Goal: Feedback & Contribution: Leave review/rating

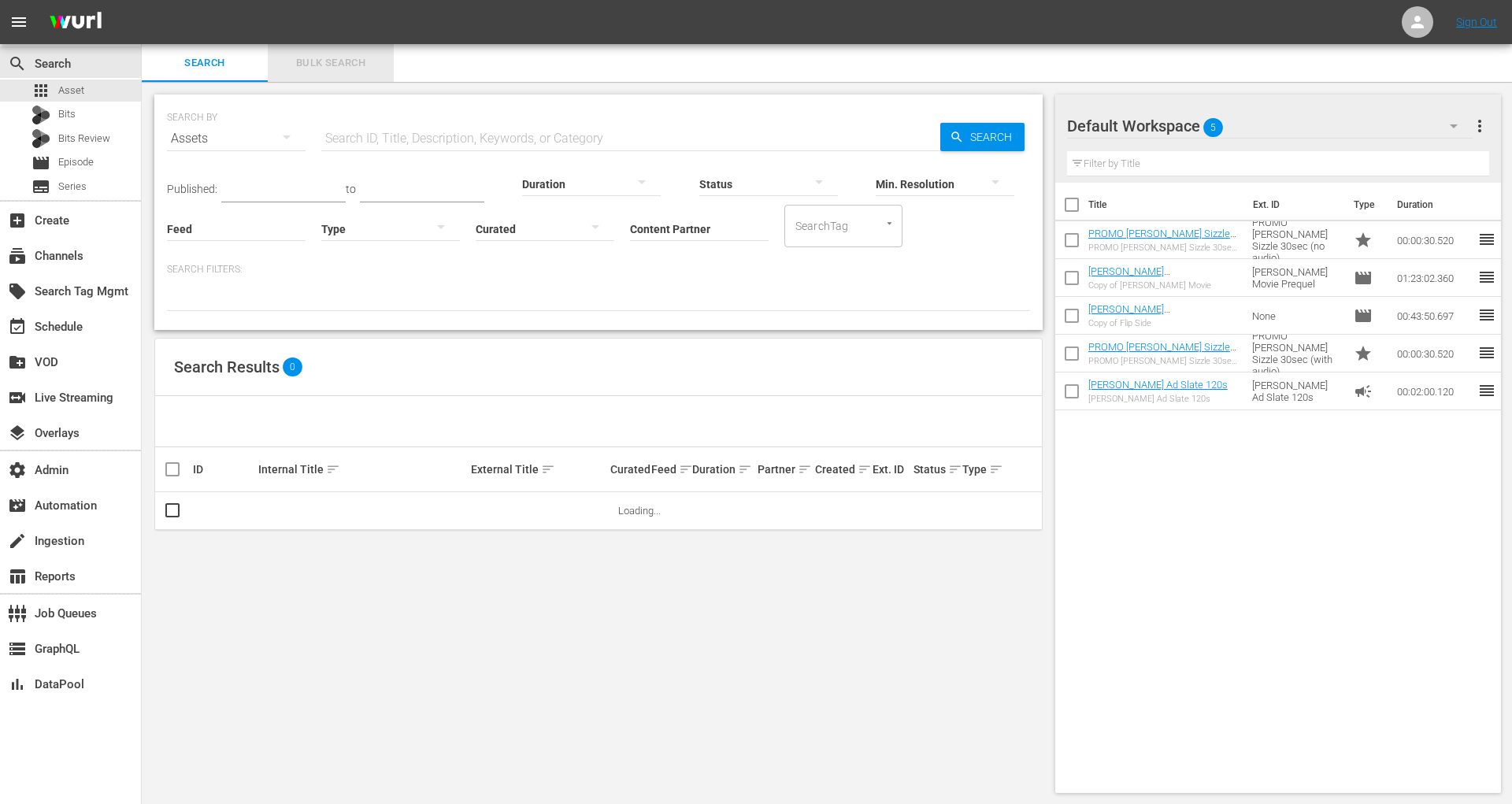
click at [312, 63] on span "Bulk Search" at bounding box center [331, 63] width 107 height 18
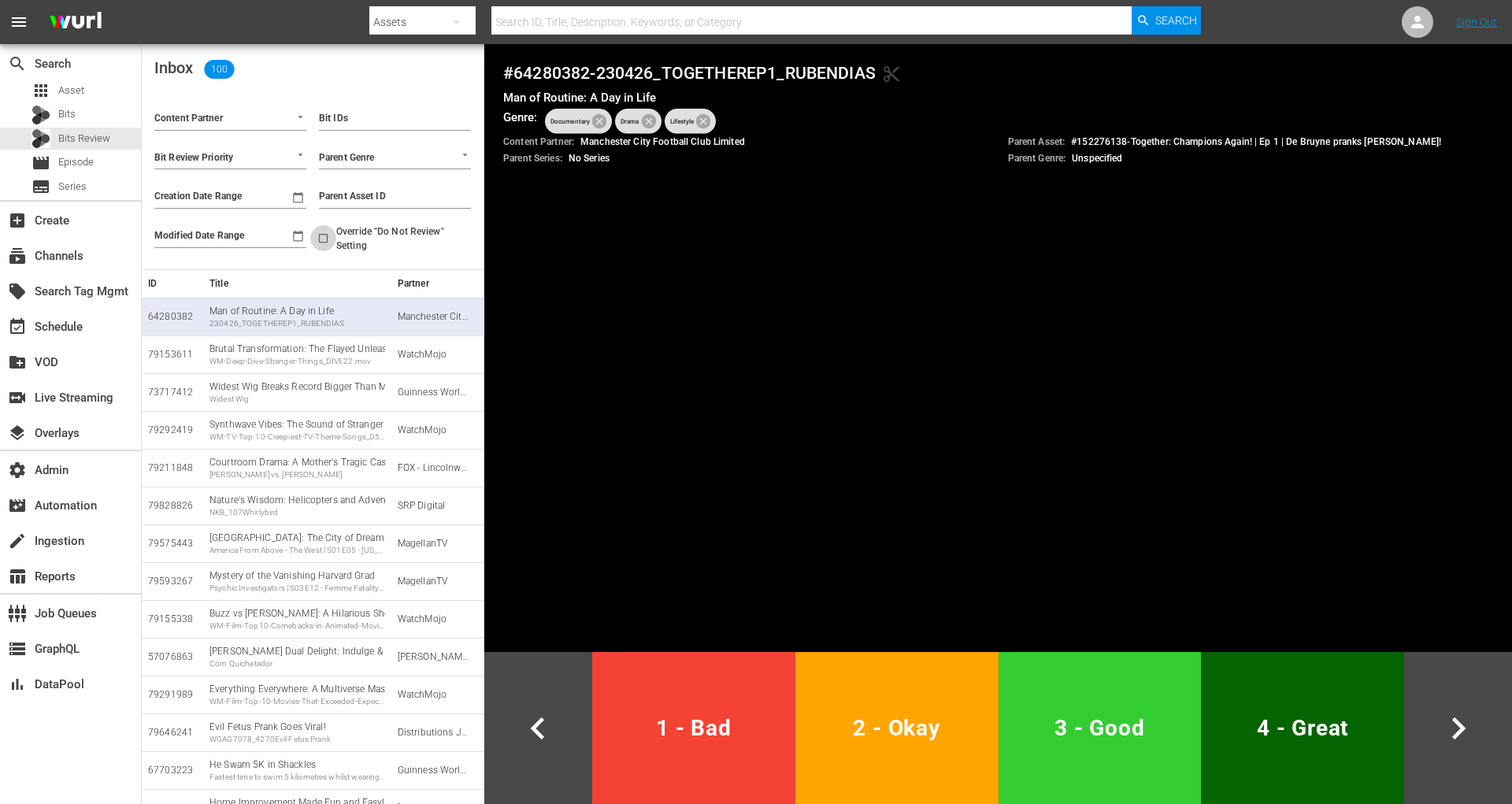
click at [326, 236] on input "Override "Do Not Review" Setting" at bounding box center [323, 241] width 26 height 26
checkbox input "true"
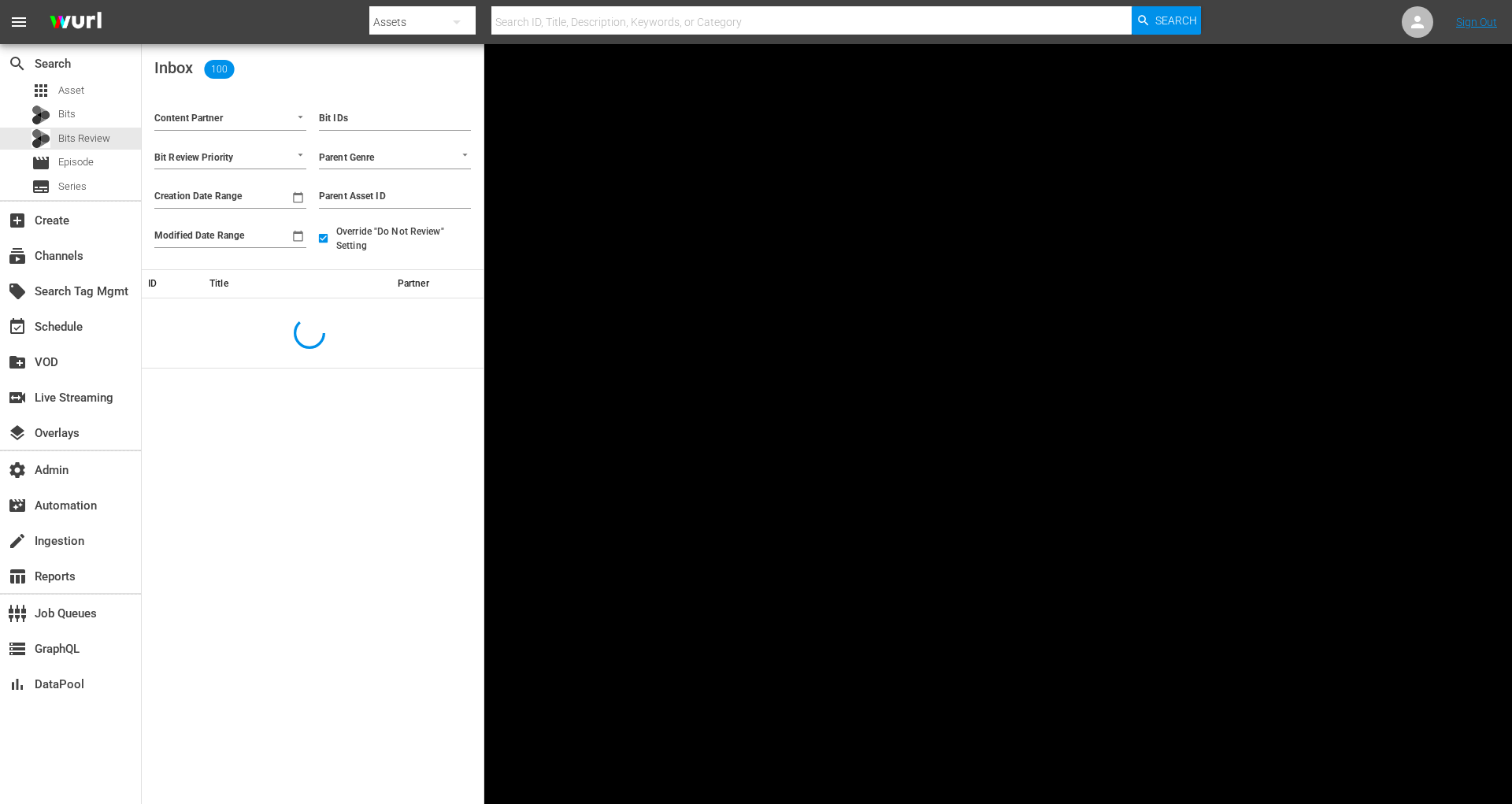
click at [263, 128] on div at bounding box center [231, 119] width 152 height 21
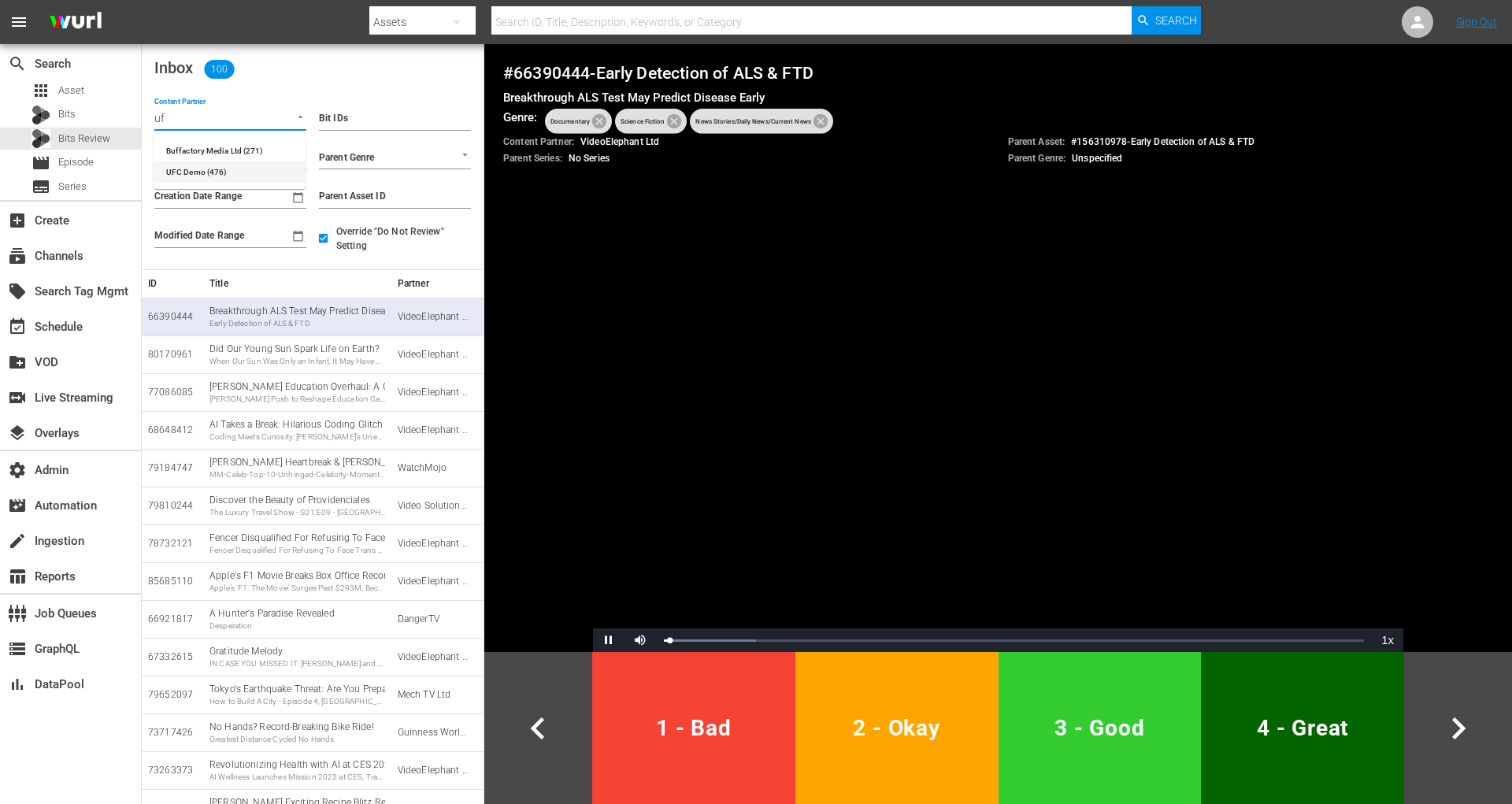
click at [256, 167] on li "UFC Demo (476)" at bounding box center [230, 172] width 152 height 21
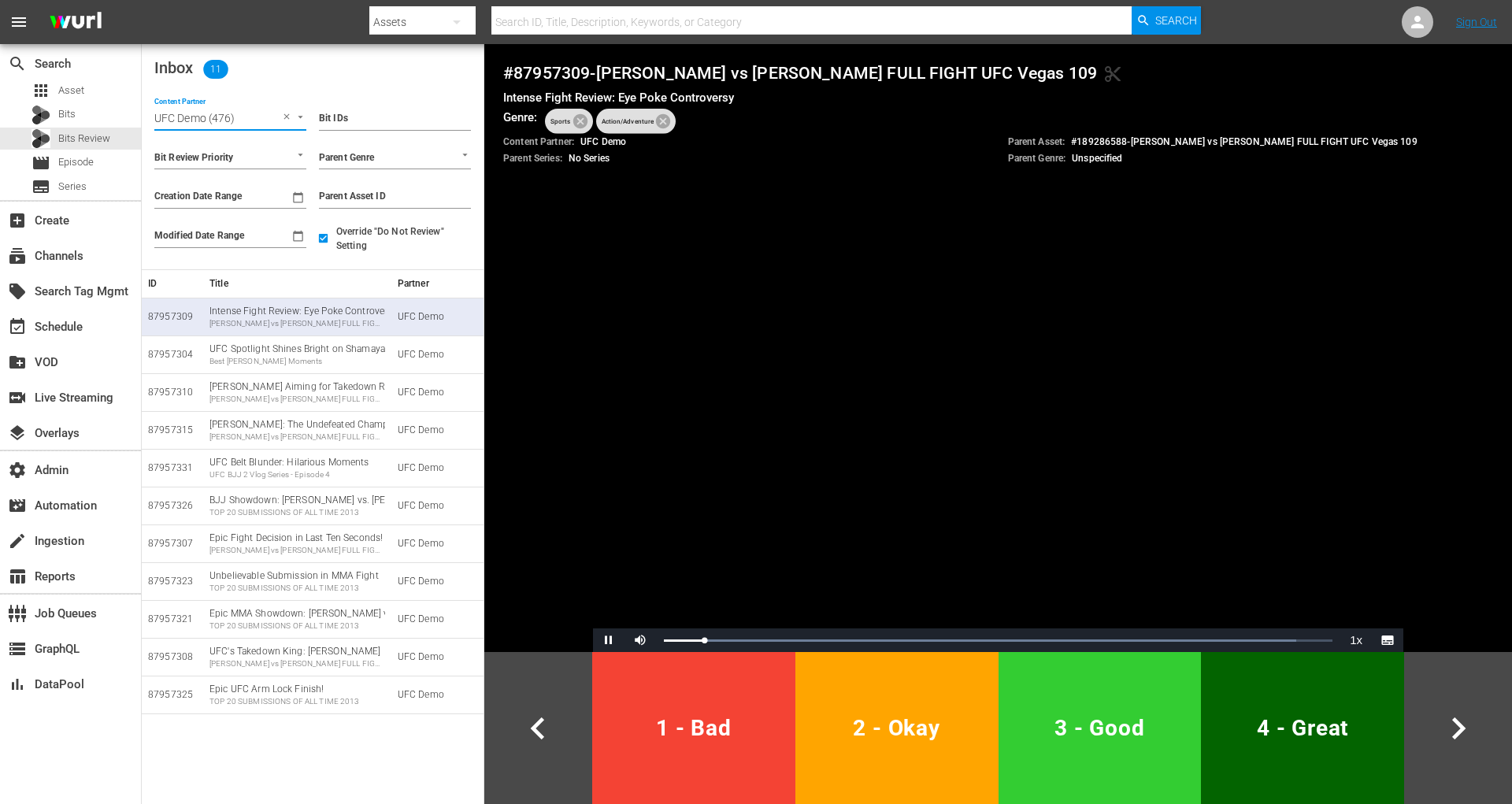
type input "UFC Demo (476)"
click at [609, 640] on span "Video Player" at bounding box center [609, 640] width 0 height 0
click at [257, 441] on div "Khamzat Chimaev vs Robert Whittaker FULL FIGHT UFC 319" at bounding box center [298, 436] width 176 height 11
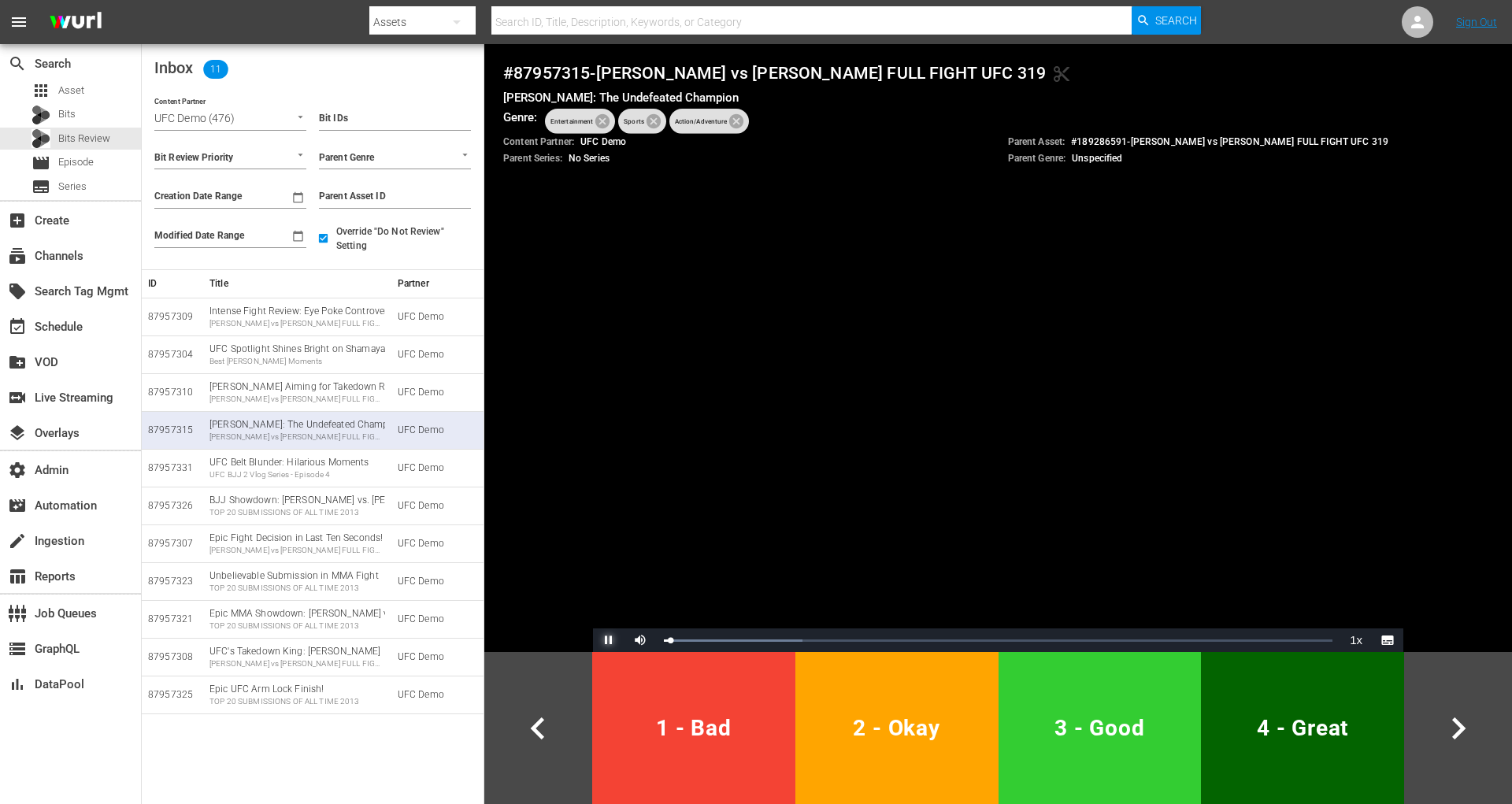
click at [609, 640] on span "Video Player" at bounding box center [609, 640] width 0 height 0
click at [304, 438] on div "Khamzat Chimaev vs Robert Whittaker FULL FIGHT UFC 319" at bounding box center [298, 436] width 176 height 11
click at [609, 640] on span "Video Player" at bounding box center [609, 640] width 0 height 0
click at [75, 119] on div "Bits" at bounding box center [70, 115] width 141 height 22
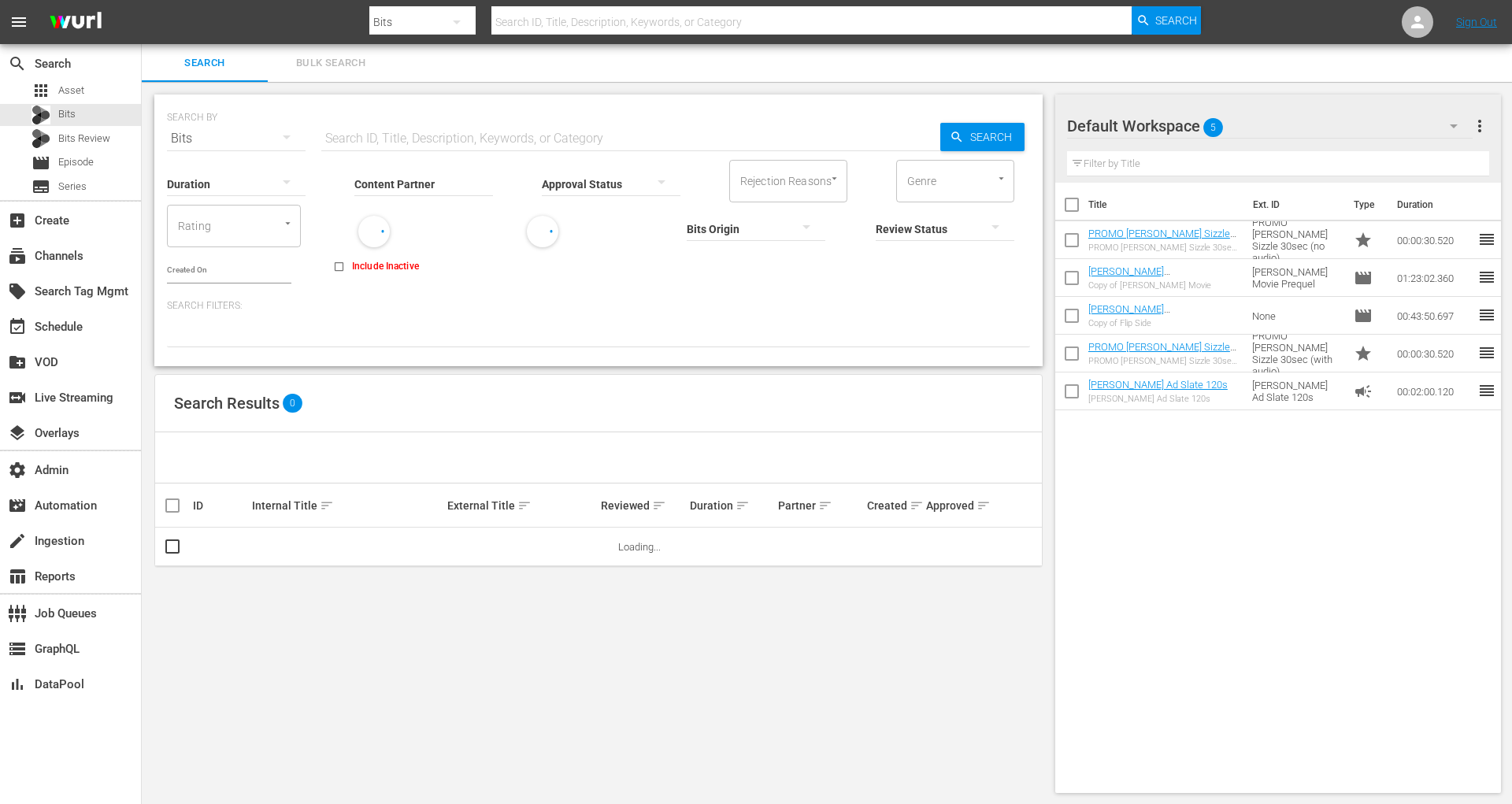
click at [477, 180] on input "Content Partner" at bounding box center [424, 184] width 139 height 57
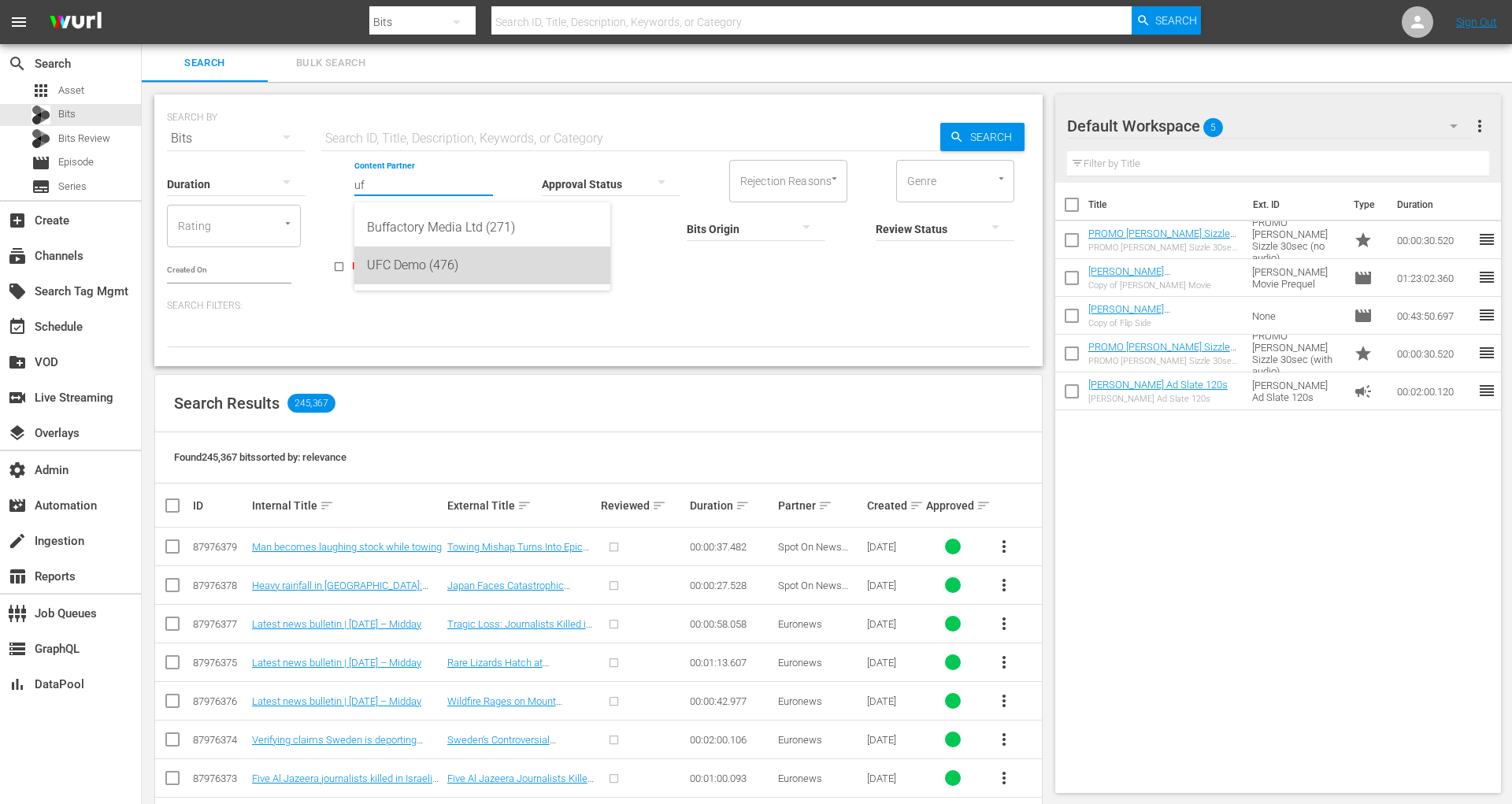
click at [510, 258] on div "UFC Demo (476)" at bounding box center [482, 265] width 231 height 38
type input "UFC Demo (476)"
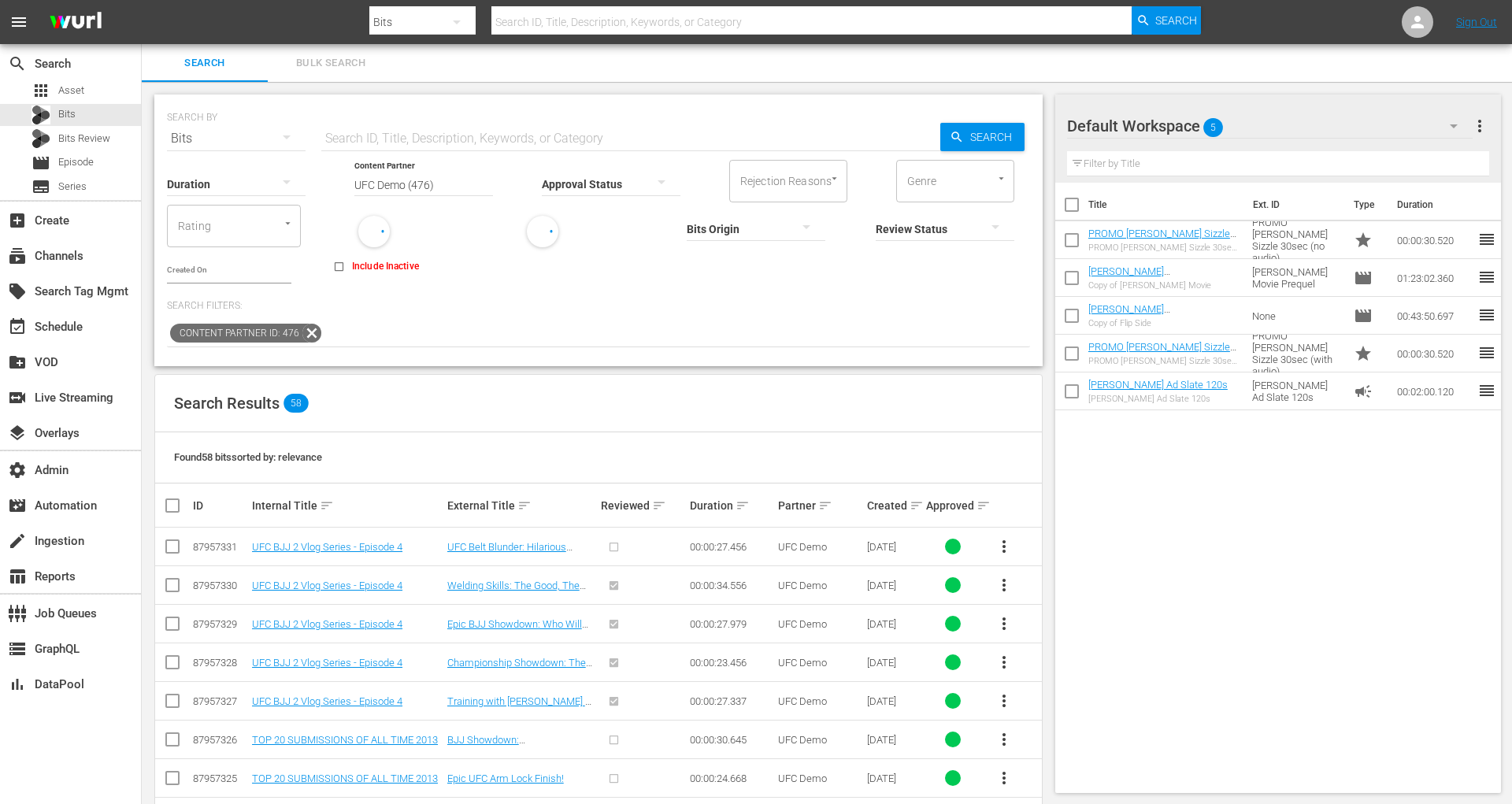
click at [876, 225] on div at bounding box center [945, 228] width 139 height 44
click at [789, 254] on div "NOT REVIEWED" at bounding box center [815, 252] width 139 height 25
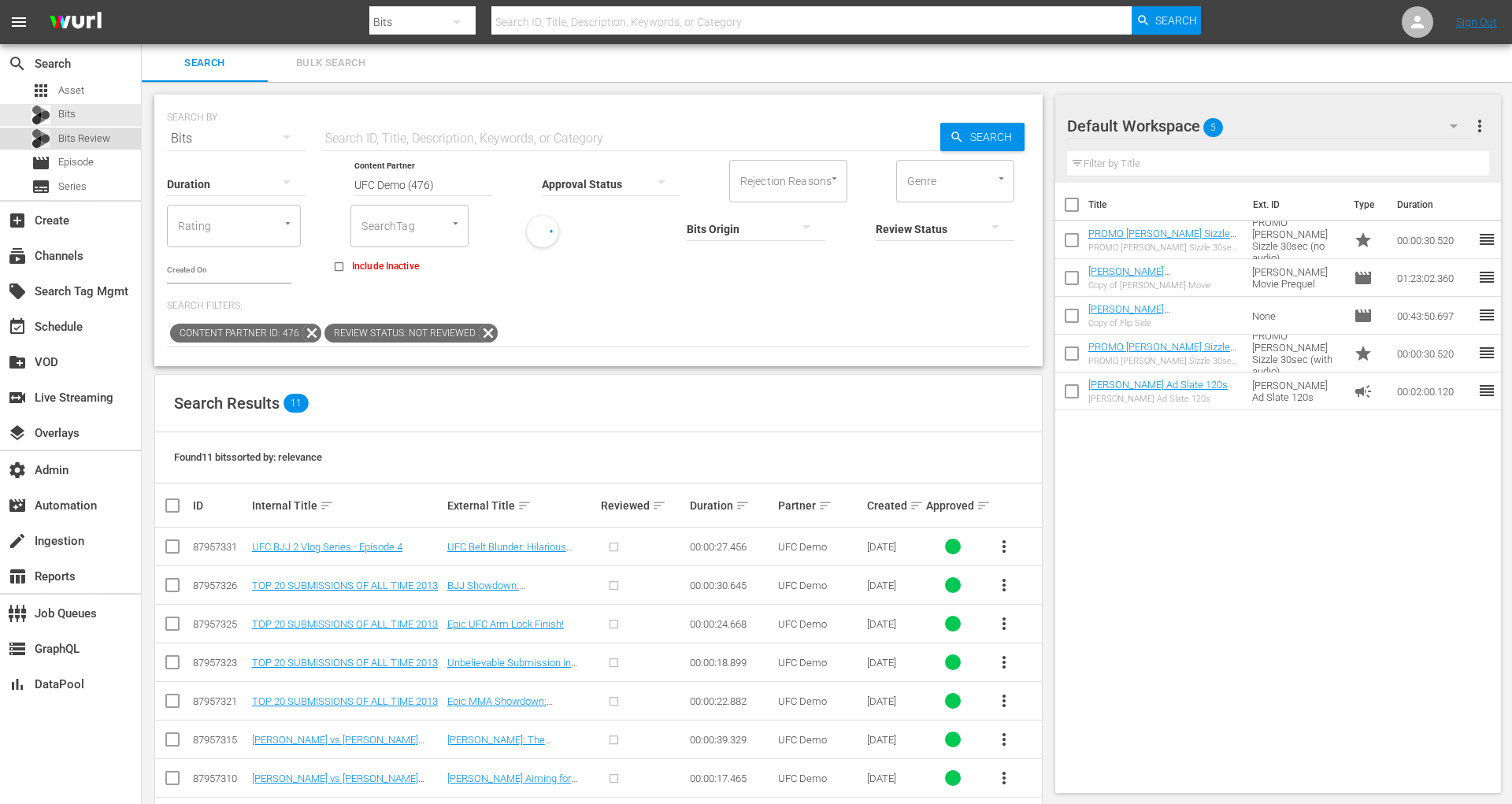
click at [63, 134] on span "Bits Review" at bounding box center [84, 139] width 52 height 16
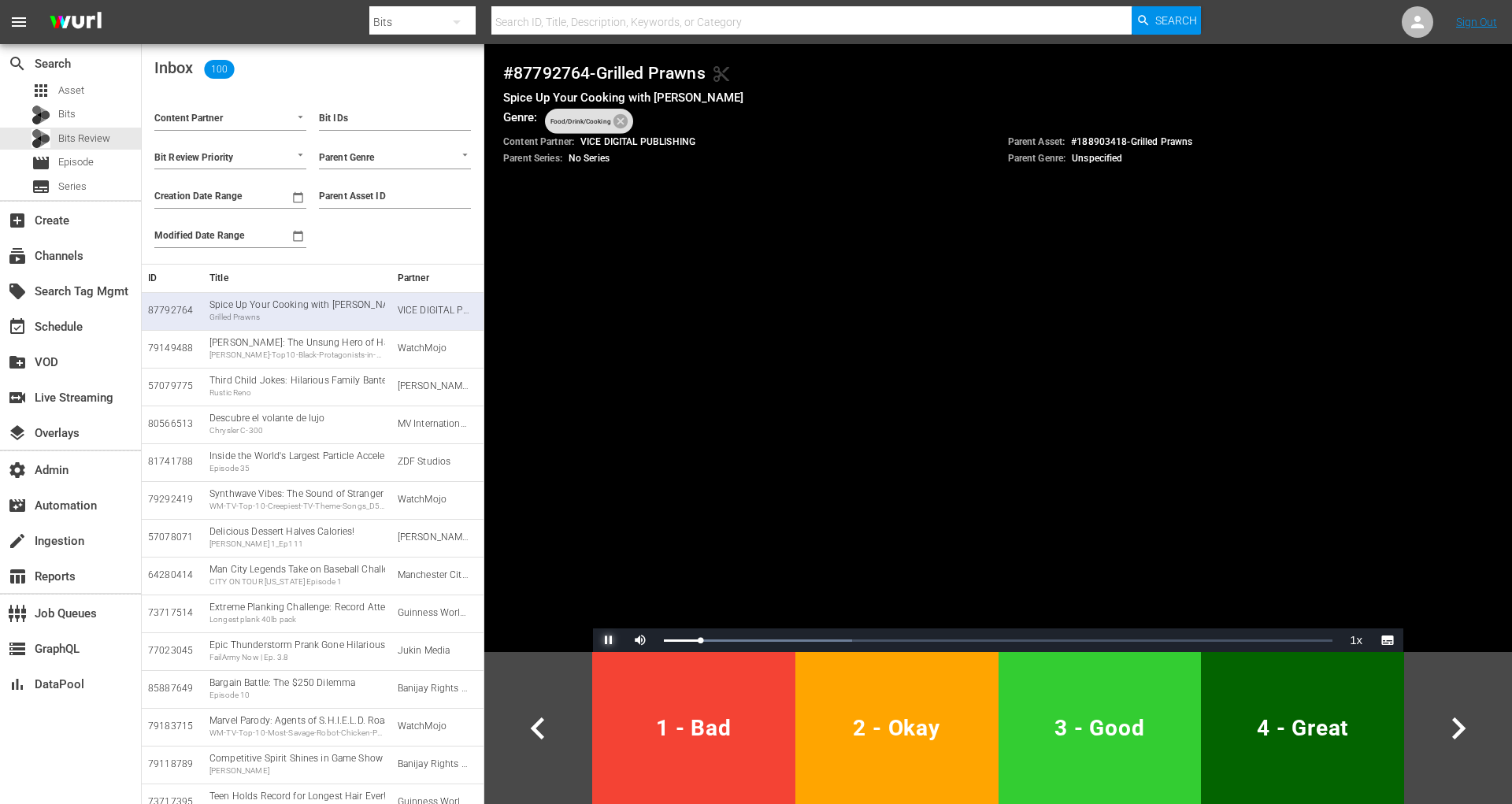
click at [609, 640] on span "Video Player" at bounding box center [609, 640] width 0 height 0
click at [113, 89] on div "apps Asset" at bounding box center [70, 90] width 141 height 22
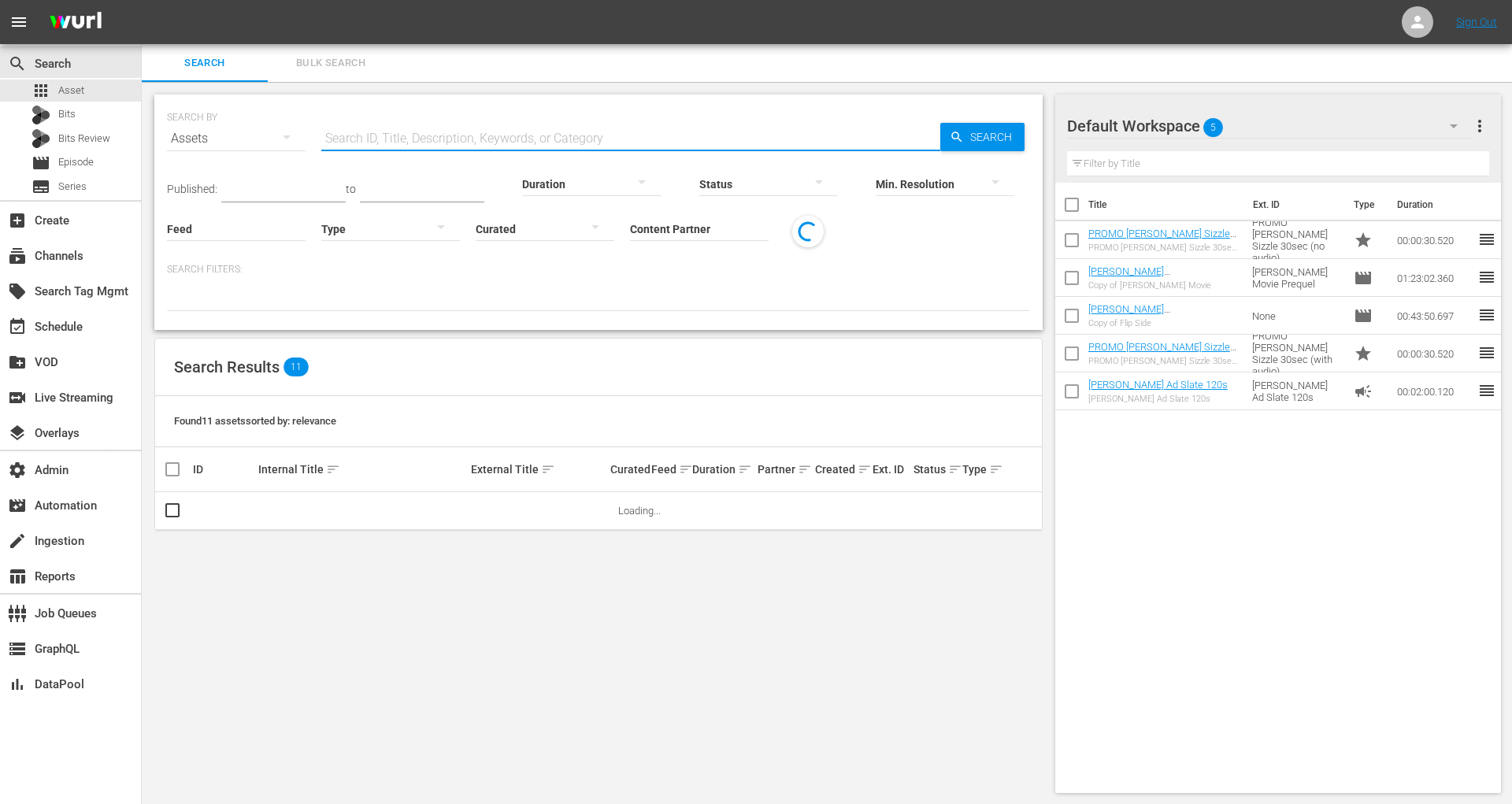
click at [382, 126] on input "text" at bounding box center [631, 139] width 619 height 38
click at [74, 123] on div "Bits" at bounding box center [53, 115] width 44 height 22
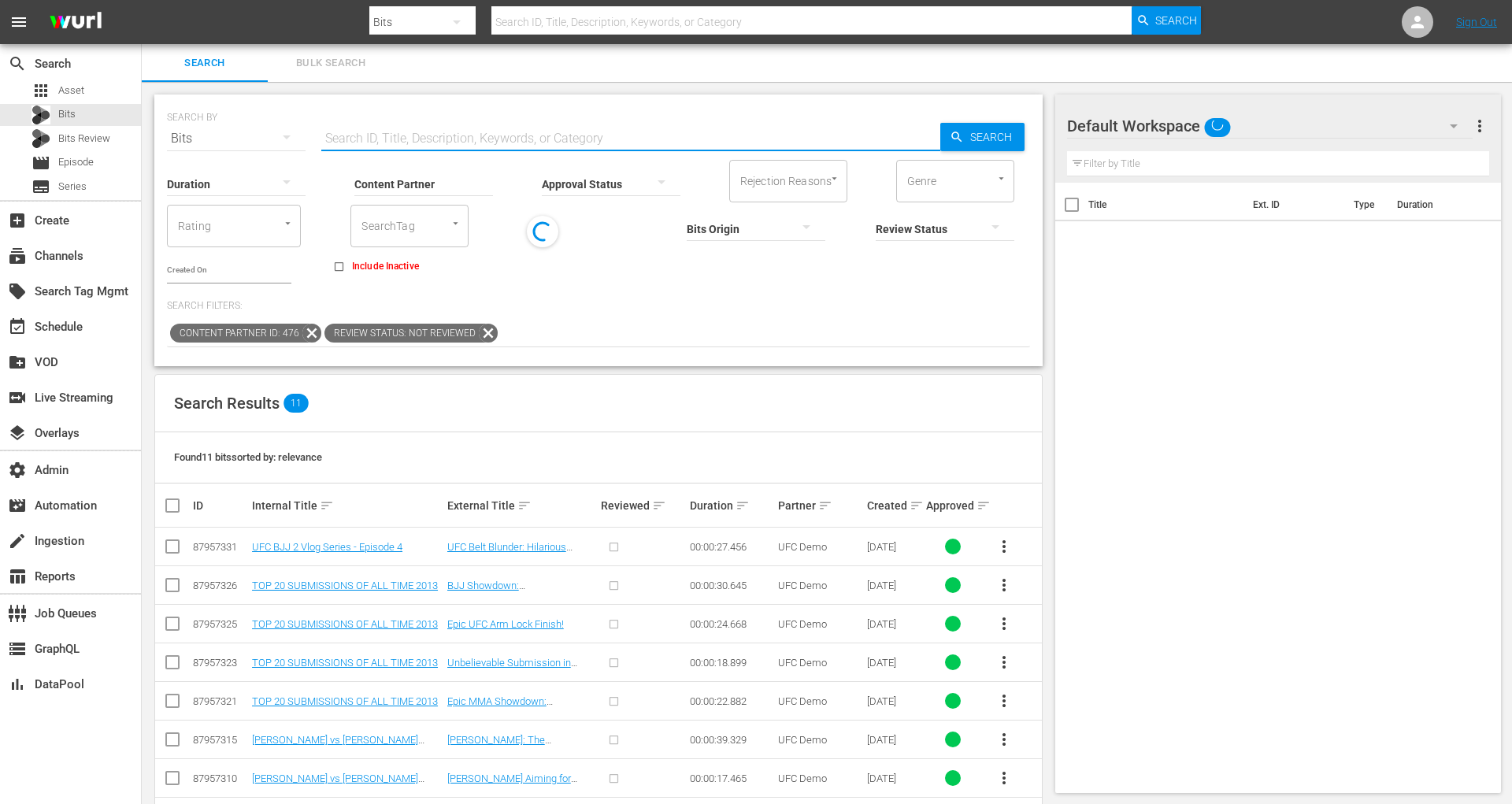
click at [405, 132] on input "text" at bounding box center [631, 139] width 619 height 38
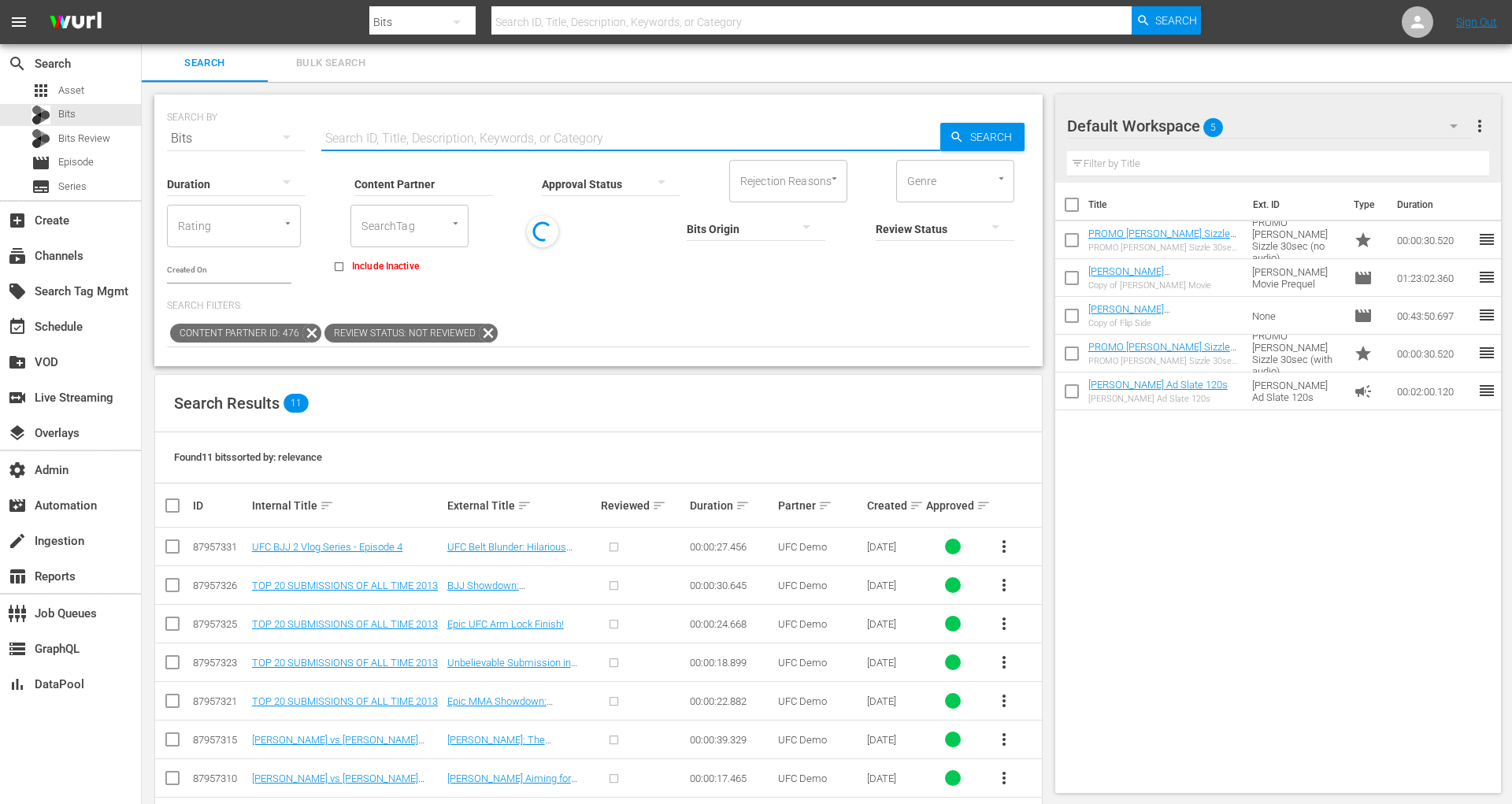
paste input "87957306"
type input "87957306"
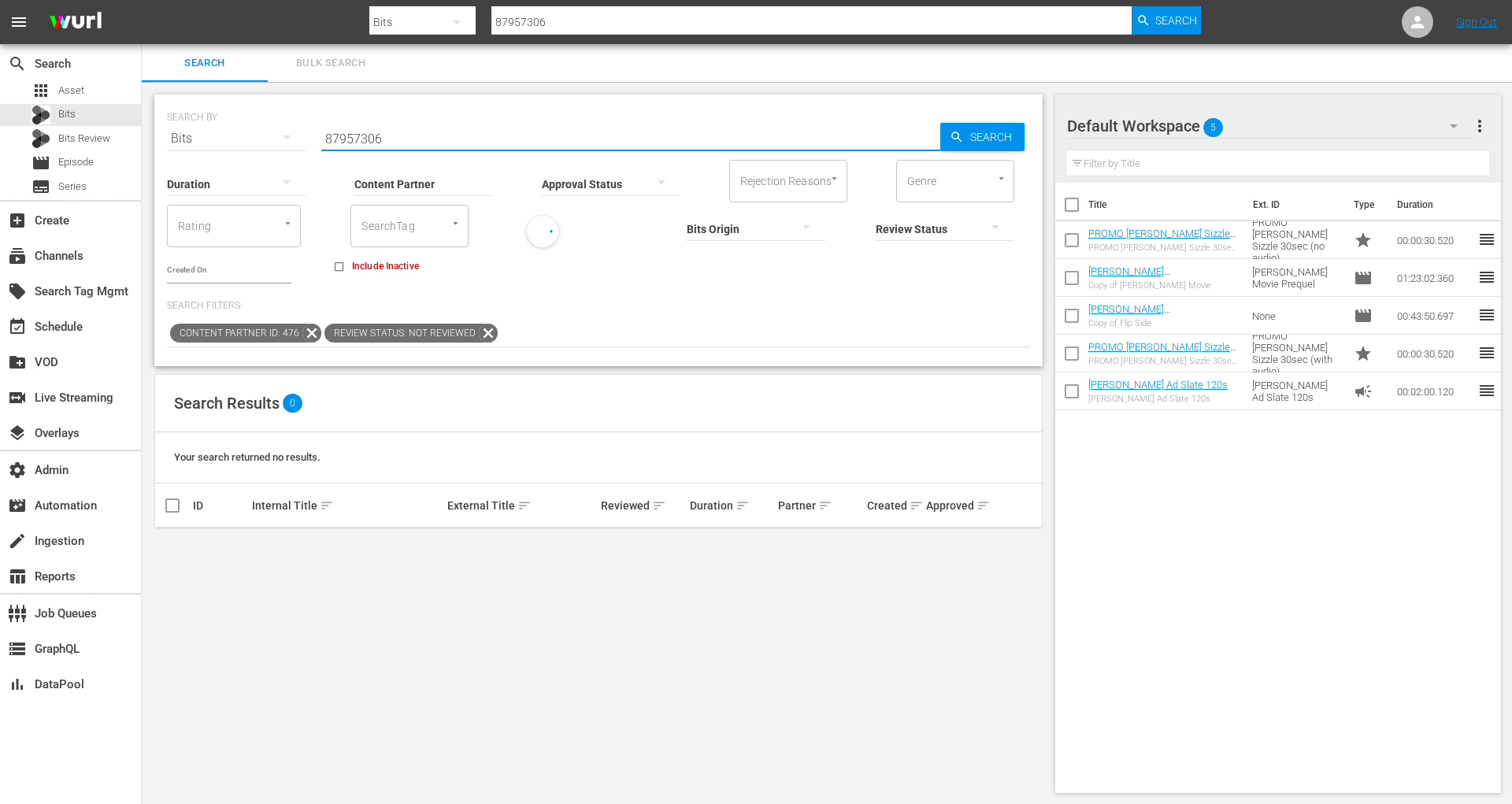
click at [485, 324] on icon at bounding box center [488, 333] width 19 height 19
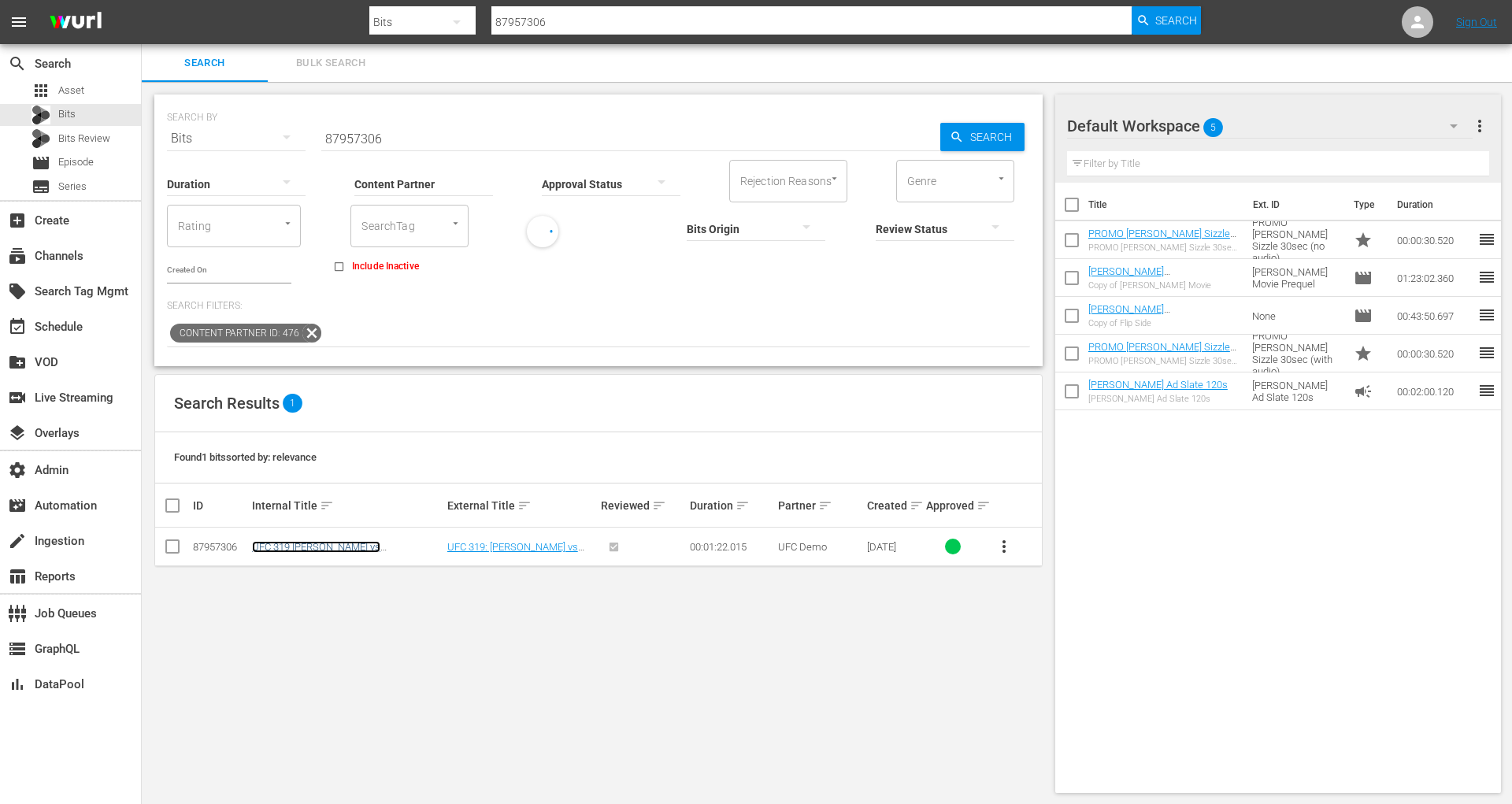
click at [361, 541] on link "UFC 319 Du Plessis vs Chimaev - August 16th Fight Promo" at bounding box center [337, 553] width 169 height 24
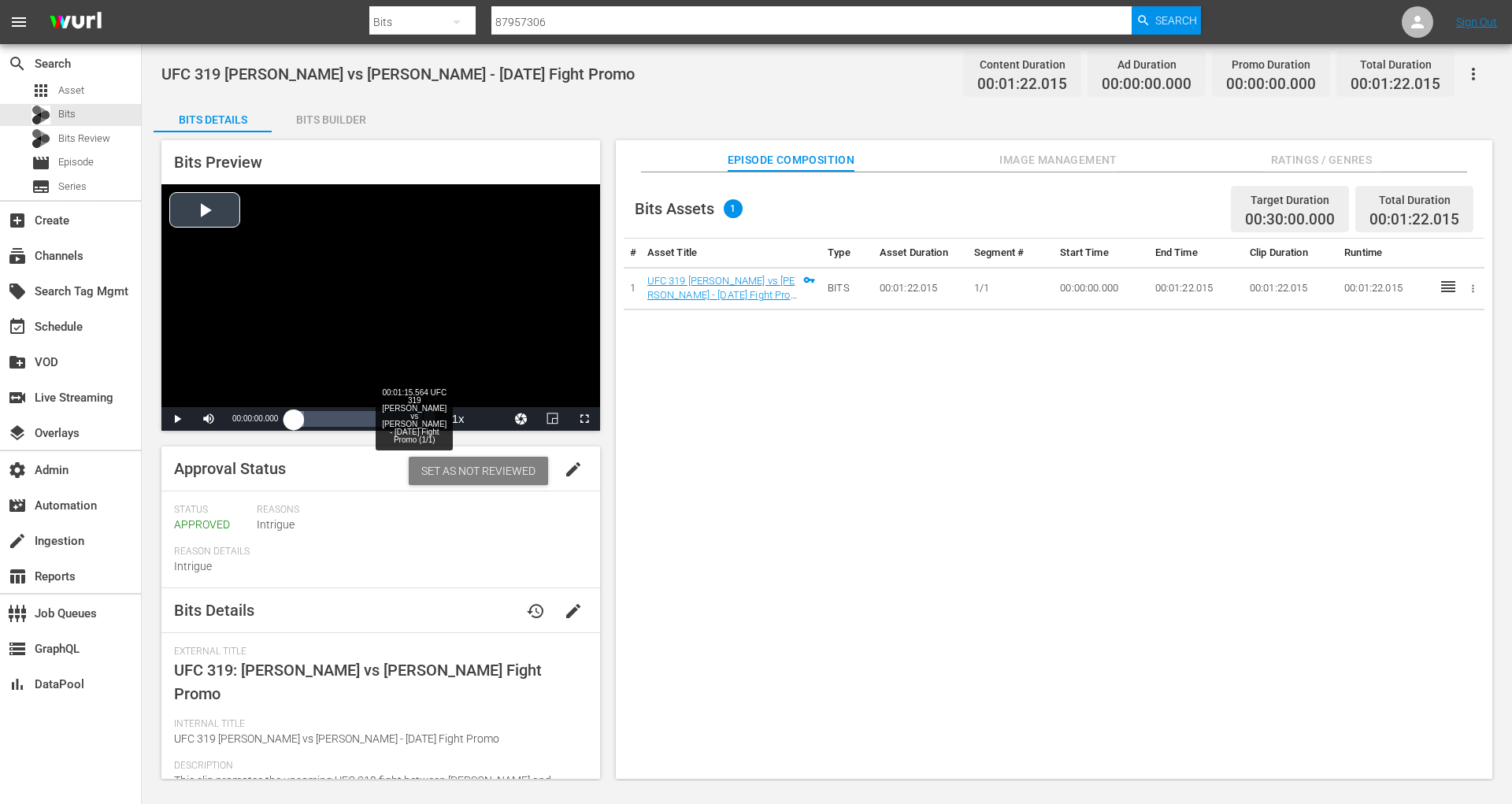
click at [423, 422] on div "Loaded : 7.13% 00:01:15.564 UFC 319 Du Plessis vs Chimaev - August 16th Fight P…" at bounding box center [364, 418] width 140 height 16
click at [178, 418] on span "Video Player" at bounding box center [178, 418] width 0 height 0
click at [584, 418] on span "Video Player" at bounding box center [584, 418] width 0 height 0
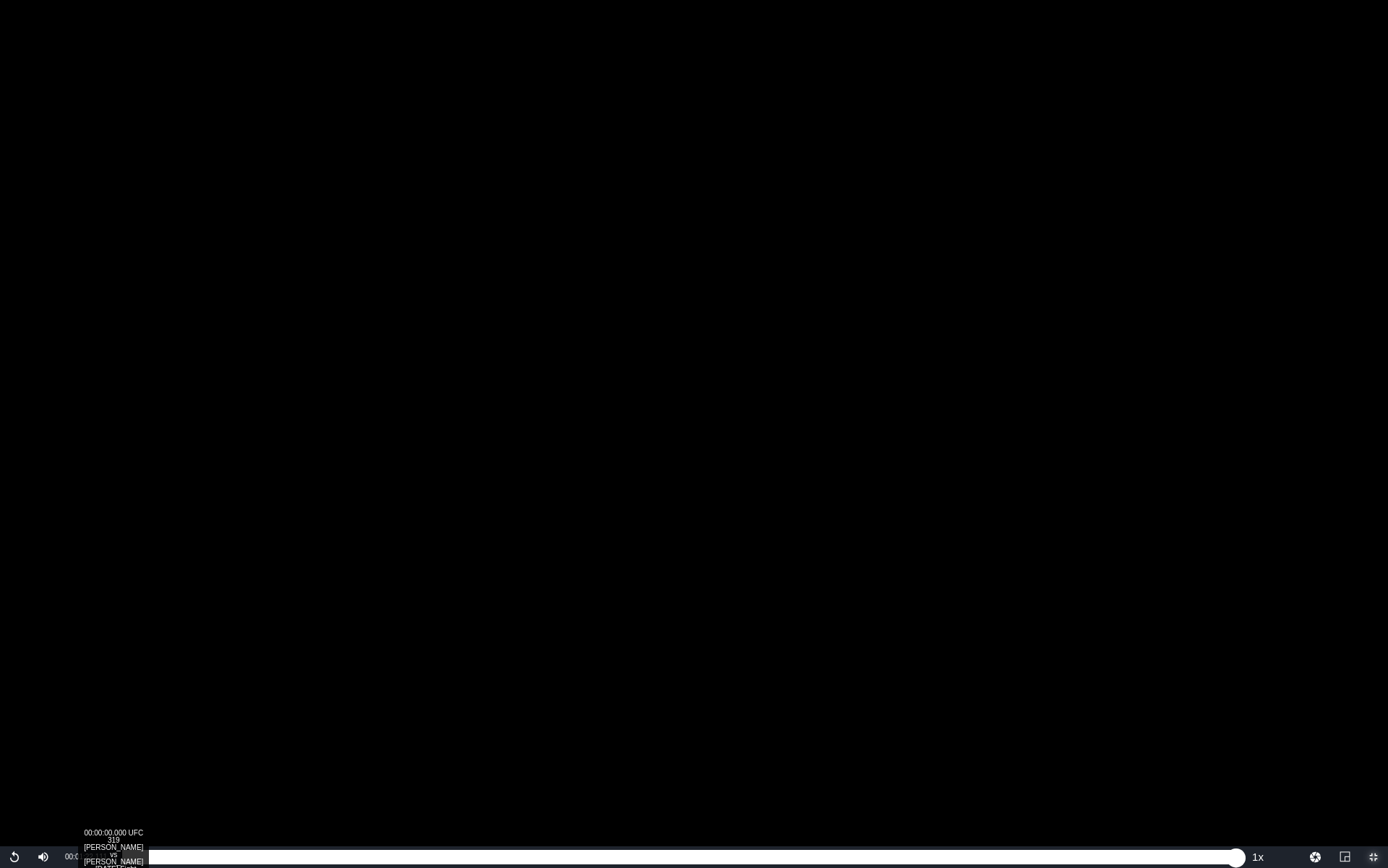
click at [121, 738] on div "00:00:00.000 UFC 319 Du Plessis vs Chimaev - August 16th Fight Promo (1/1)" at bounding box center [121, 856] width 1 height 15
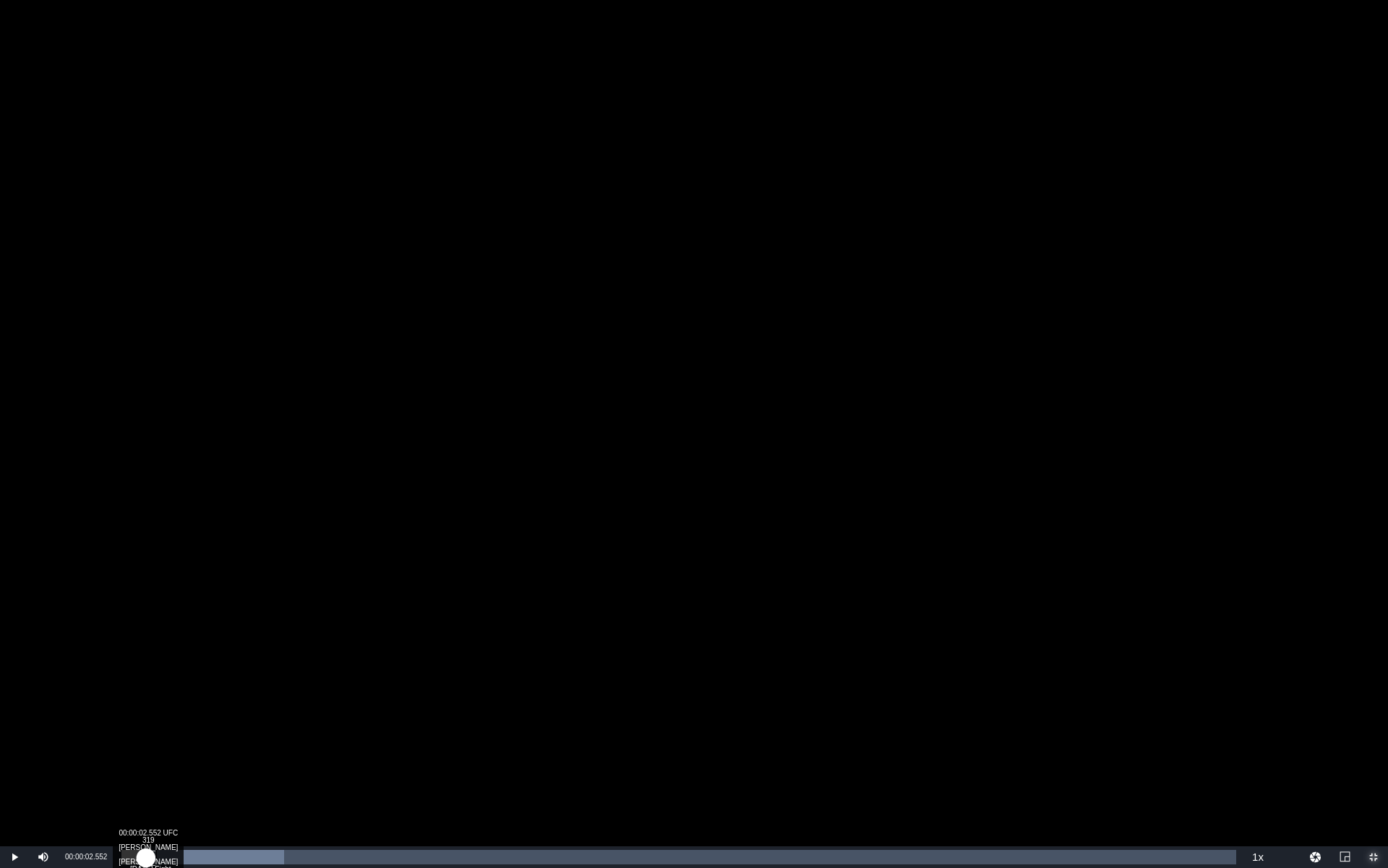
click at [146, 738] on div "00:00:01.820" at bounding box center [134, 856] width 25 height 15
click at [227, 738] on div "Progress Bar" at bounding box center [243, 856] width 245 height 15
click at [334, 738] on div "Loaded : 29.13% 00:00:15.637 UFC 319 Du Plessis vs Chimaev - August 16th Fight …" at bounding box center [678, 856] width 1115 height 15
click at [398, 738] on div "Loaded : 36.57% 00:00:20.370 UFC 319 Du Plessis vs Chimaev - August 16th Fight …" at bounding box center [678, 856] width 1115 height 15
click at [490, 738] on div "Loaded : 36.57% 00:00:27.072 UFC 319 Du Plessis vs Chimaev - August 16th Fight …" at bounding box center [678, 856] width 1115 height 15
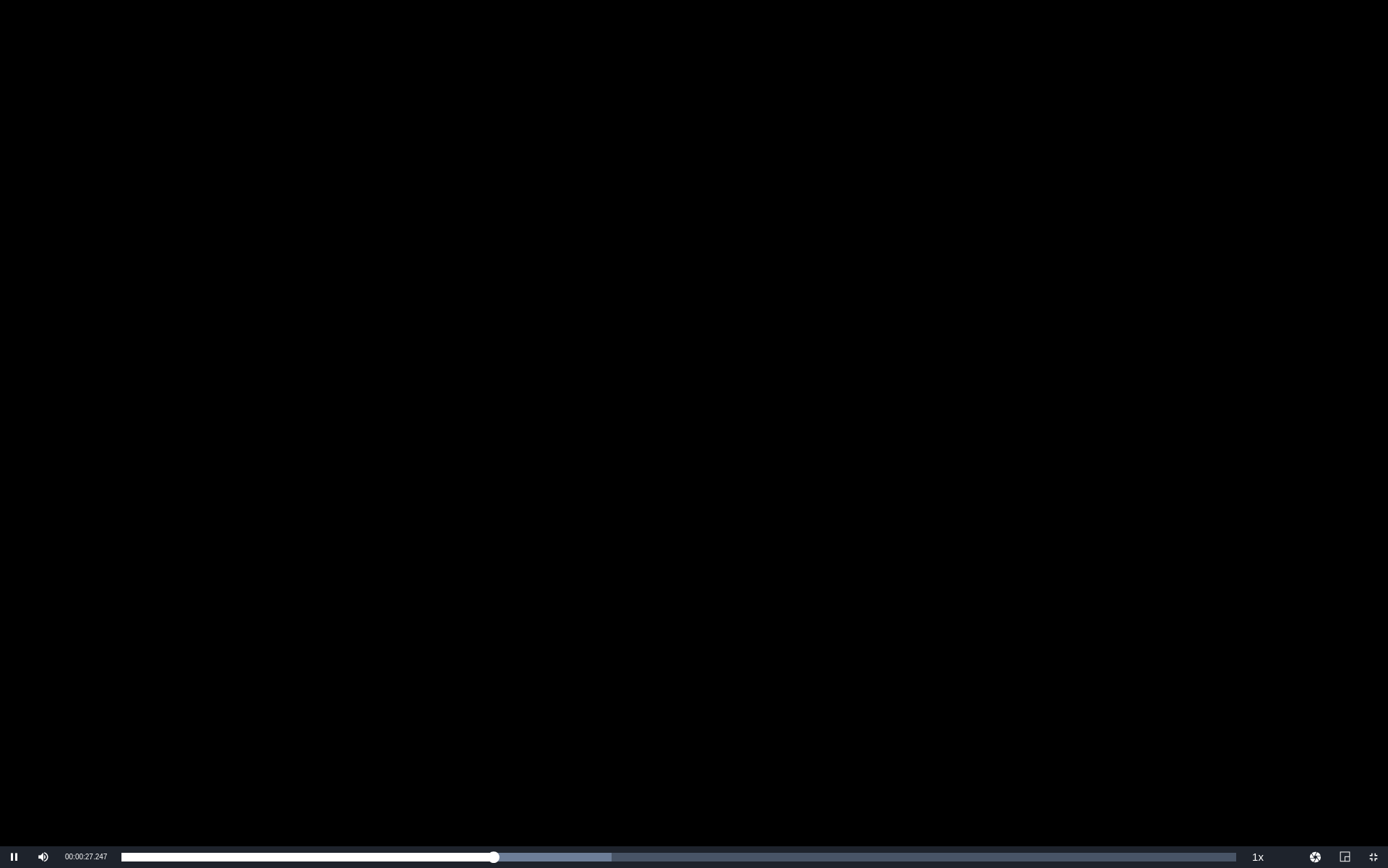
click at [588, 738] on div "Video Player" at bounding box center [694, 423] width 1388 height 846
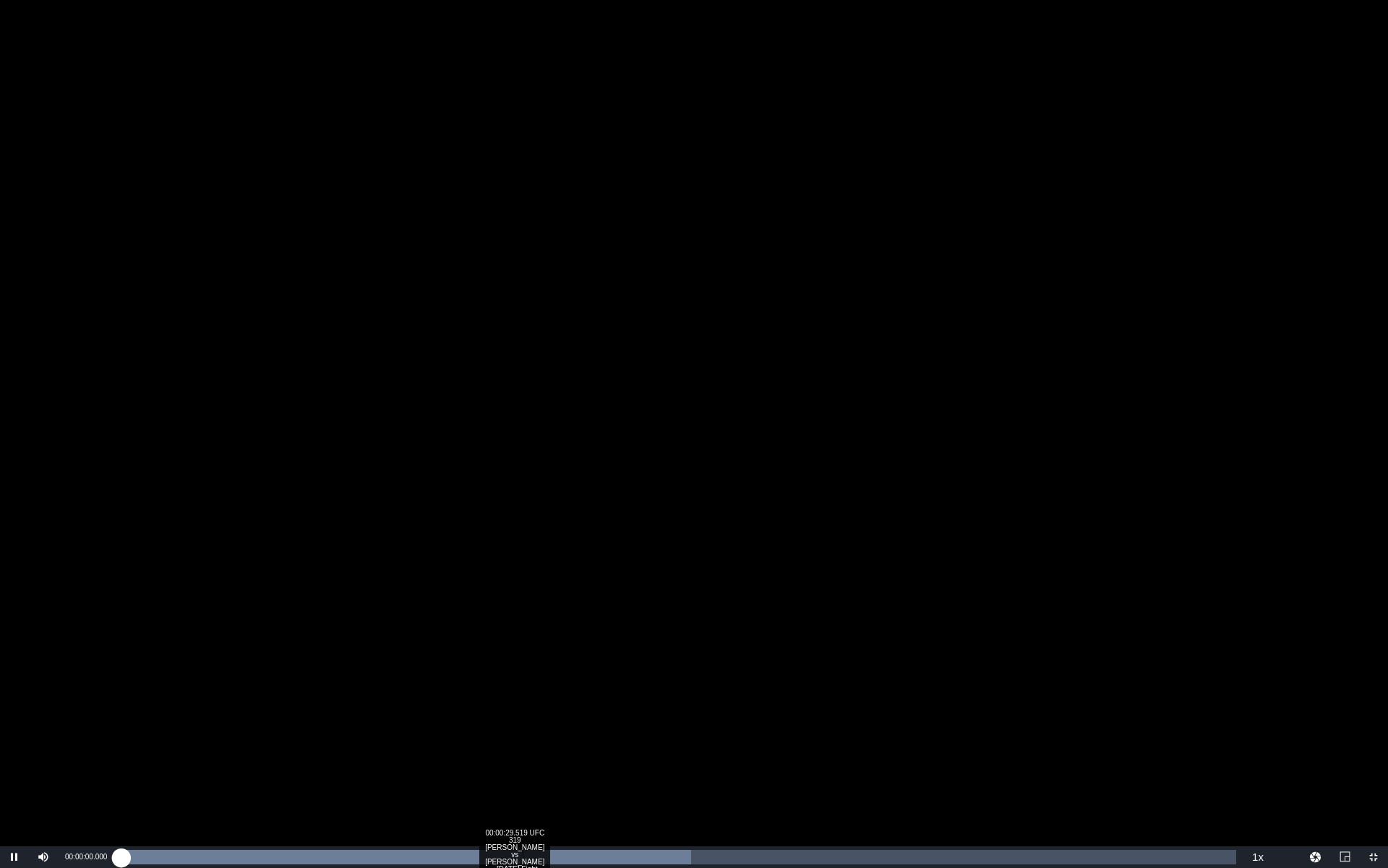
click at [522, 738] on div "Loaded : 51.06% 00:00:29.519 UFC 319 Du Plessis vs Chimaev - August 16th Fight …" at bounding box center [678, 856] width 1115 height 15
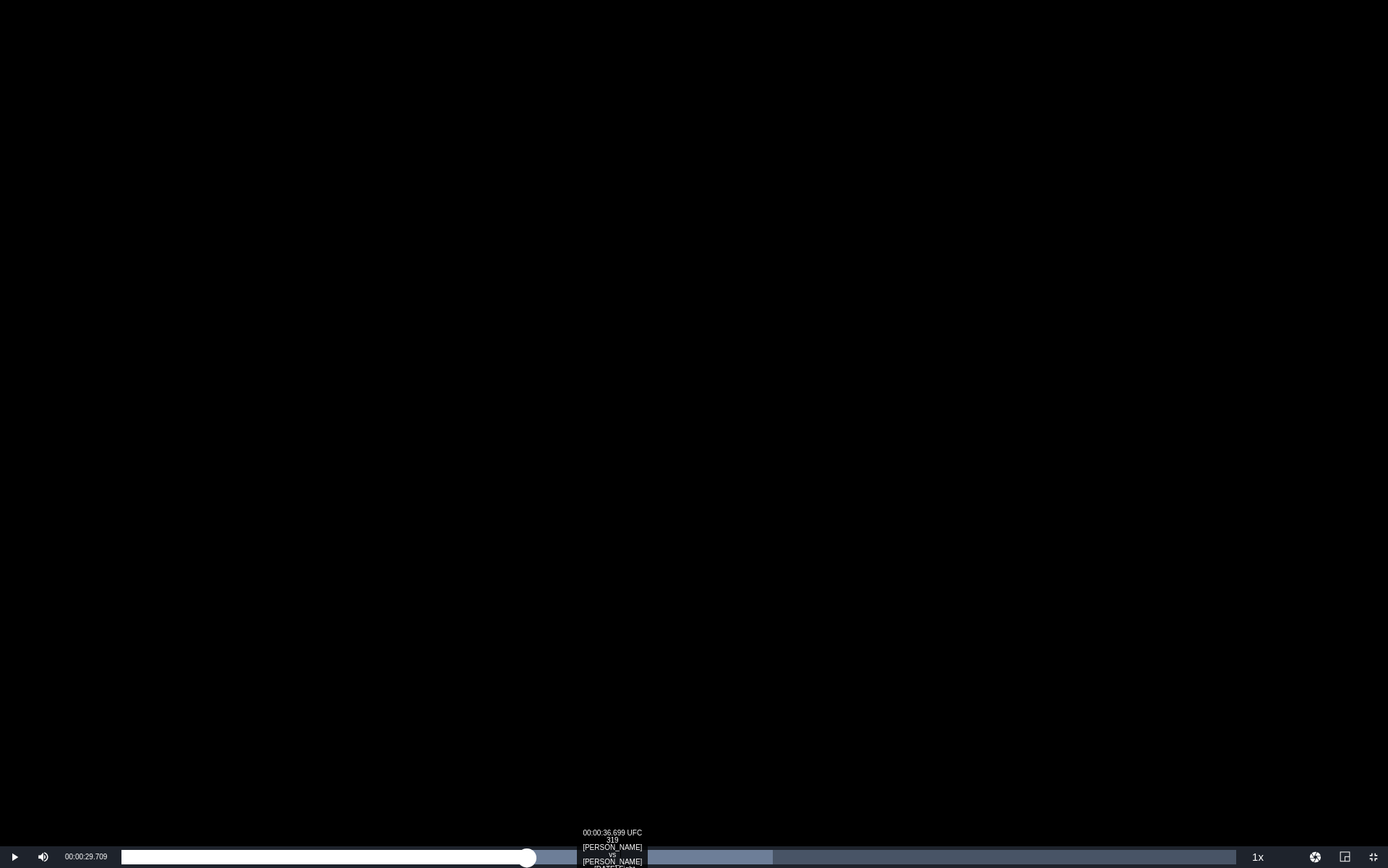
click at [620, 738] on div "00:00:36.699 UFC 319 Du Plessis vs Chimaev - August 16th Fight Promo (1/1)" at bounding box center [620, 856] width 1 height 15
click at [734, 738] on div "Loaded : 65.86% 00:00:45.049 UFC 319 Du Plessis vs Chimaev - August 16th Fight …" at bounding box center [678, 856] width 1115 height 15
click at [826, 738] on div "Loaded : 65.86% 00:00:51.751 UFC 319 Du Plessis vs Chimaev - August 16th Fight …" at bounding box center [678, 856] width 1115 height 15
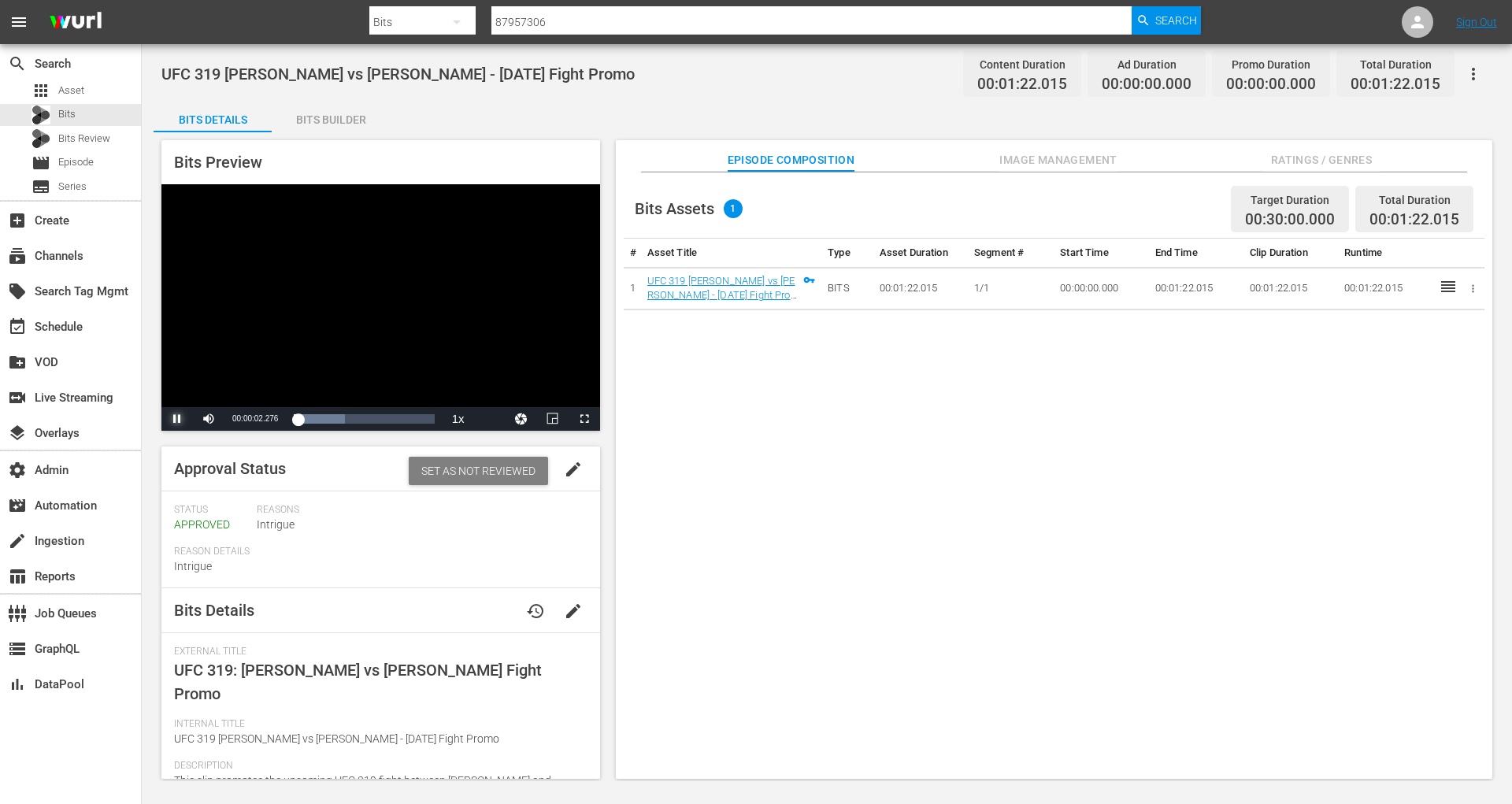
click at [178, 418] on span "Video Player" at bounding box center [178, 418] width 0 height 0
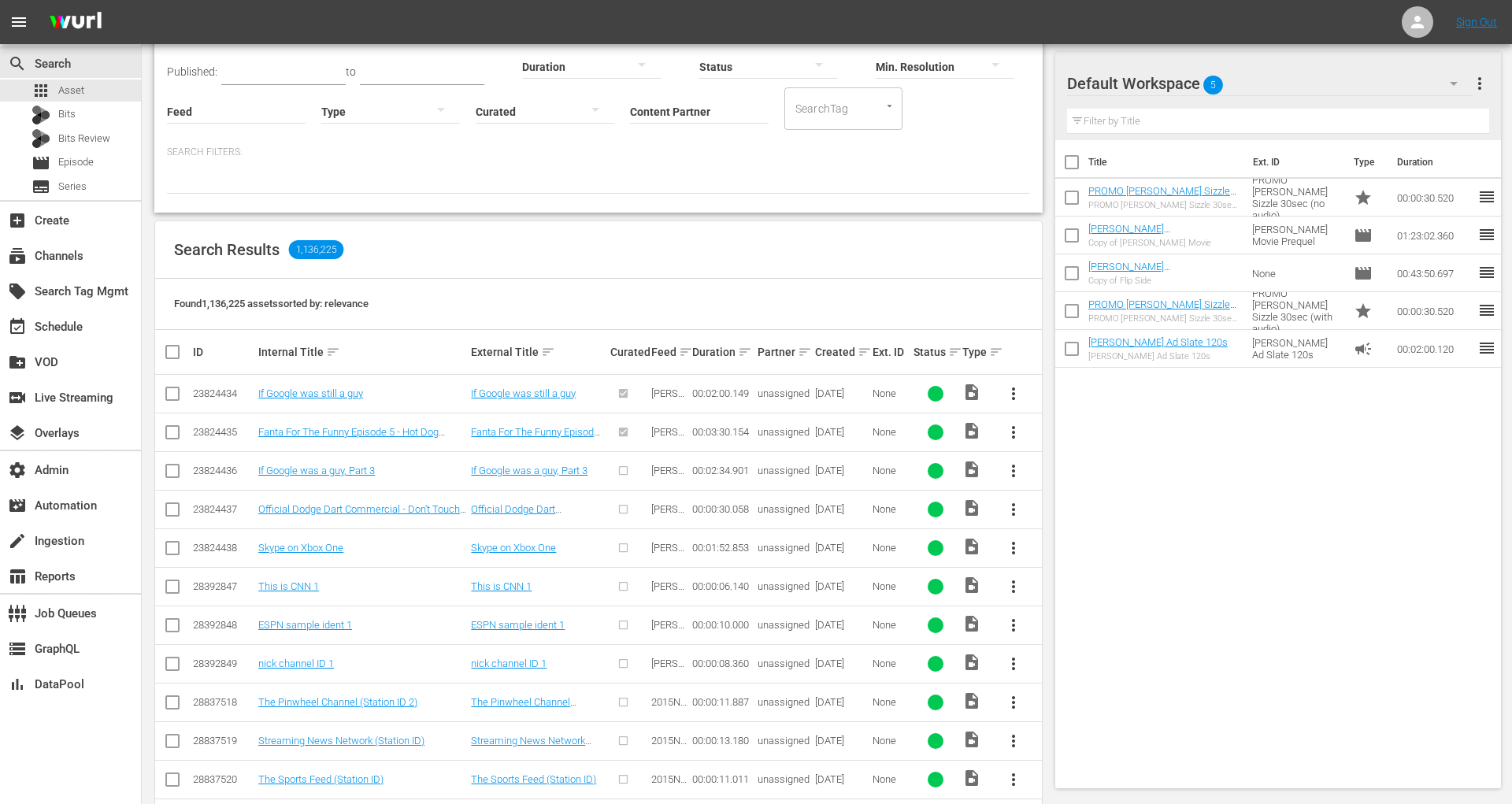
scroll to position [120, 0]
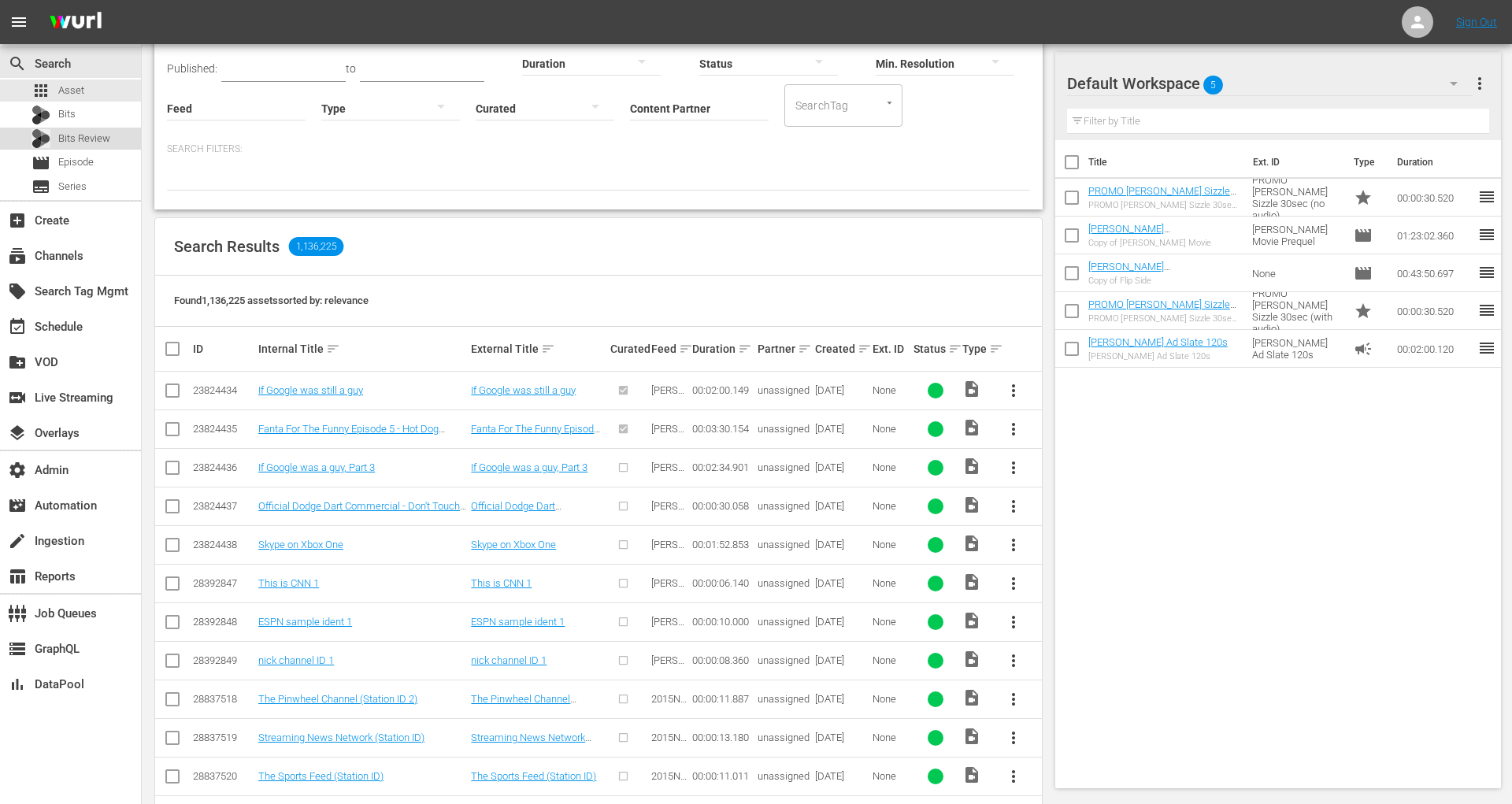
click at [111, 141] on div "Bits Review" at bounding box center [70, 139] width 141 height 22
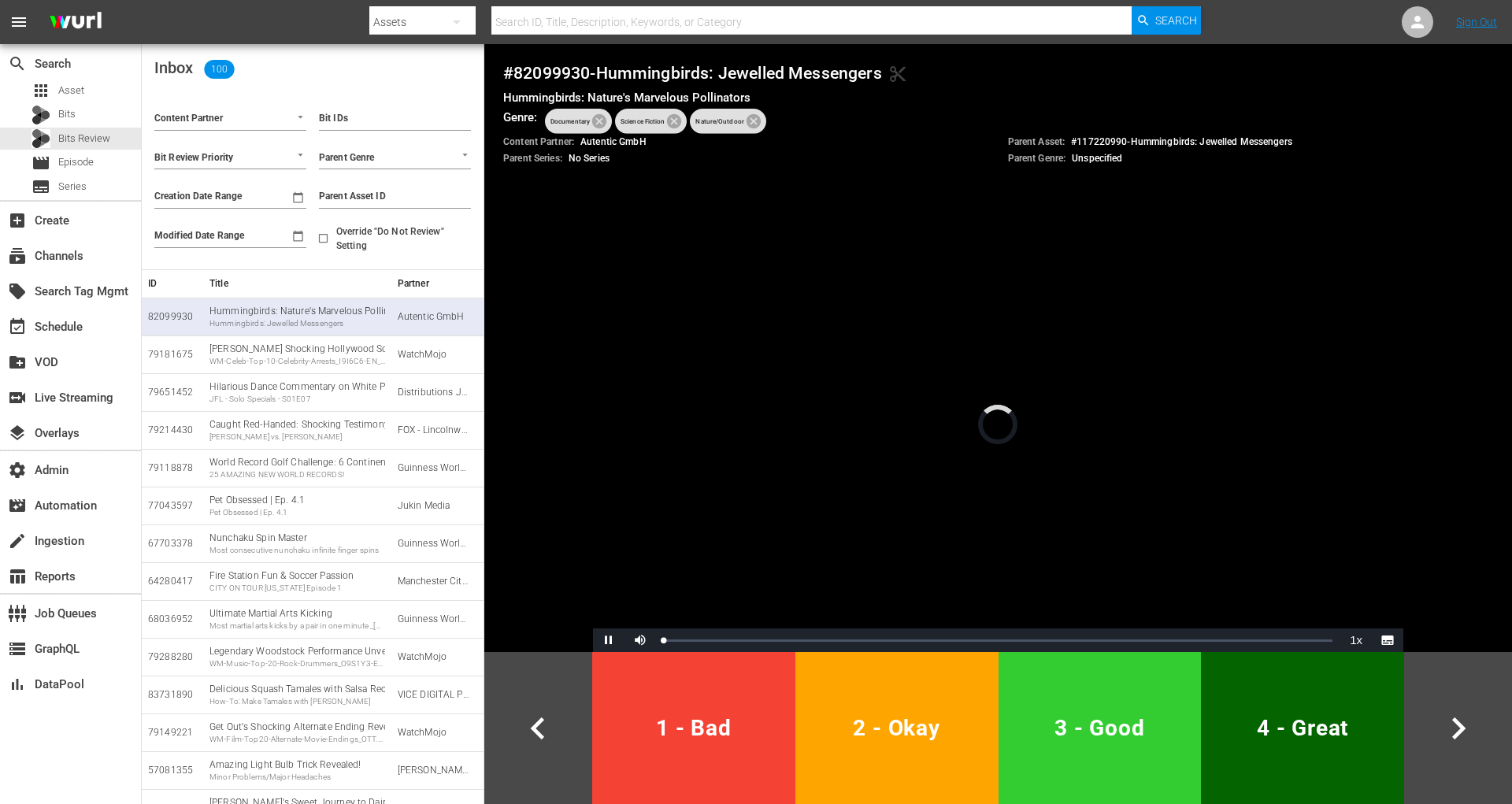
click at [327, 233] on input "Override "Do Not Review" Setting" at bounding box center [323, 241] width 26 height 26
checkbox input "true"
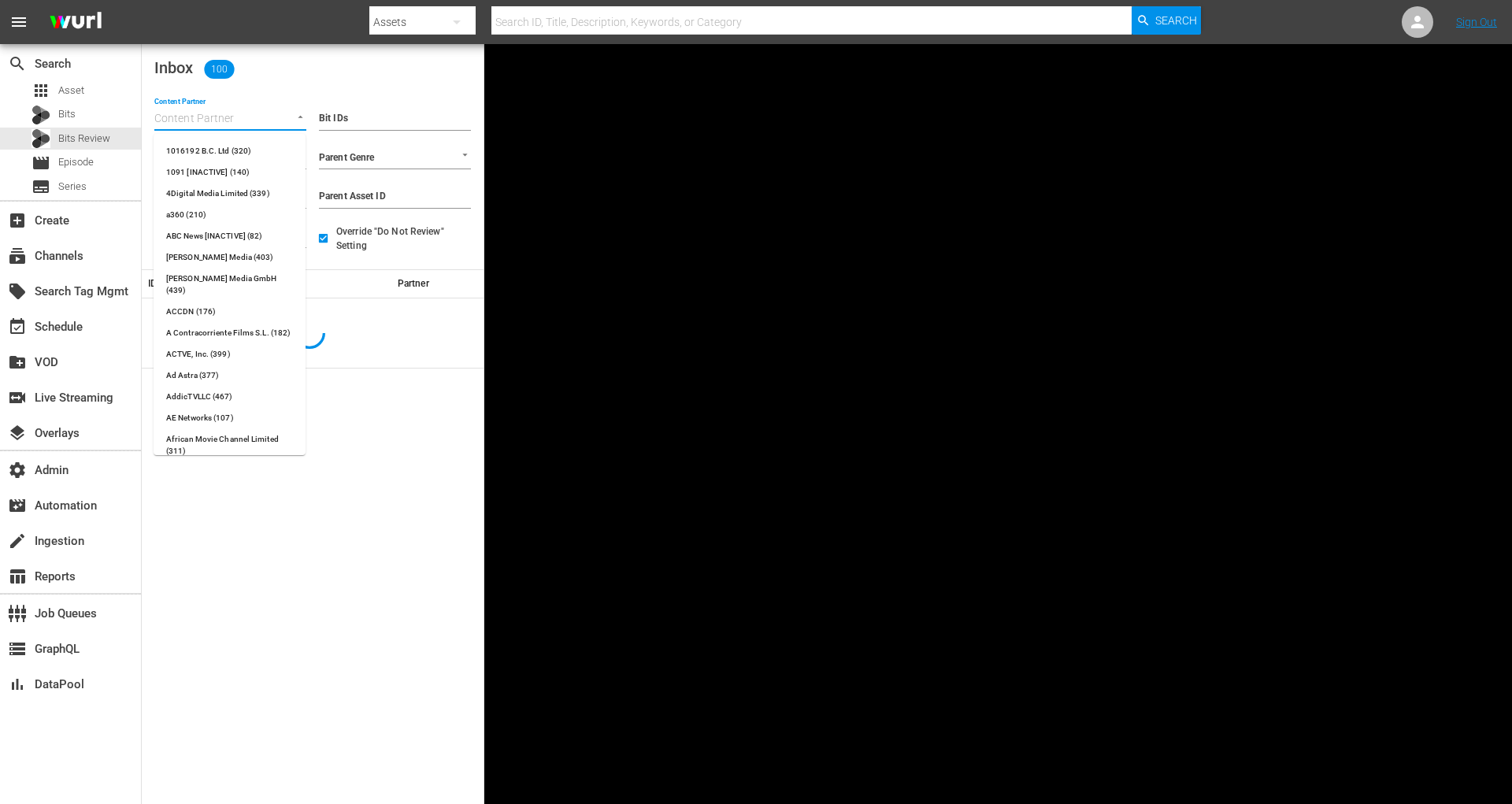
click at [230, 112] on input "Content Partner" at bounding box center [209, 119] width 108 height 20
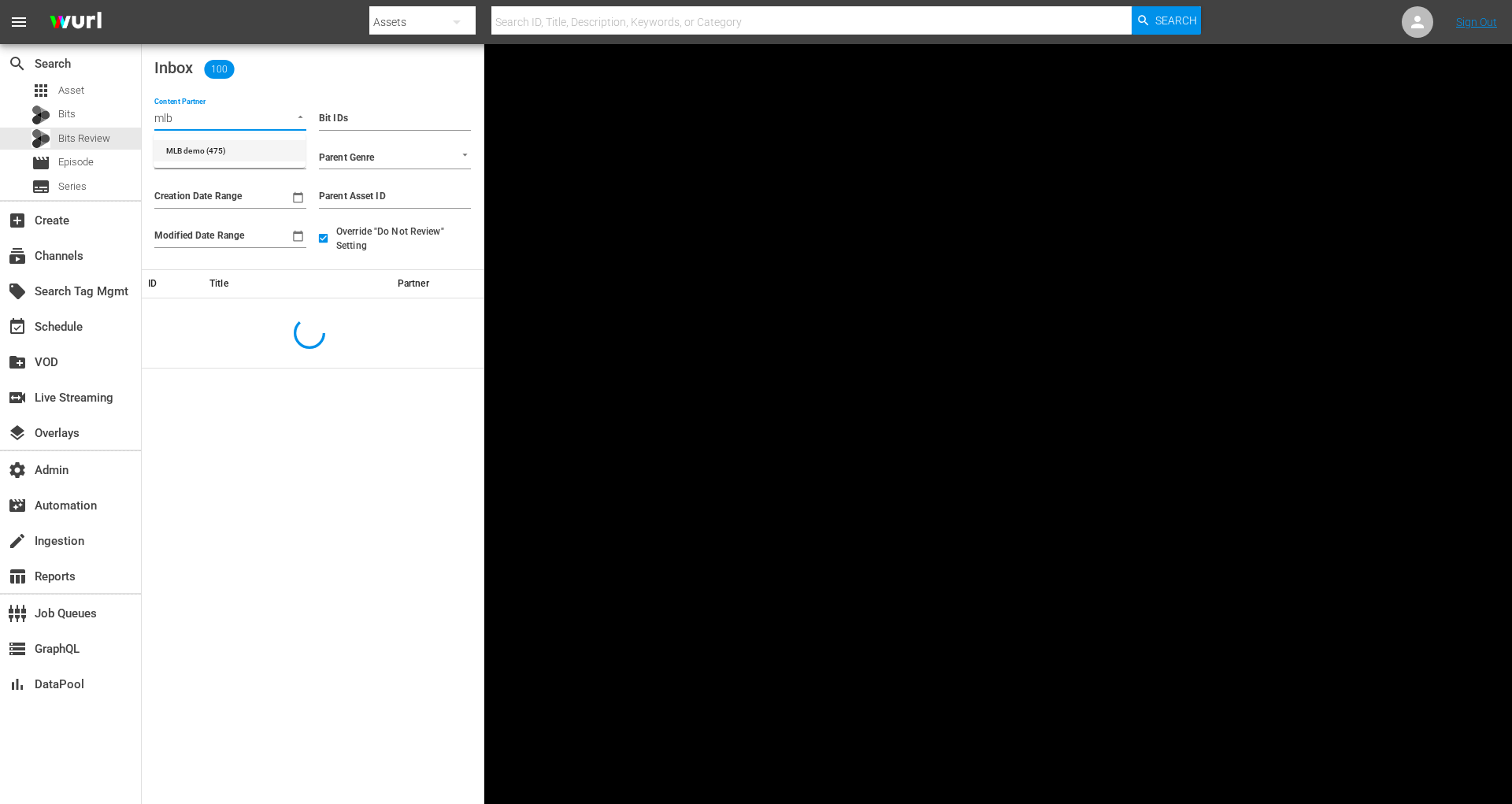
click at [232, 155] on li "MLB demo (475)" at bounding box center [230, 150] width 152 height 21
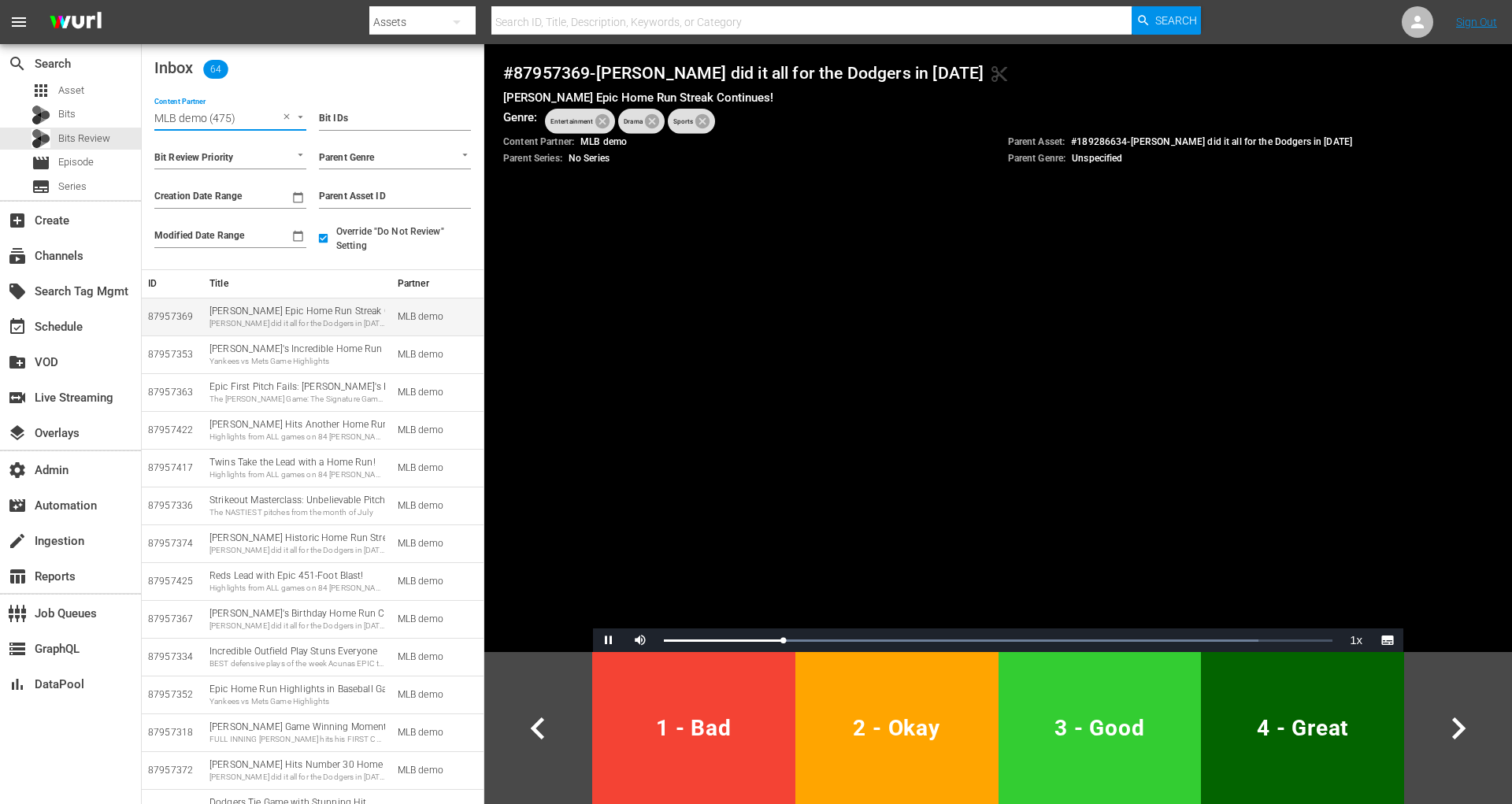
type input "MLB demo (475)"
click at [281, 315] on div "[PERSON_NAME] Epic Home Run Streak Continues! [PERSON_NAME] did it all for the …" at bounding box center [298, 316] width 176 height 25
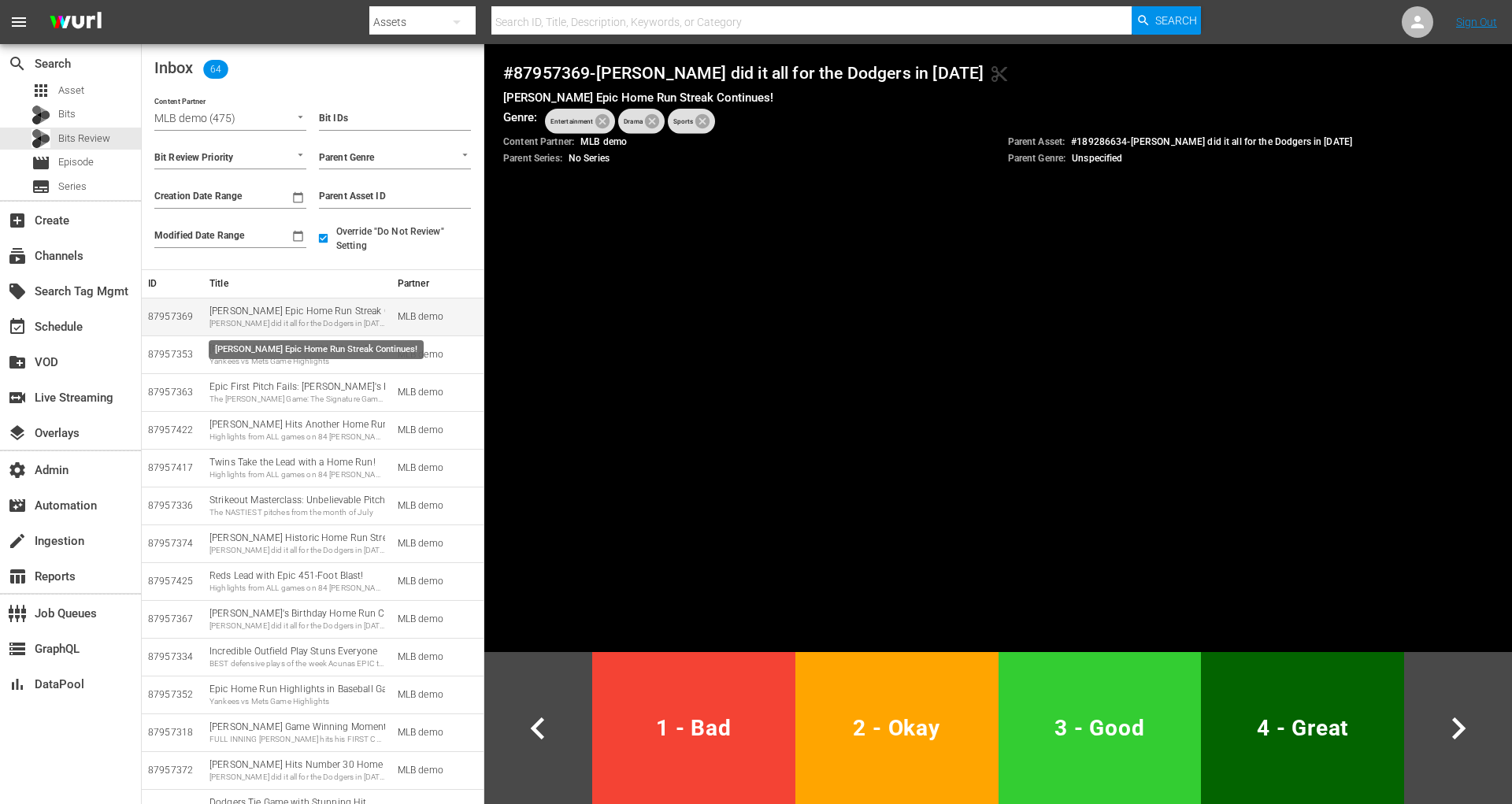
click at [281, 315] on div "[PERSON_NAME] Epic Home Run Streak Continues! [PERSON_NAME] did it all for the …" at bounding box center [298, 316] width 176 height 25
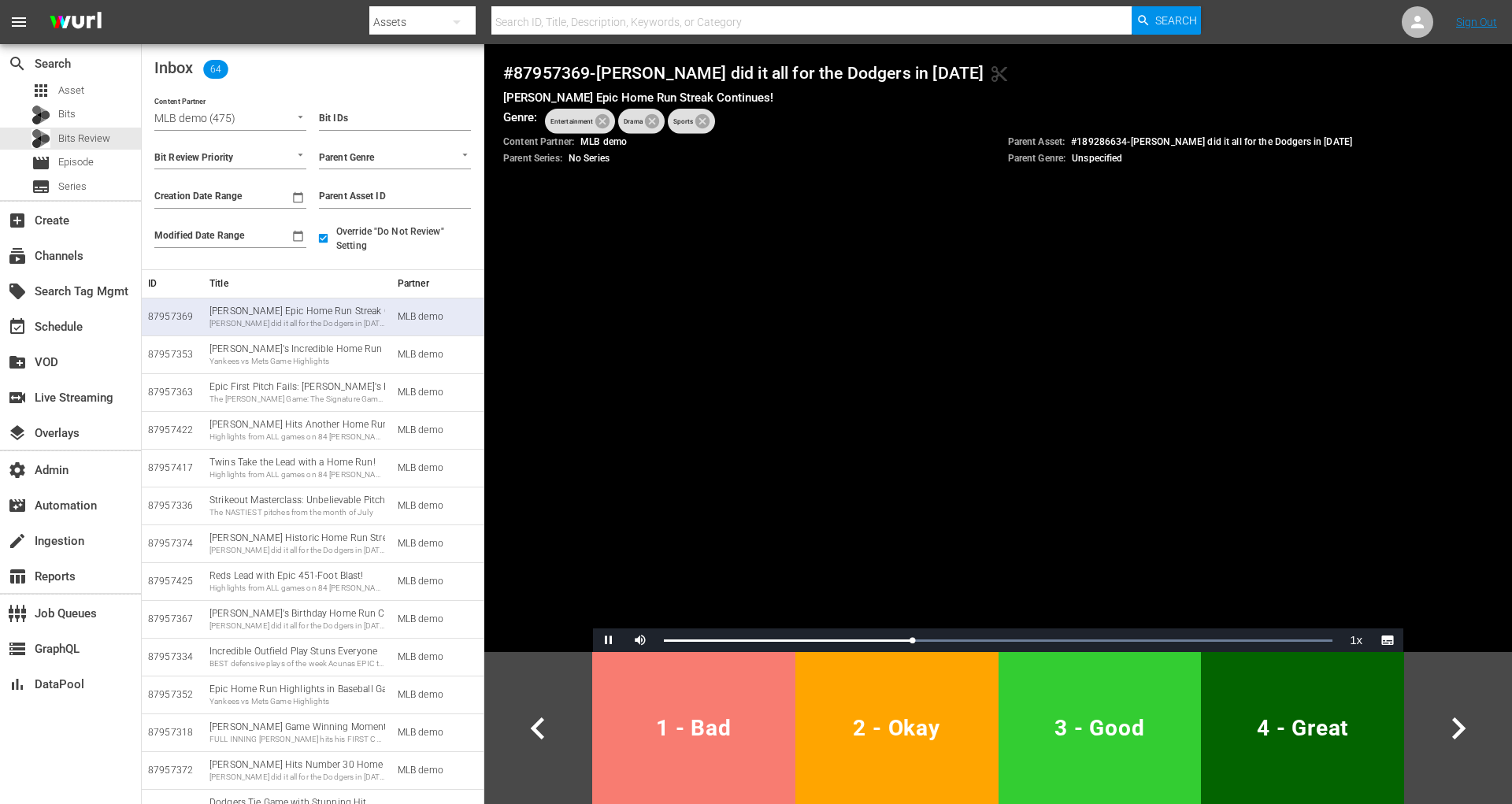
click at [717, 716] on span "1 - Bad" at bounding box center [693, 728] width 190 height 39
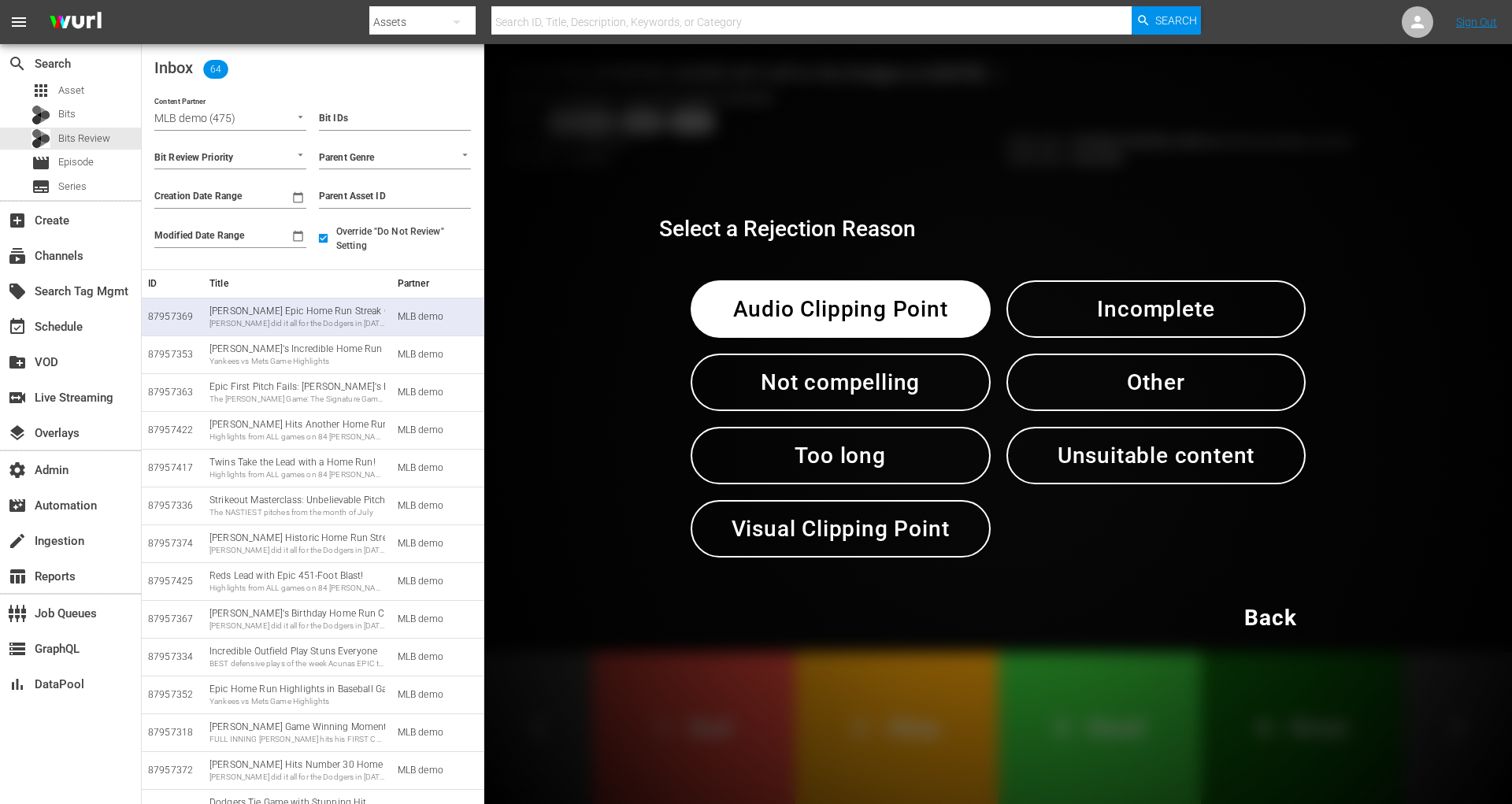
click at [1094, 323] on span "Incomplete" at bounding box center [1157, 309] width 218 height 39
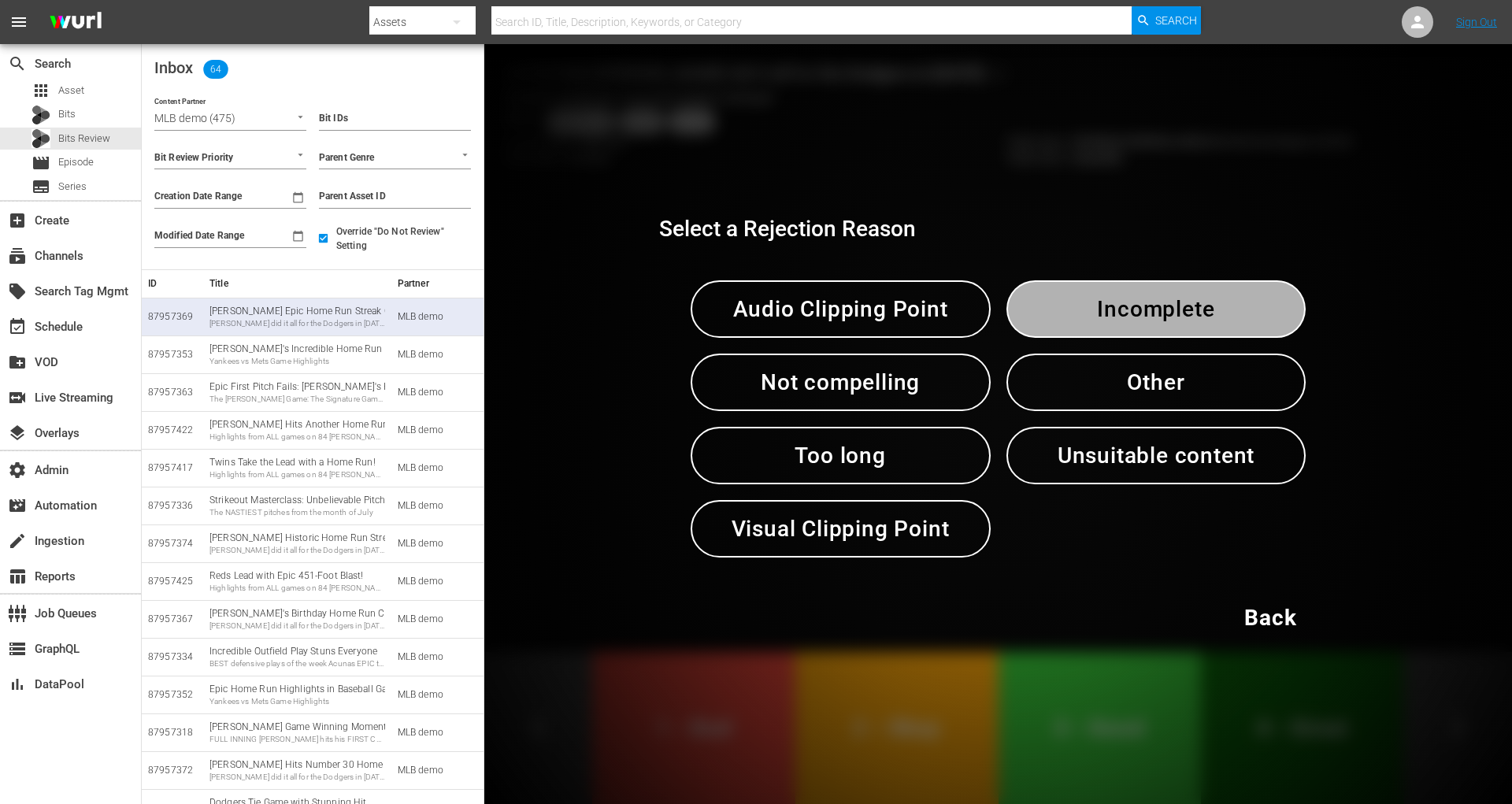
click at [1094, 323] on span "Incomplete" at bounding box center [1157, 309] width 218 height 39
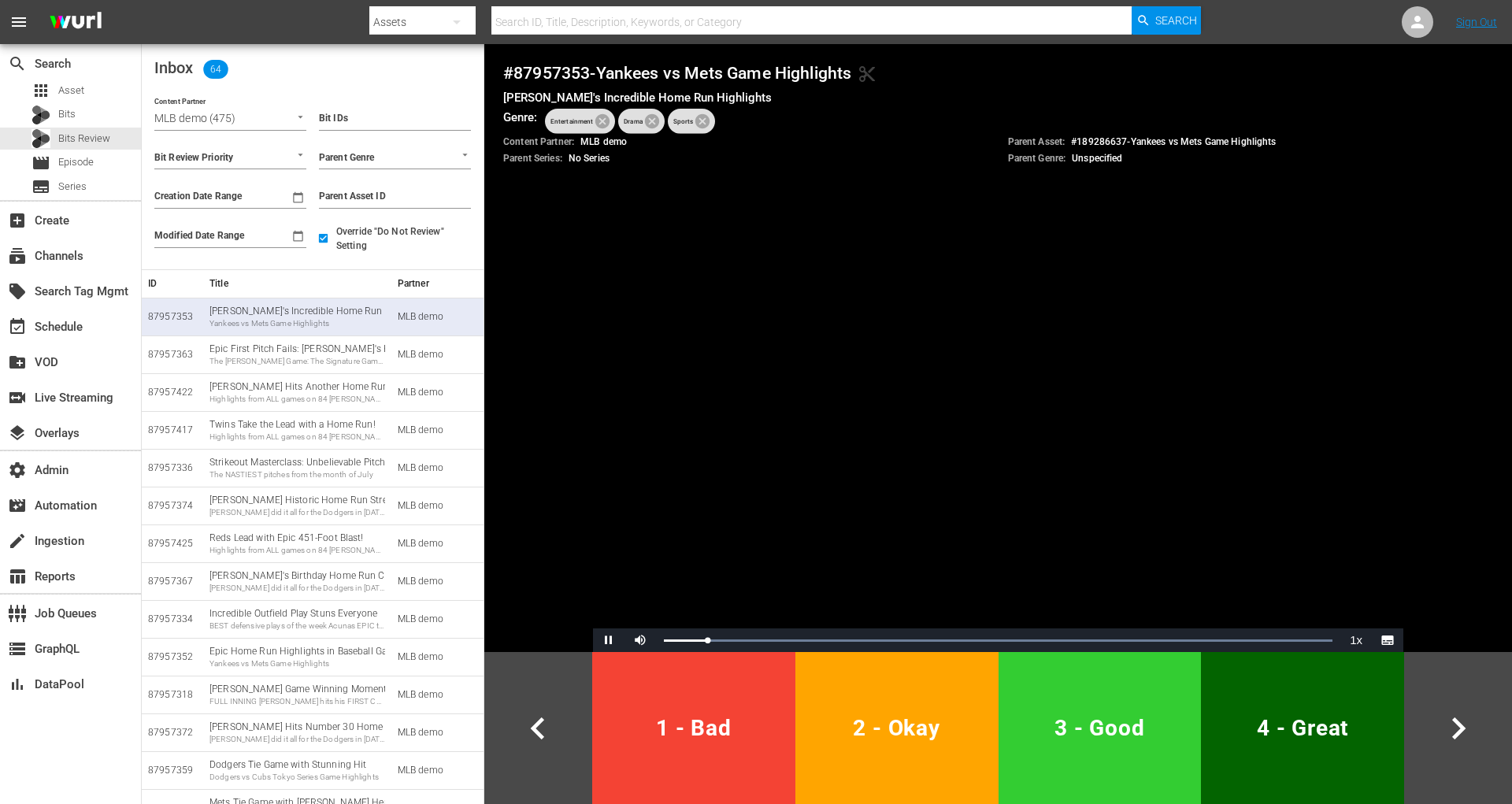
click at [707, 736] on span "1 - Bad" at bounding box center [693, 728] width 190 height 39
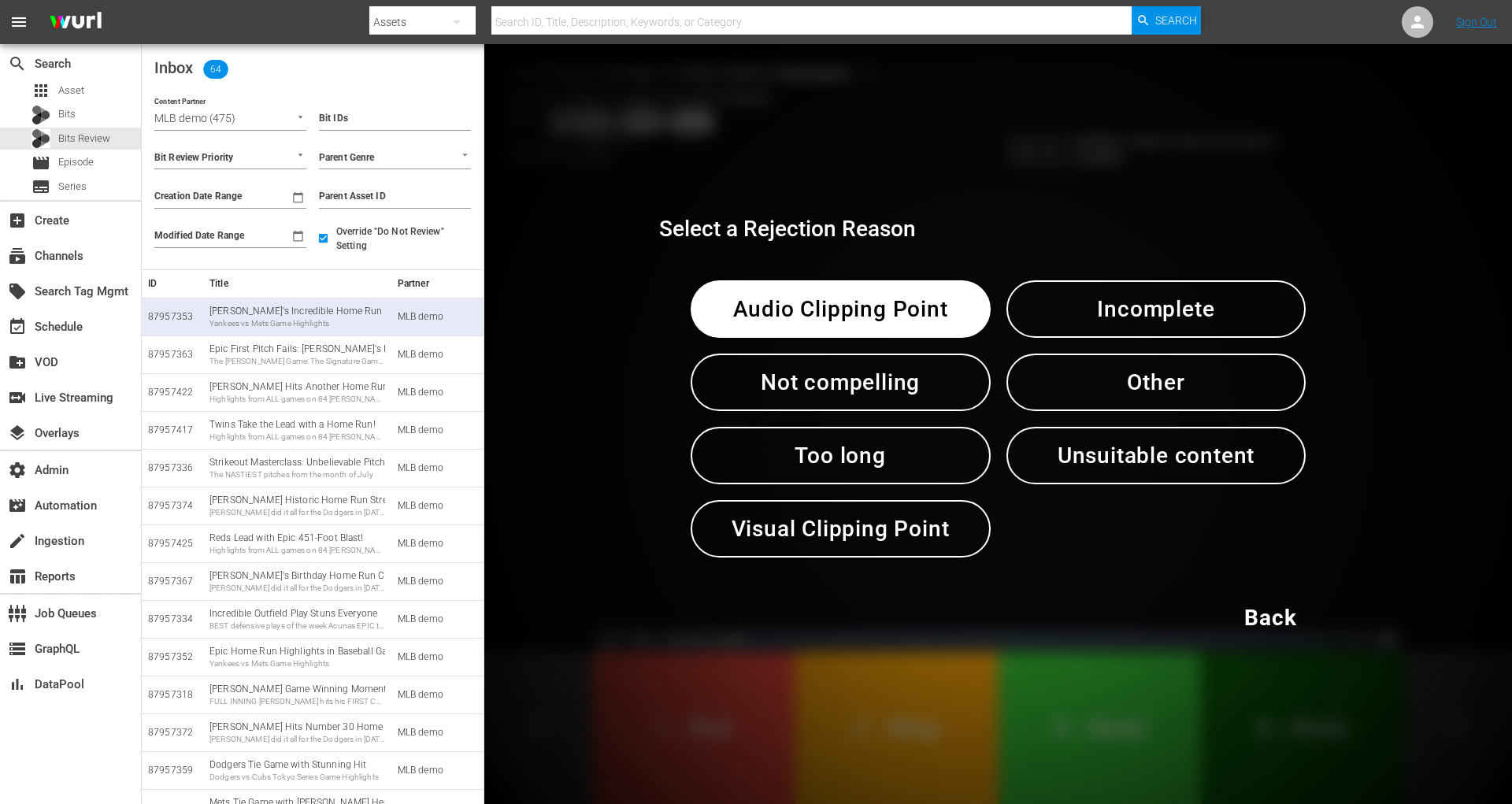
click at [786, 324] on span "Audio Clipping Point" at bounding box center [841, 309] width 218 height 39
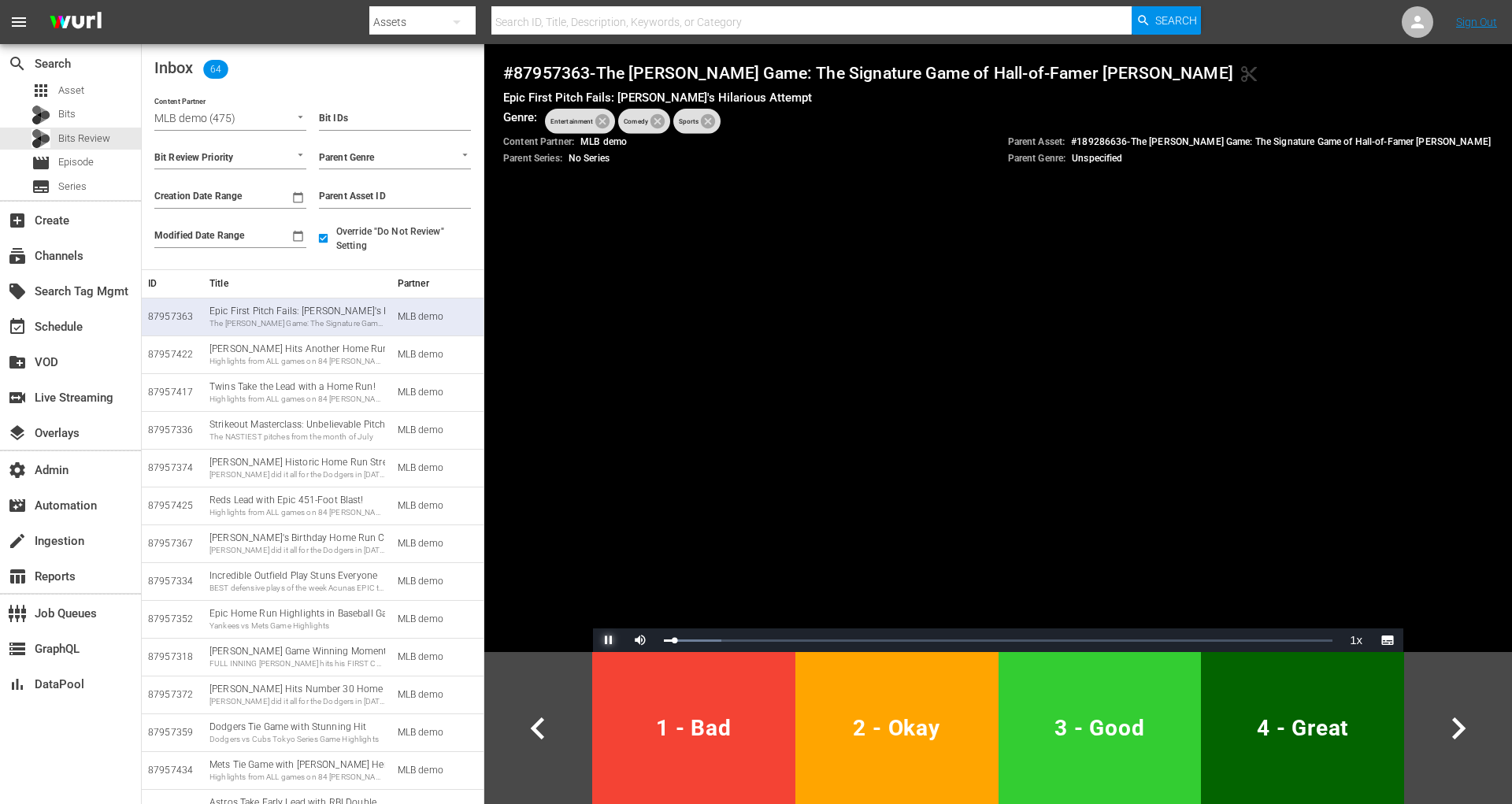
click at [609, 640] on span "Video Player" at bounding box center [609, 640] width 0 height 0
click at [338, 310] on div "Epic First Pitch Fails: [PERSON_NAME]'s Hilarious Attempt The [PERSON_NAME] Gam…" at bounding box center [298, 316] width 176 height 25
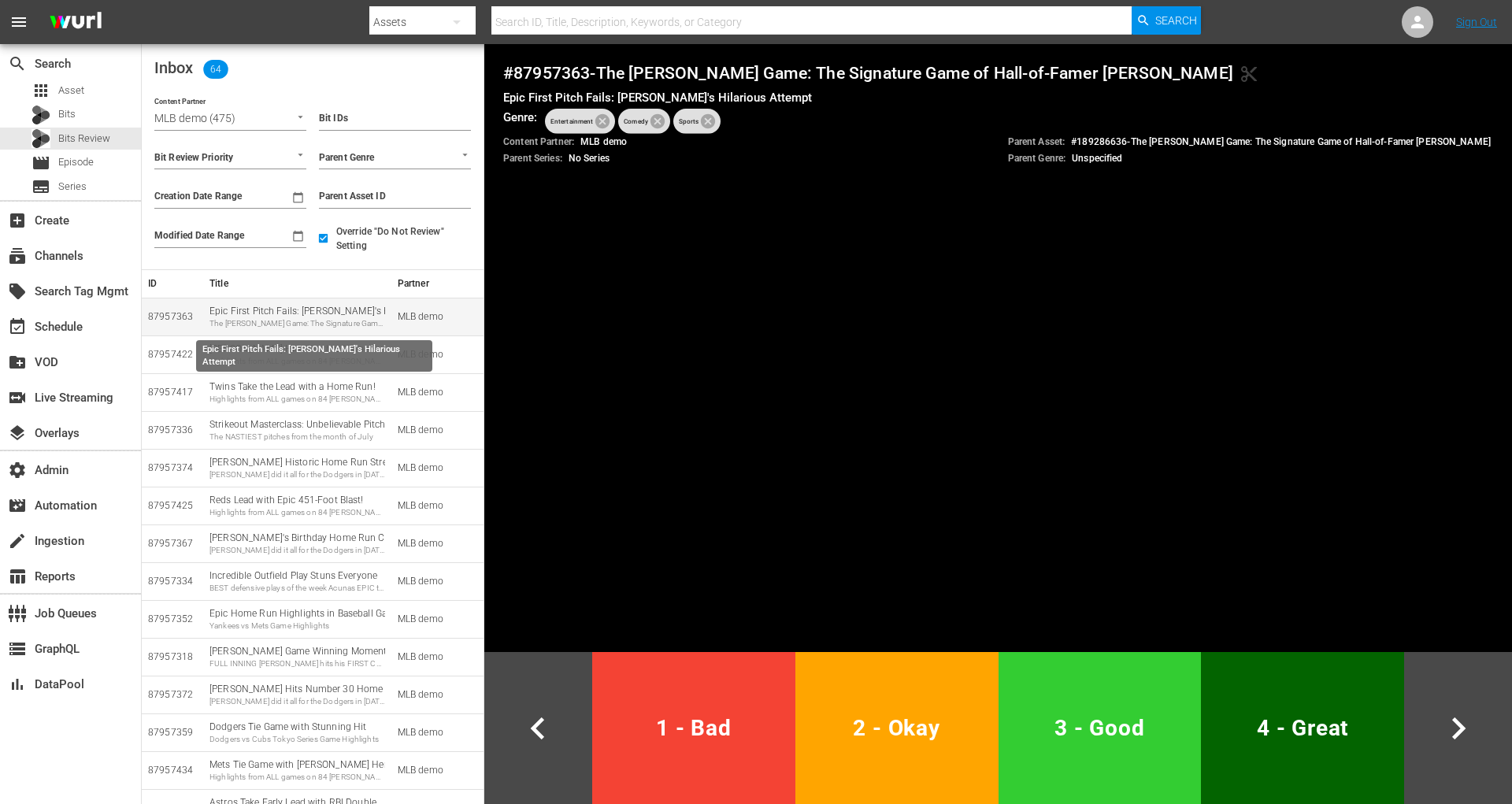
click at [290, 316] on div "Epic First Pitch Fails: [PERSON_NAME]'s Hilarious Attempt The [PERSON_NAME] Gam…" at bounding box center [298, 316] width 176 height 25
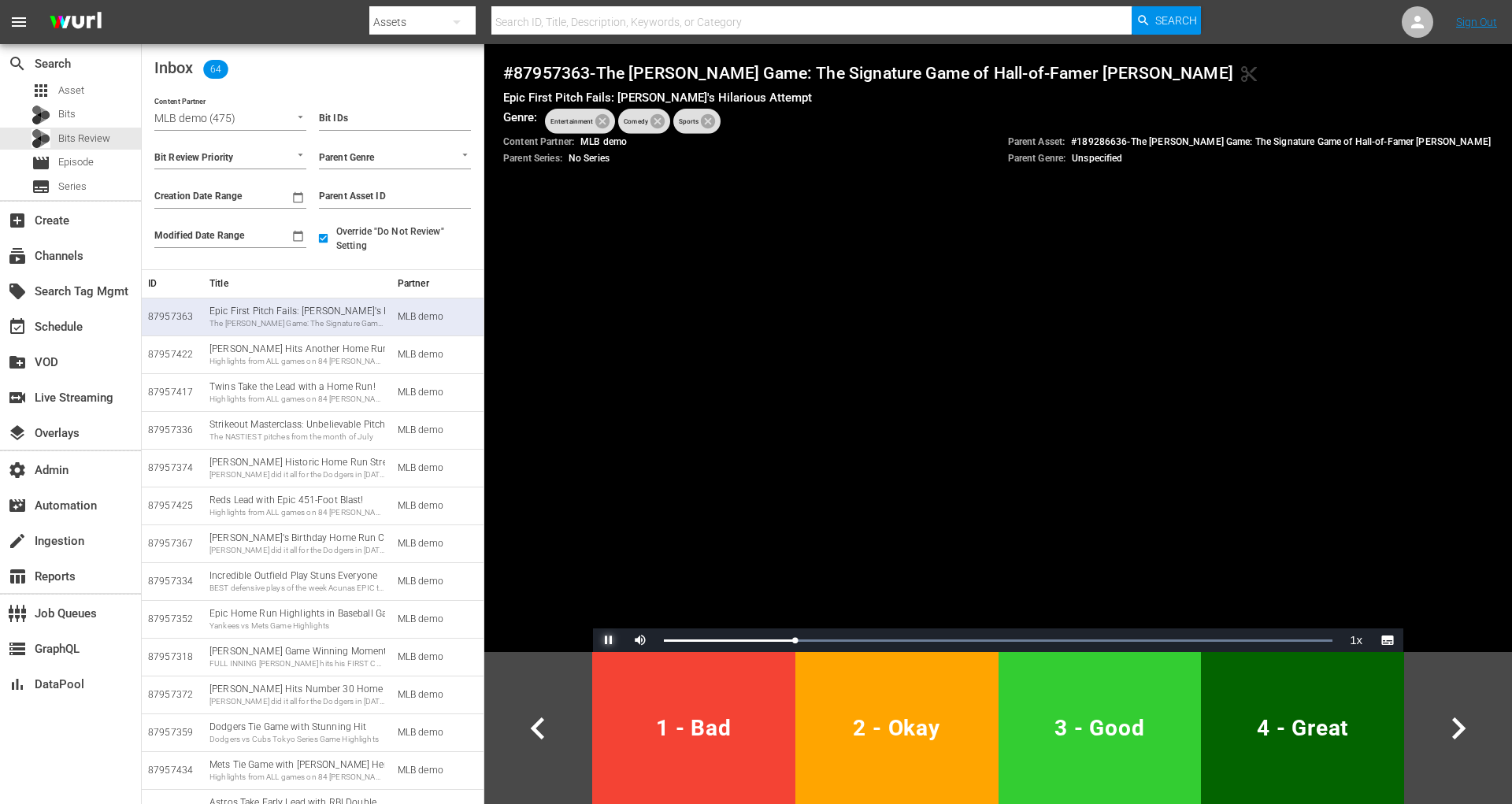
click at [609, 640] on span "Video Player" at bounding box center [609, 640] width 0 height 0
drag, startPoint x: 504, startPoint y: 72, endPoint x: 581, endPoint y: 75, distance: 77.1
click at [581, 75] on h4 "# 87957363 - The [PERSON_NAME] Game: The Signature Game of Hall-of-Famer [PERSO…" at bounding box center [998, 74] width 990 height 20
click at [568, 75] on h4 "# 87957363 - The [PERSON_NAME] Game: The Signature Game of Hall-of-Famer [PERSO…" at bounding box center [998, 74] width 990 height 20
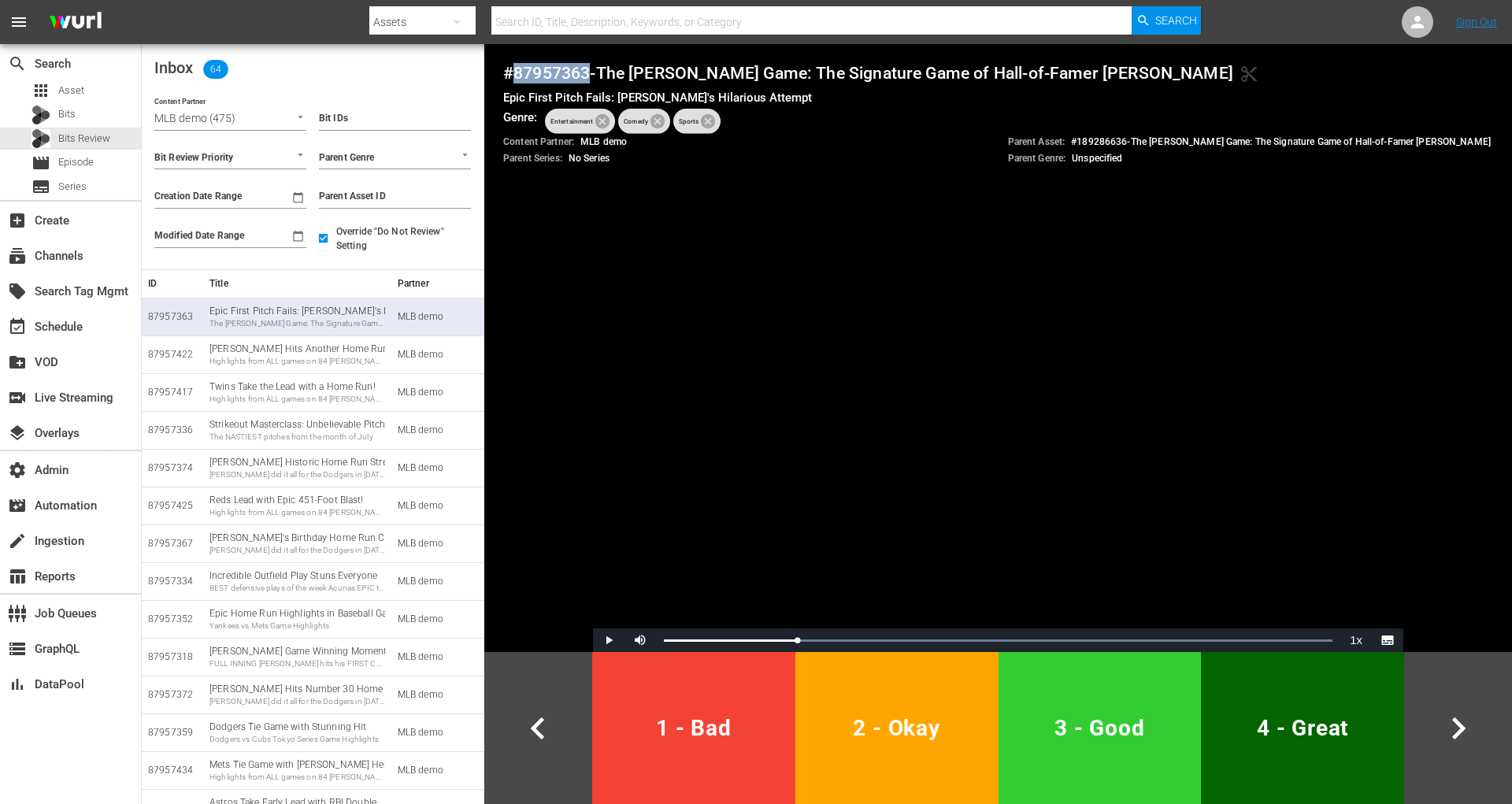
copy h4 "87957363"
drag, startPoint x: 1456, startPoint y: 144, endPoint x: 1076, endPoint y: 143, distance: 380.0
click at [1076, 143] on p "Parent Asset: # 189286636 - The [PERSON_NAME] Game: The Signature Game of Hall-…" at bounding box center [1250, 142] width 484 height 14
copy p "189286636 - The [PERSON_NAME] Game: The Signature Game of Hall-of-Famer [PERSON…"
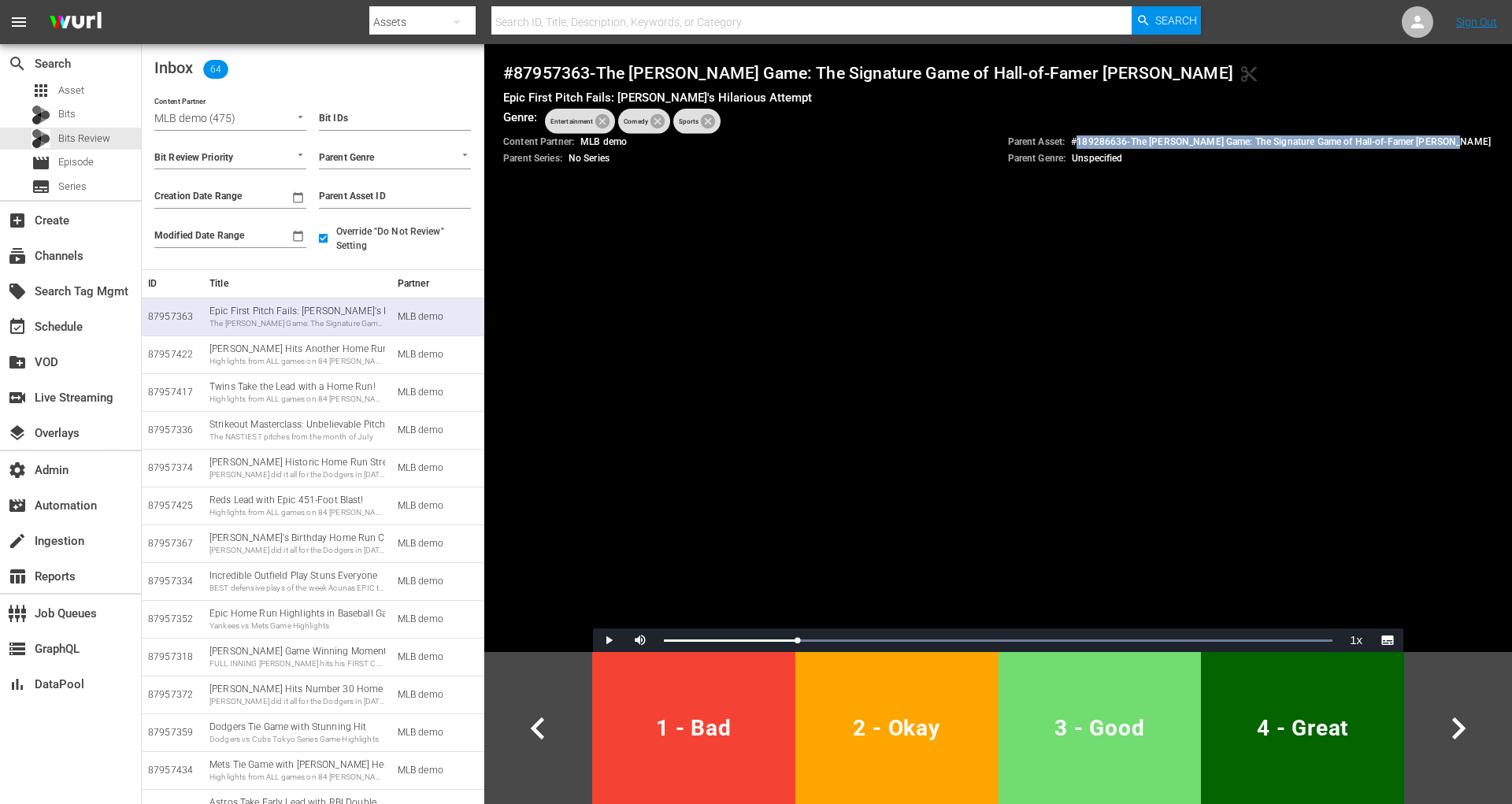
click at [1115, 731] on span "3 - Good" at bounding box center [1099, 728] width 190 height 39
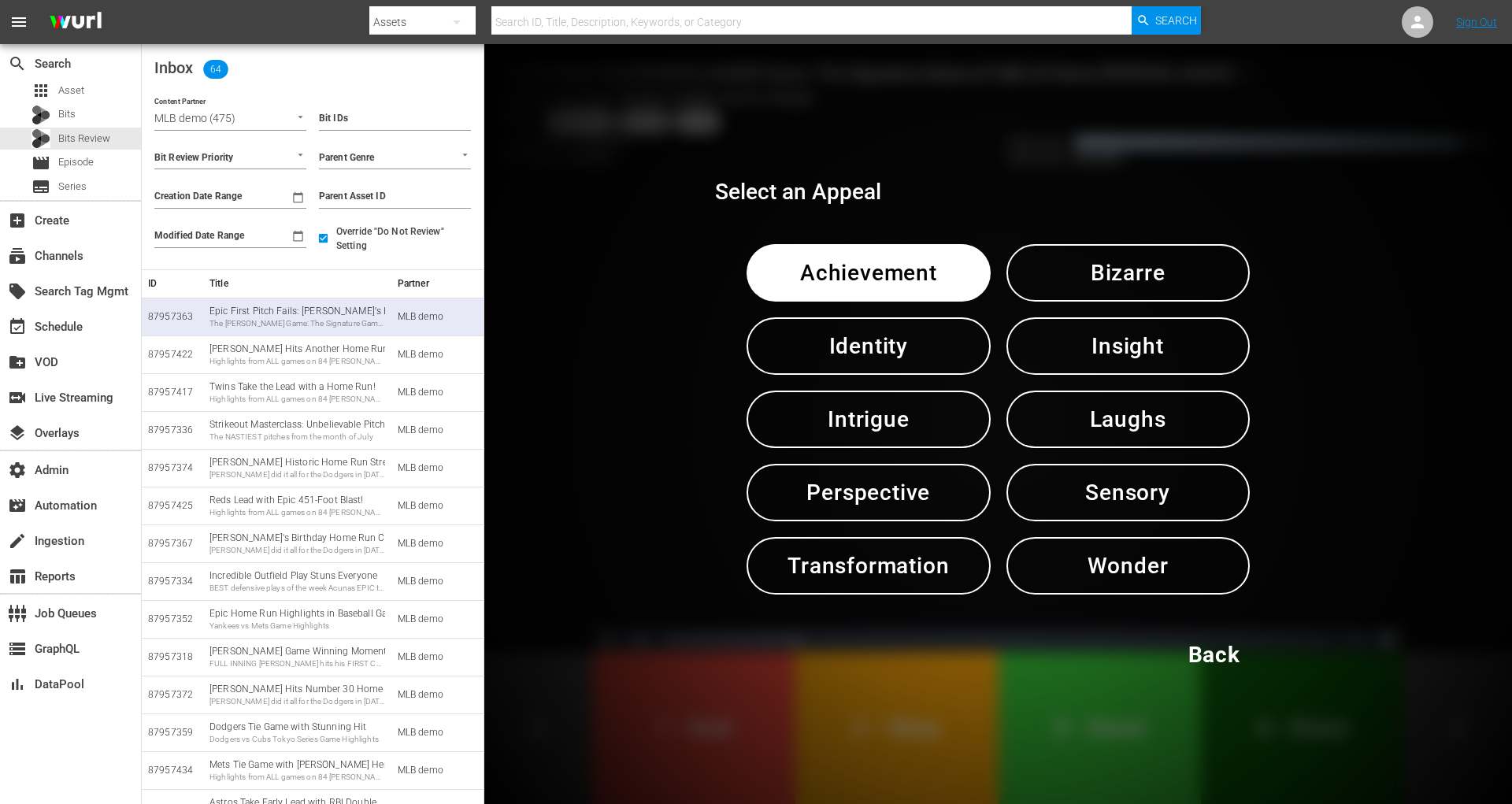
click at [1033, 410] on button "Laughs" at bounding box center [1128, 419] width 244 height 57
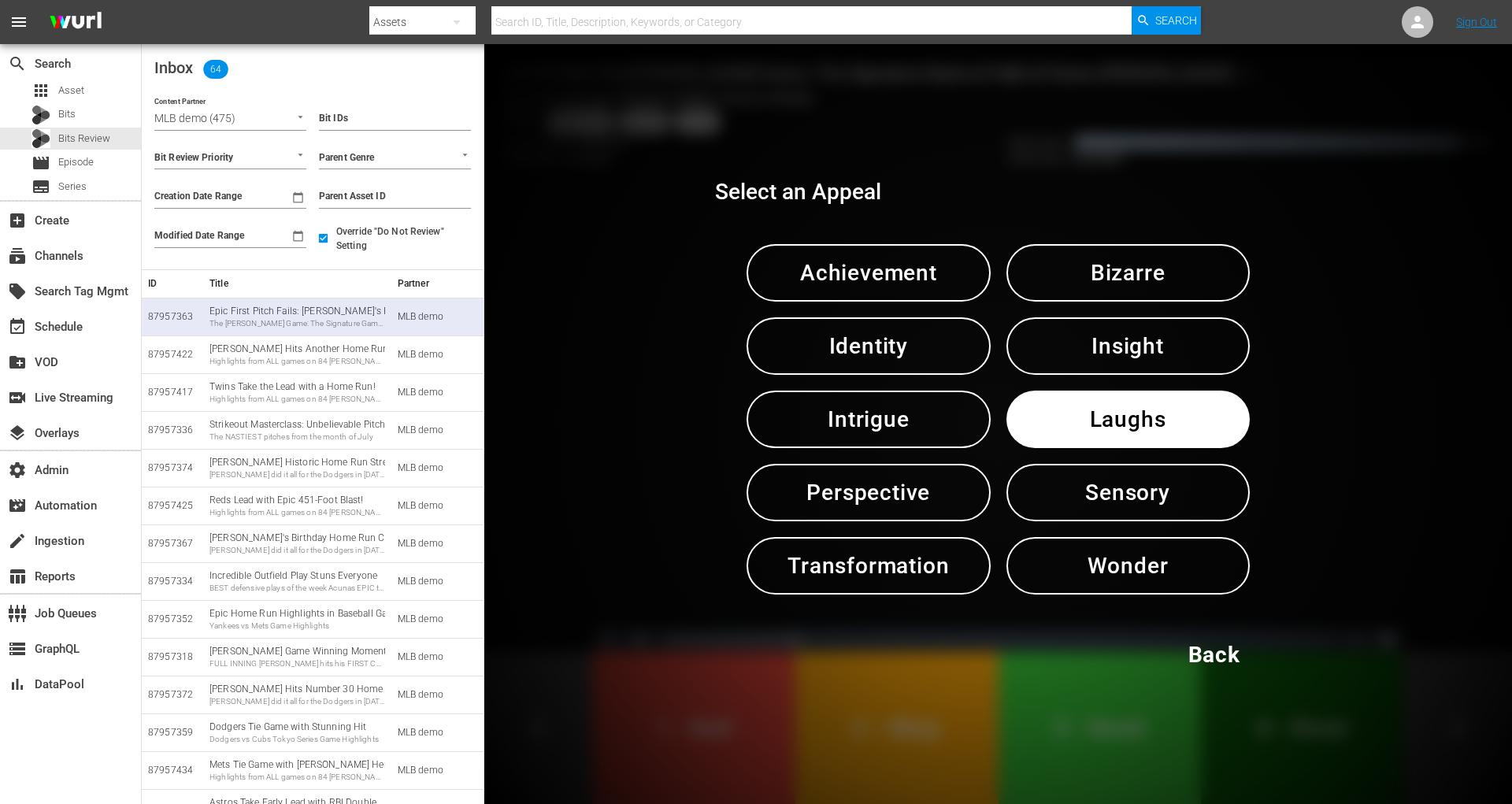
click at [1033, 410] on button "Laughs" at bounding box center [1128, 419] width 244 height 57
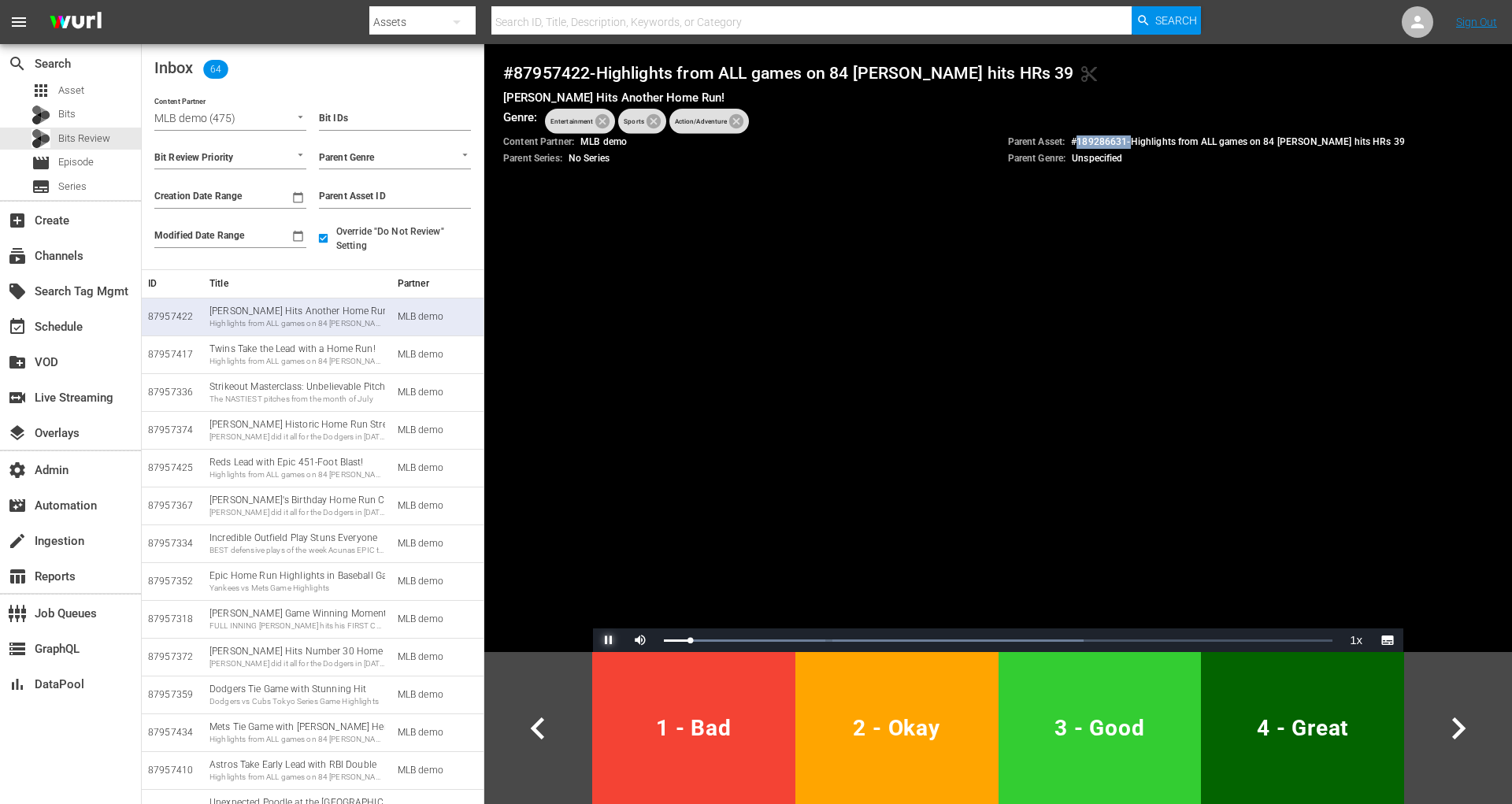
click at [609, 640] on span "Video Player" at bounding box center [609, 640] width 0 height 0
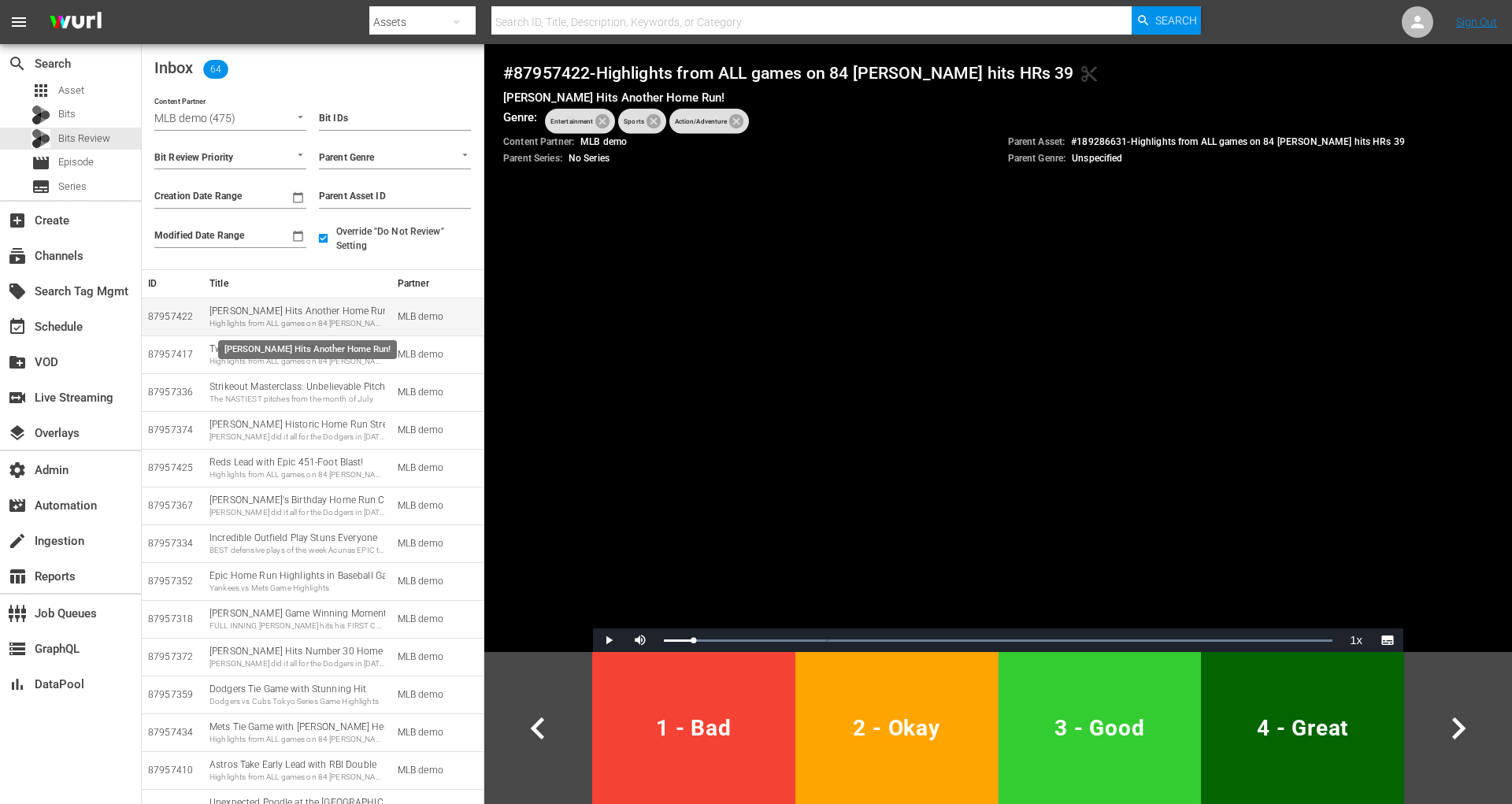
click at [230, 320] on div "Highlights from ALL games on 84 [PERSON_NAME] hits HRs 39" at bounding box center [298, 323] width 176 height 11
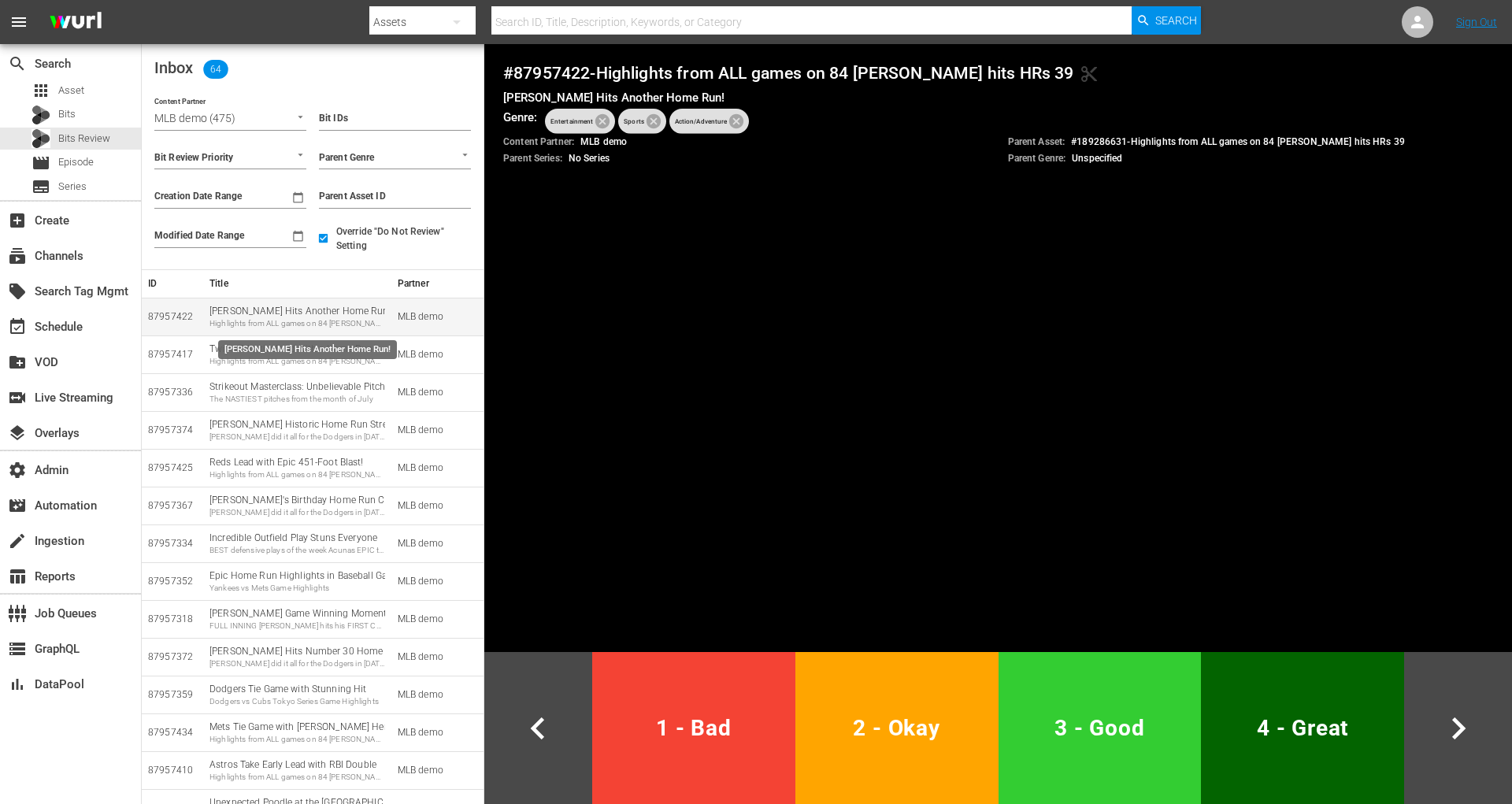
click at [230, 320] on div "Highlights from ALL games on 84 [PERSON_NAME] hits HRs 39" at bounding box center [298, 323] width 176 height 11
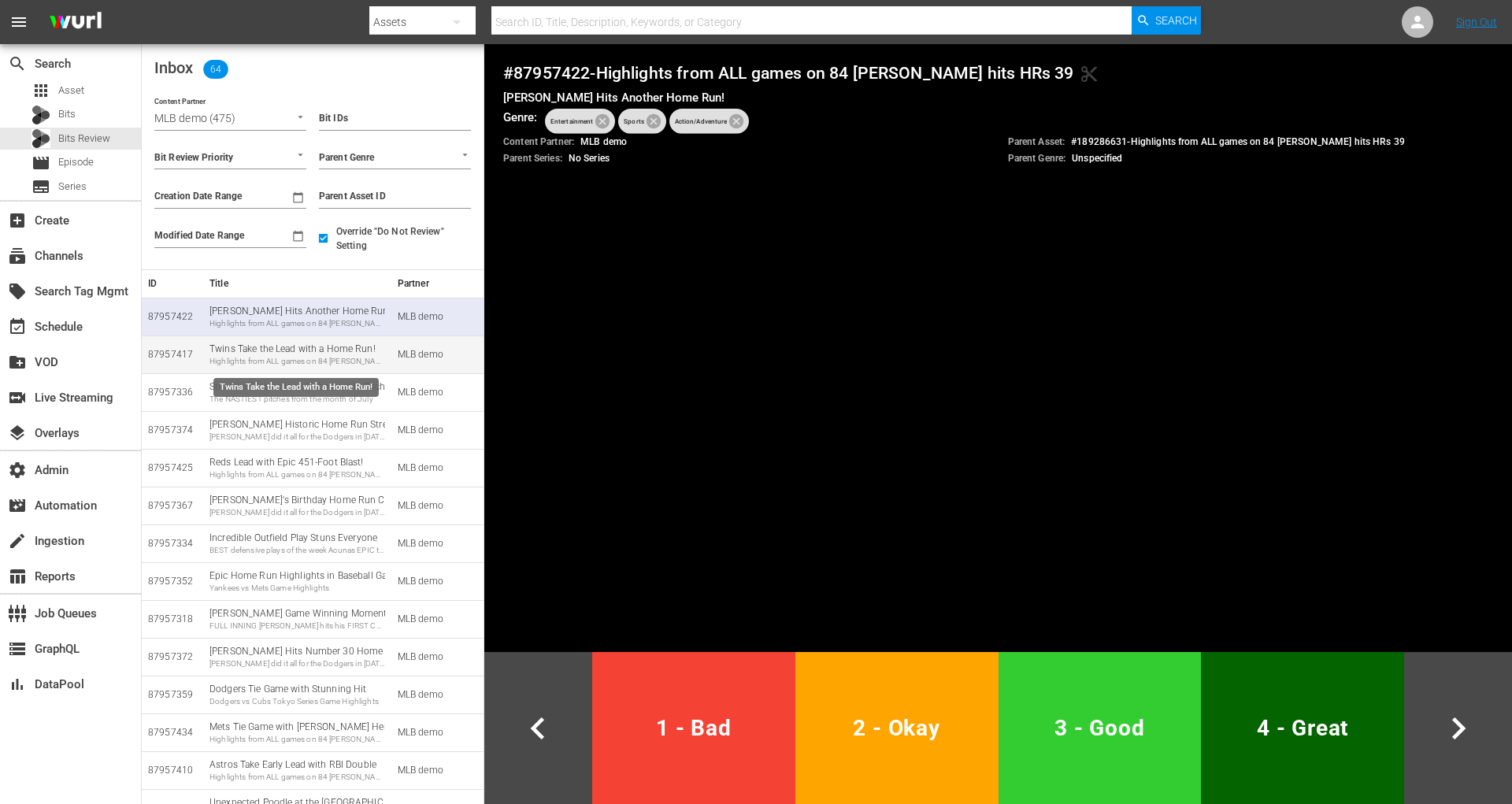
click at [286, 362] on div "Highlights from ALL games on 84 [PERSON_NAME] hits HRs 39" at bounding box center [298, 361] width 176 height 11
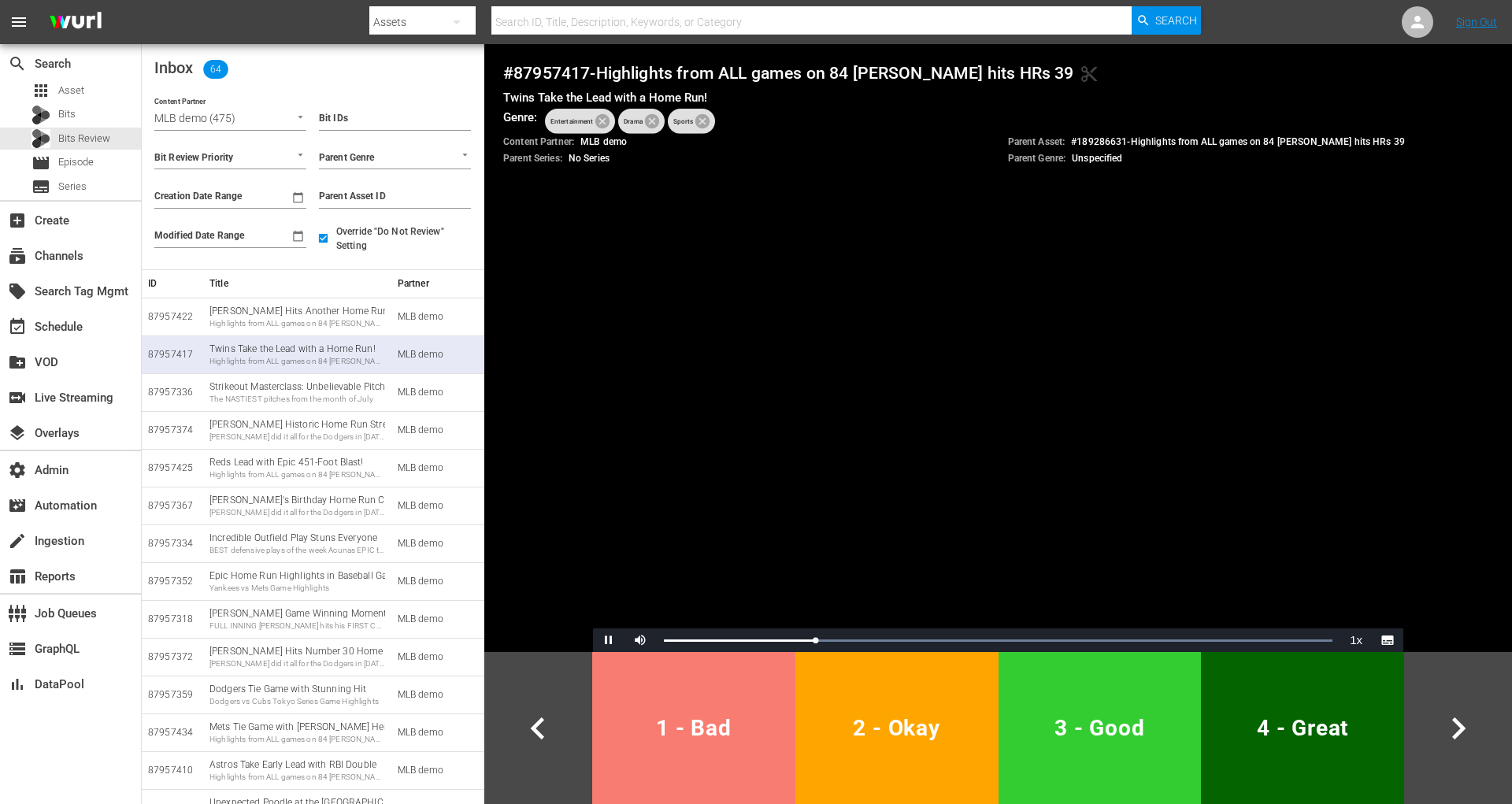
click at [657, 714] on span "1 - Bad" at bounding box center [693, 728] width 190 height 39
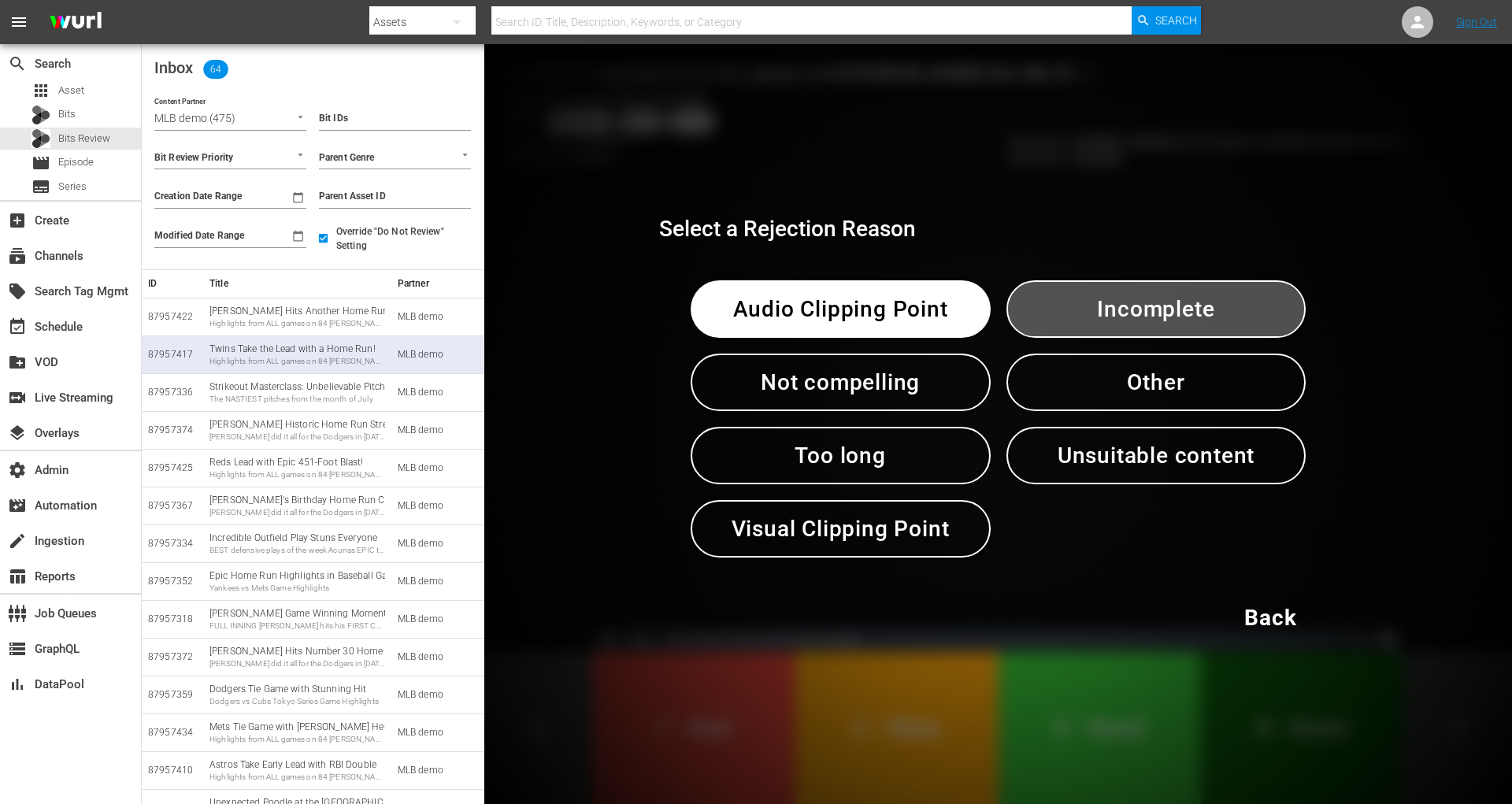
click at [1109, 314] on span "Incomplete" at bounding box center [1157, 309] width 218 height 39
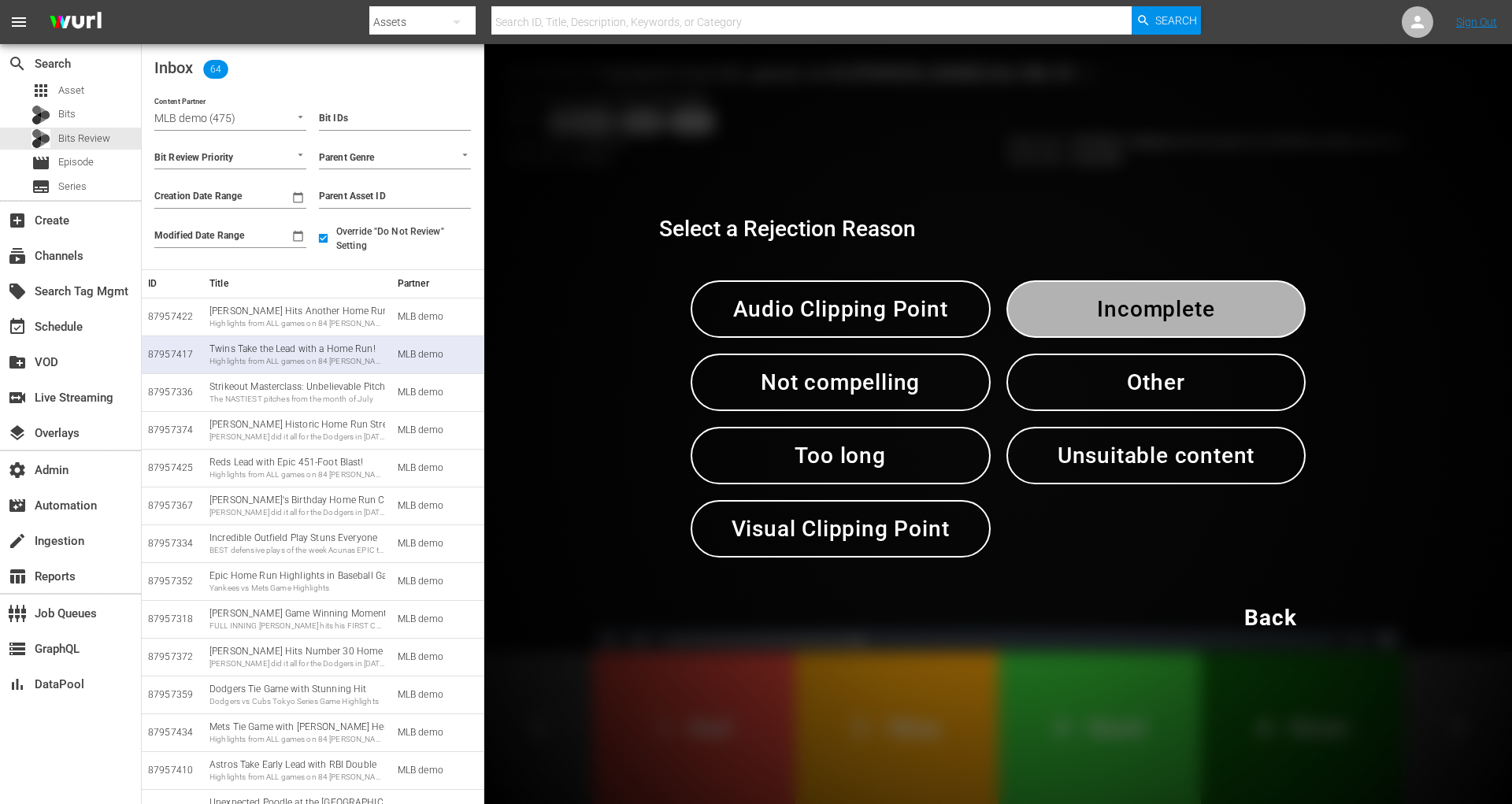
click at [1109, 314] on span "Incomplete" at bounding box center [1157, 309] width 218 height 39
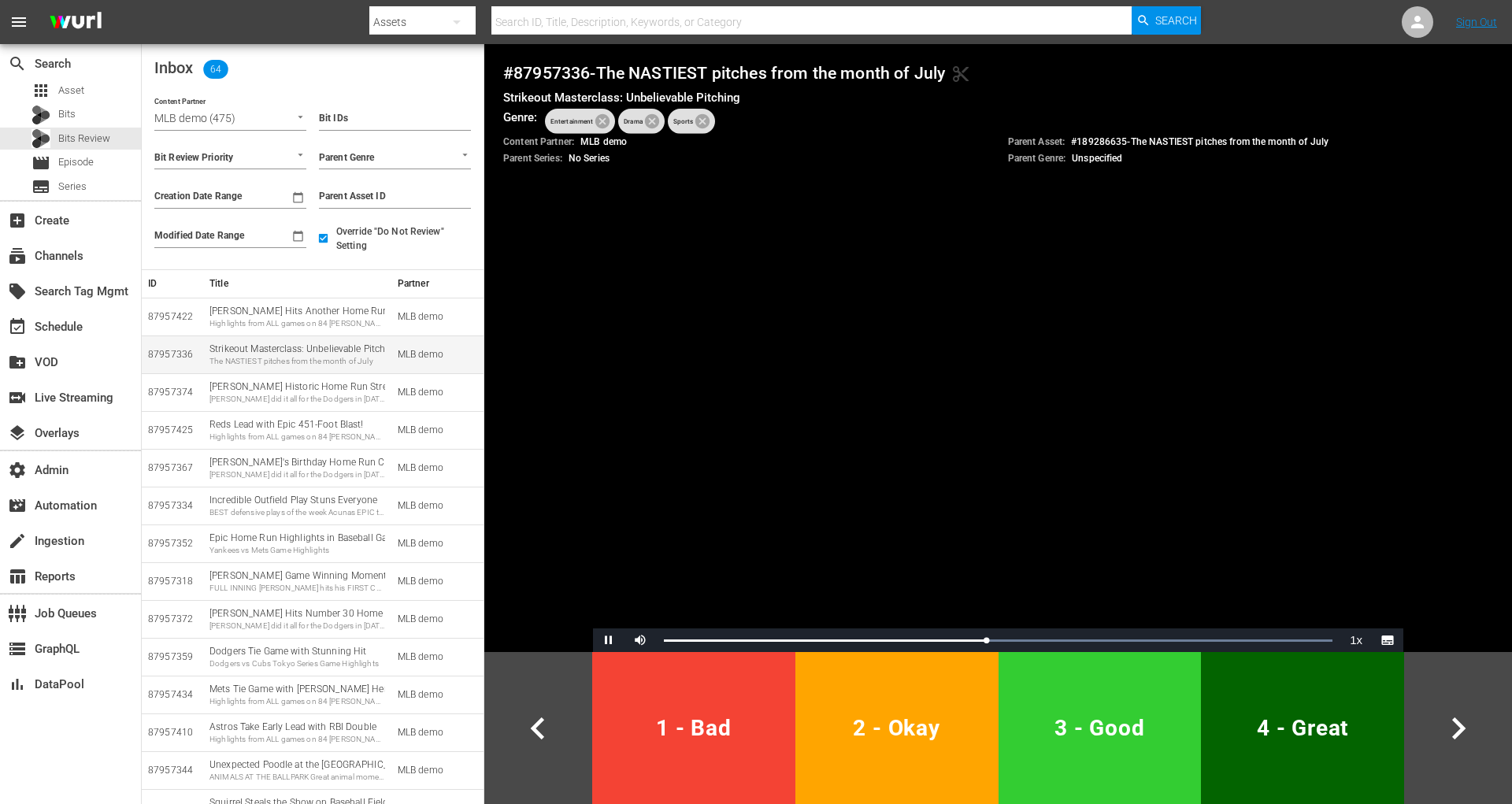
click at [351, 358] on div "The NASTIEST pitches from the month of July" at bounding box center [298, 361] width 176 height 11
click at [768, 728] on span "1 - Bad" at bounding box center [693, 728] width 190 height 39
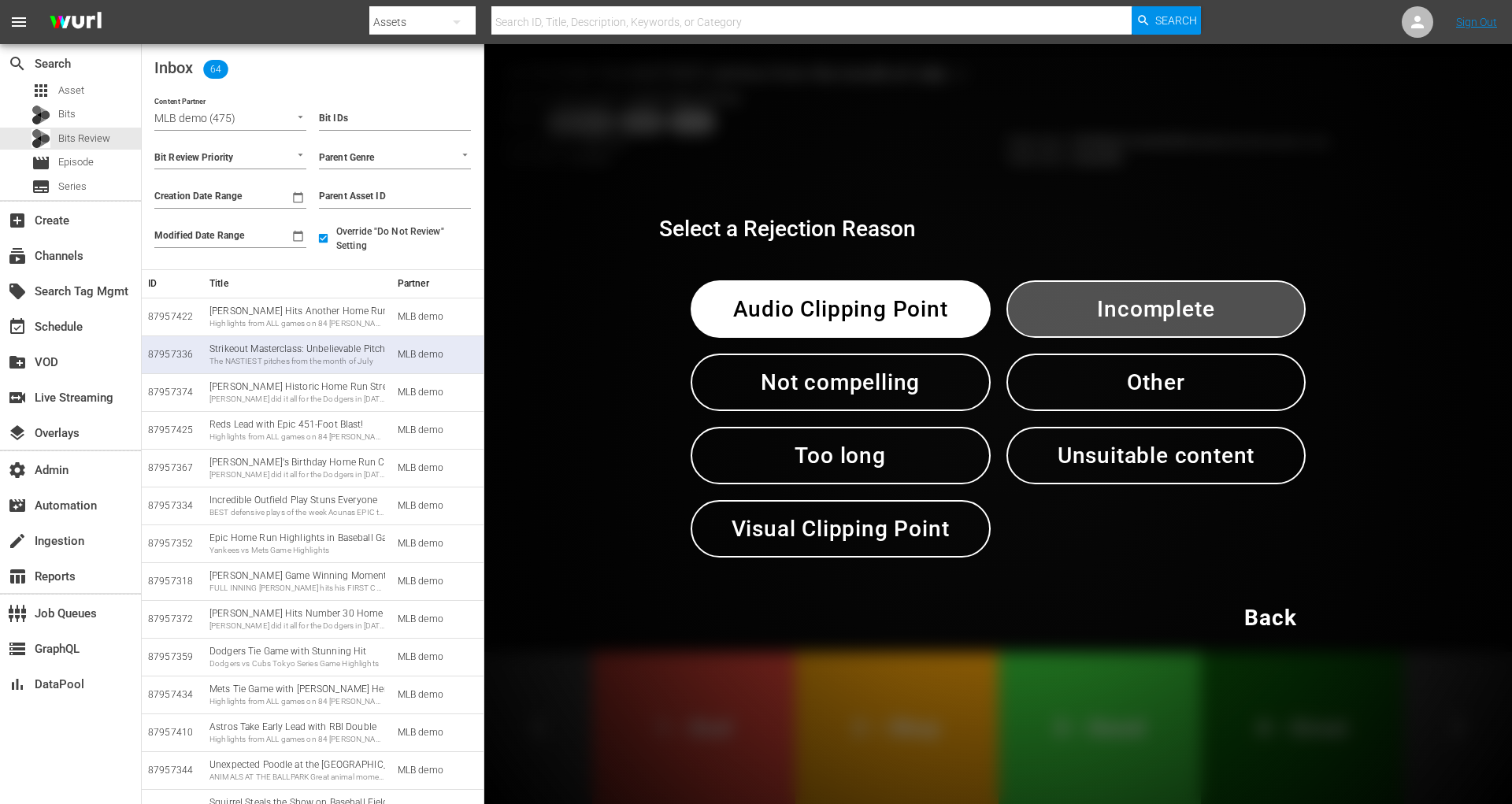
click at [1108, 315] on span "Incomplete" at bounding box center [1157, 309] width 218 height 39
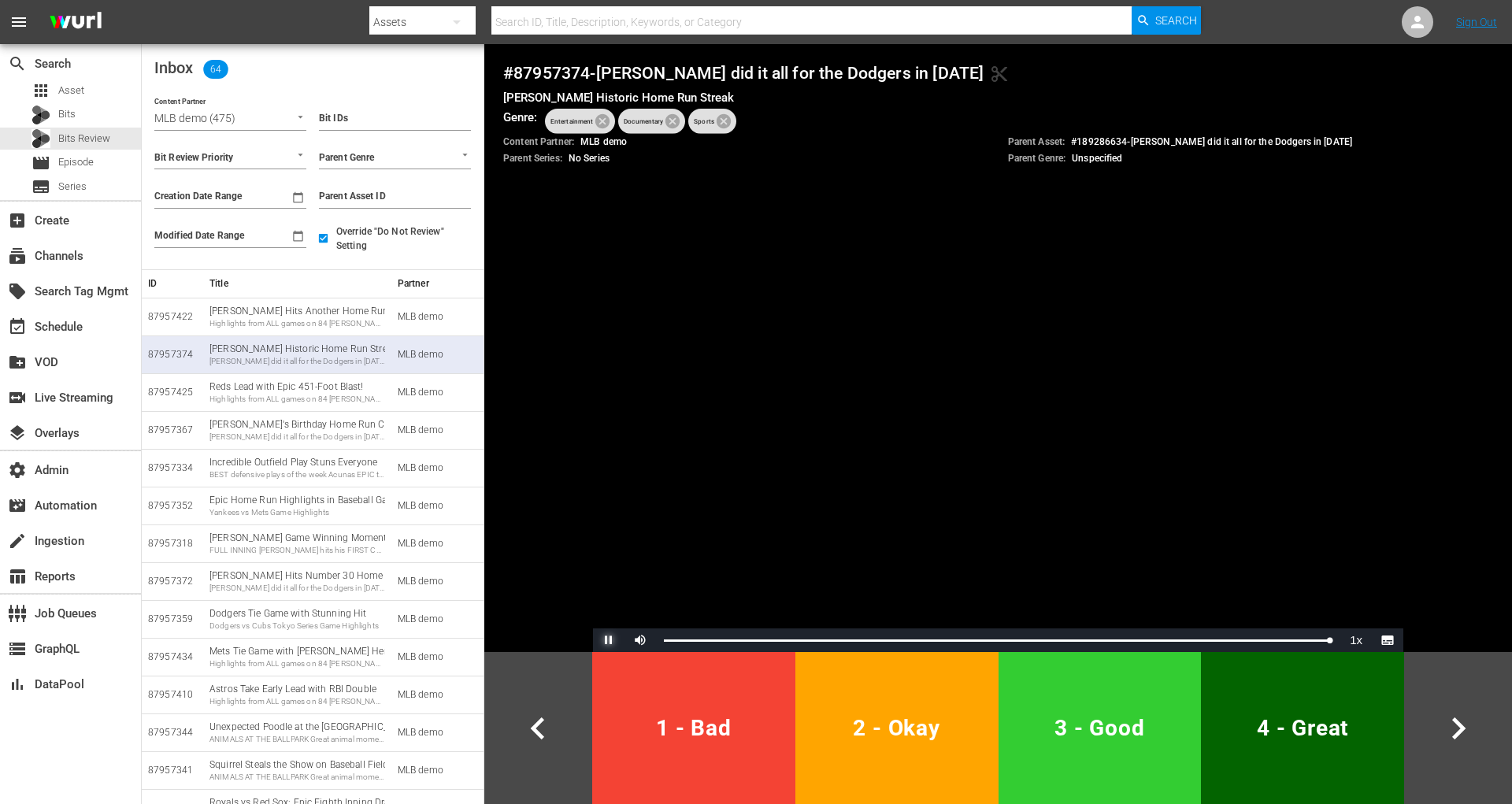
click at [609, 640] on span "Video Player" at bounding box center [609, 640] width 0 height 0
drag, startPoint x: 992, startPoint y: 72, endPoint x: 515, endPoint y: 78, distance: 477.0
click at [515, 78] on h4 "# 87957374 - [PERSON_NAME] did it all for the Dodgers in [DATE] content_cut" at bounding box center [998, 74] width 990 height 20
copy h4 "87957374 - [PERSON_NAME] did it all for the Dodgers in [DATE]"
click at [573, 69] on h4 "# 87957374 - [PERSON_NAME] did it all for the Dodgers in [DATE] content_cut" at bounding box center [998, 74] width 990 height 20
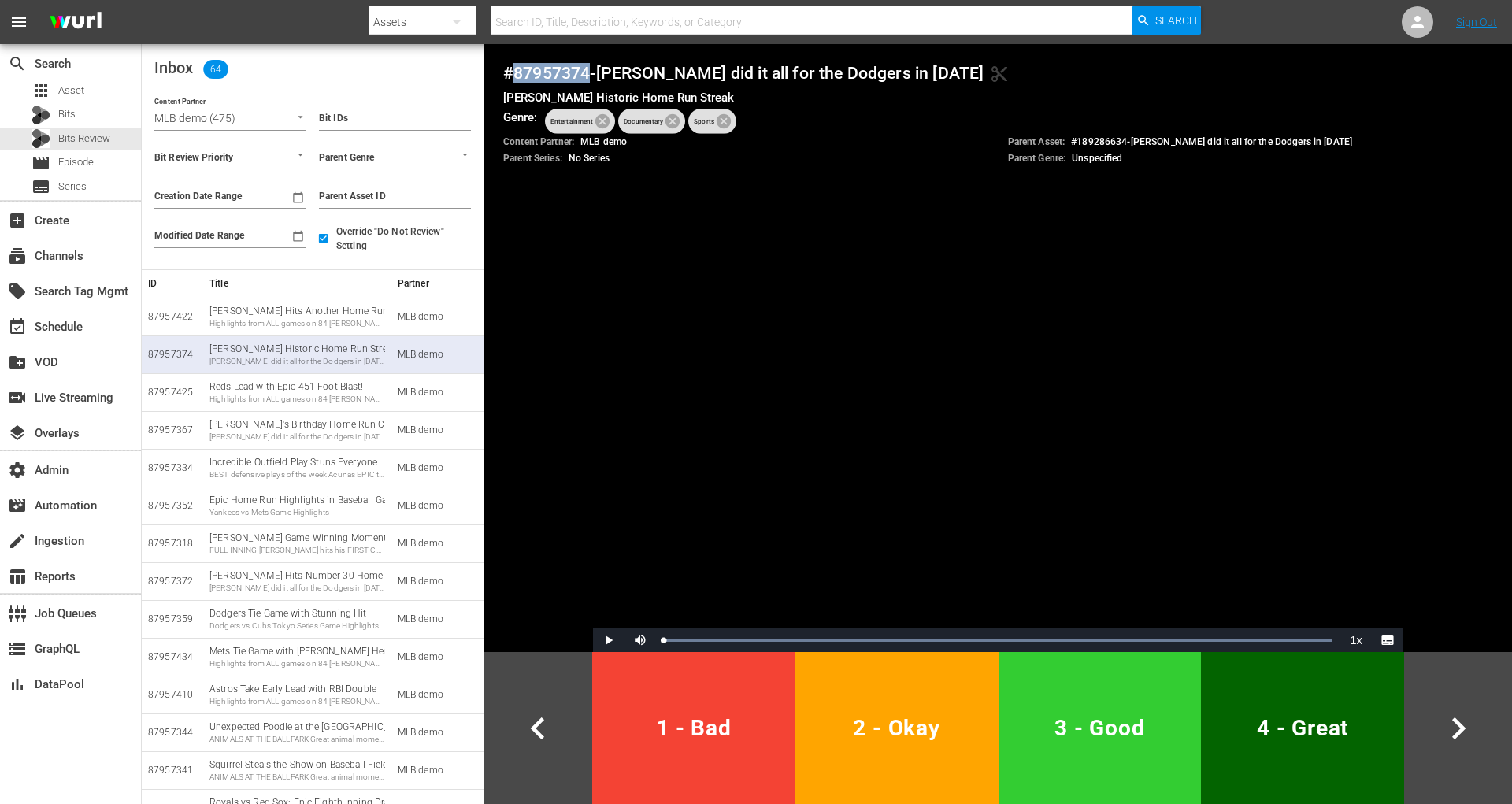
click at [573, 69] on h4 "# 87957374 - [PERSON_NAME] did it all for the Dodgers in [DATE] content_cut" at bounding box center [998, 74] width 990 height 20
drag, startPoint x: 1072, startPoint y: 143, endPoint x: 1366, endPoint y: 141, distance: 294.0
click at [1366, 141] on div "Parent Asset: # 189286634 - [PERSON_NAME] did it all for the Dodgers in [DATE]" at bounding box center [1251, 142] width 486 height 14
copy p "# 189286634 - [PERSON_NAME] did it all for the Dodgers in [DATE]"
click at [1297, 639] on div "Loaded : 100.00% 0:25 0:00" at bounding box center [998, 640] width 669 height 4
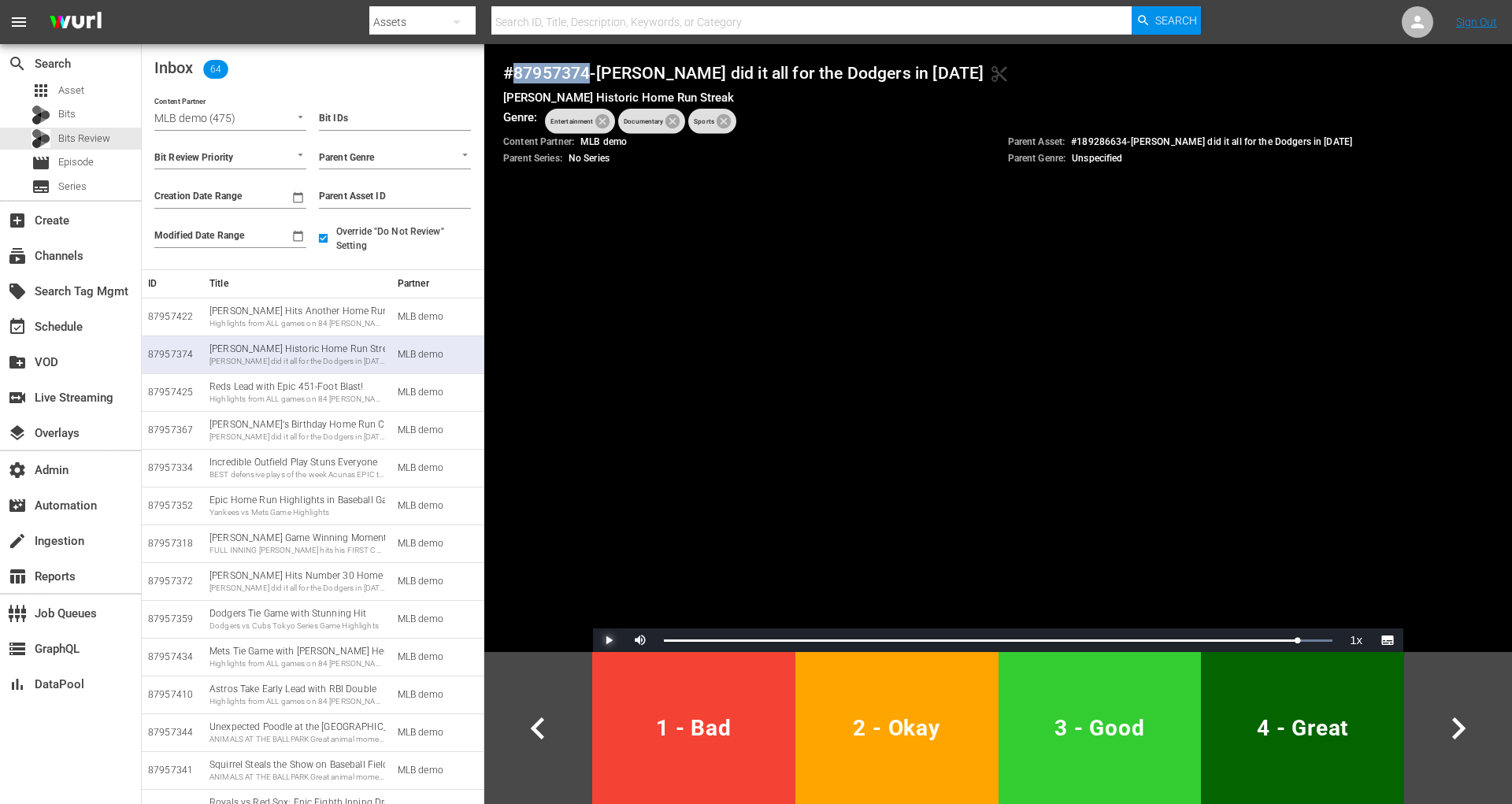
click at [609, 640] on span "Video Player" at bounding box center [609, 640] width 0 height 0
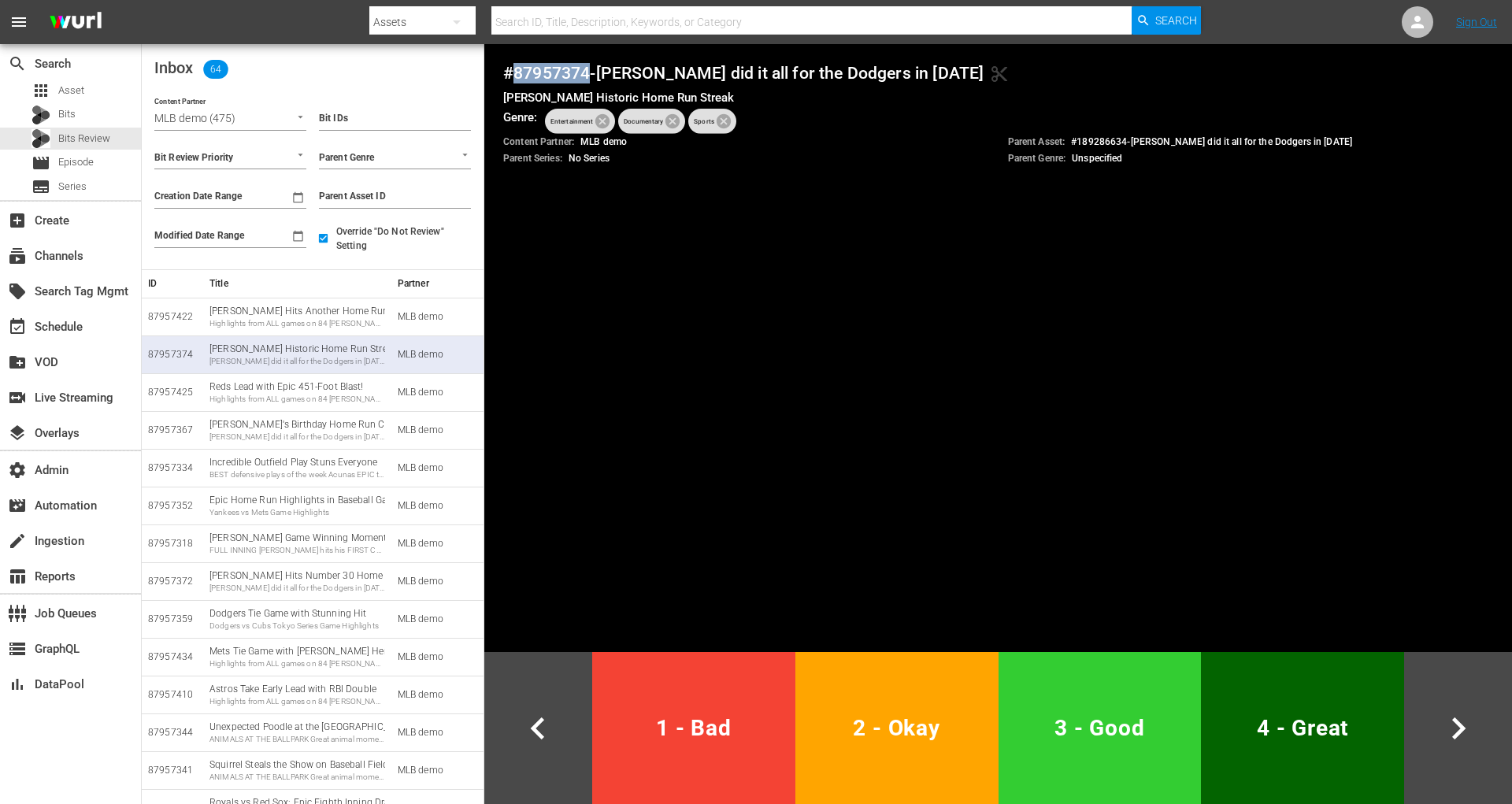
click at [1276, 740] on span "4 - Great" at bounding box center [1302, 728] width 190 height 39
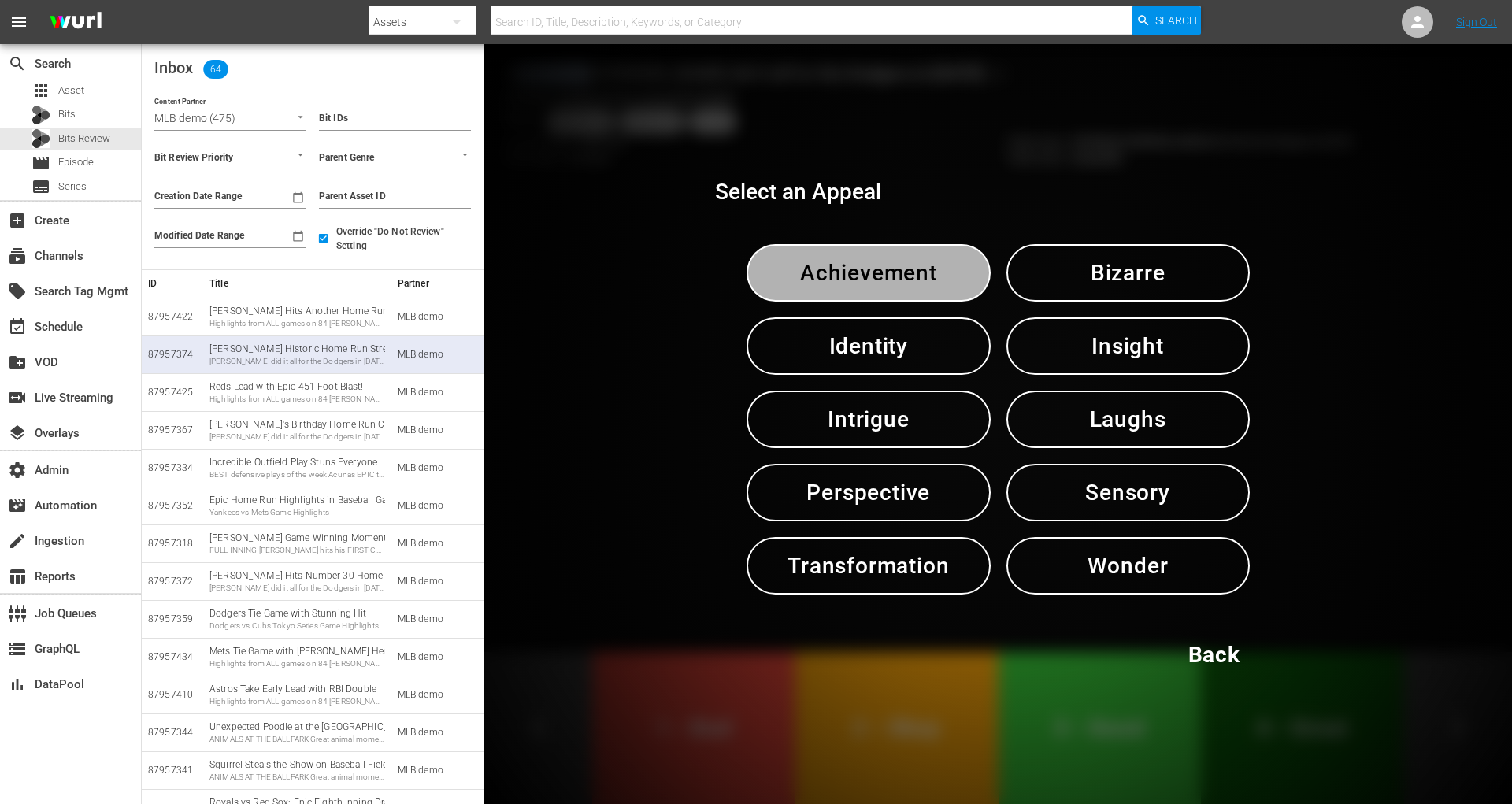
click at [924, 280] on span "Achievement" at bounding box center [868, 273] width 162 height 39
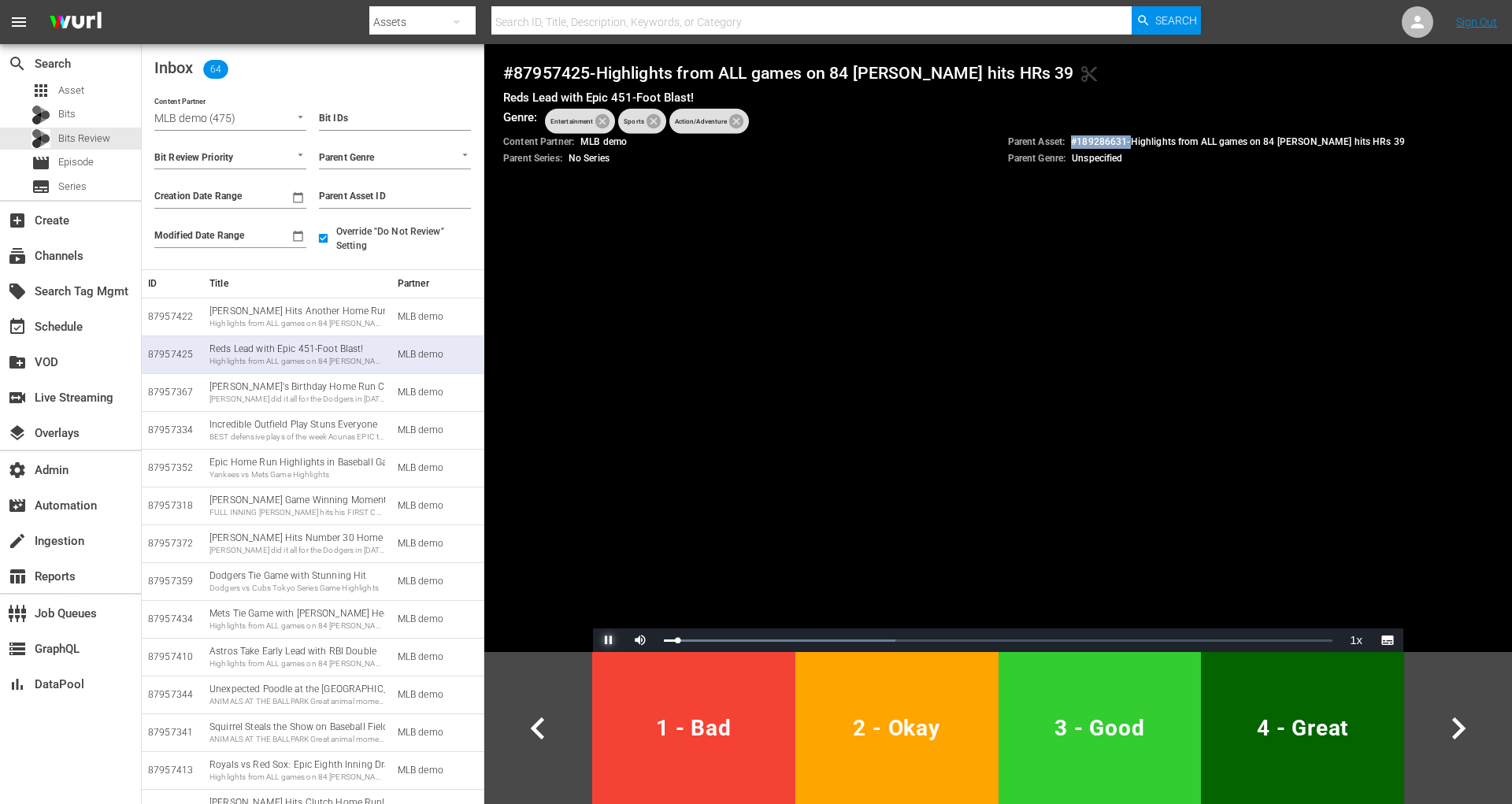
click at [609, 640] on span "Video Player" at bounding box center [609, 640] width 0 height 0
